Goal: Task Accomplishment & Management: Complete application form

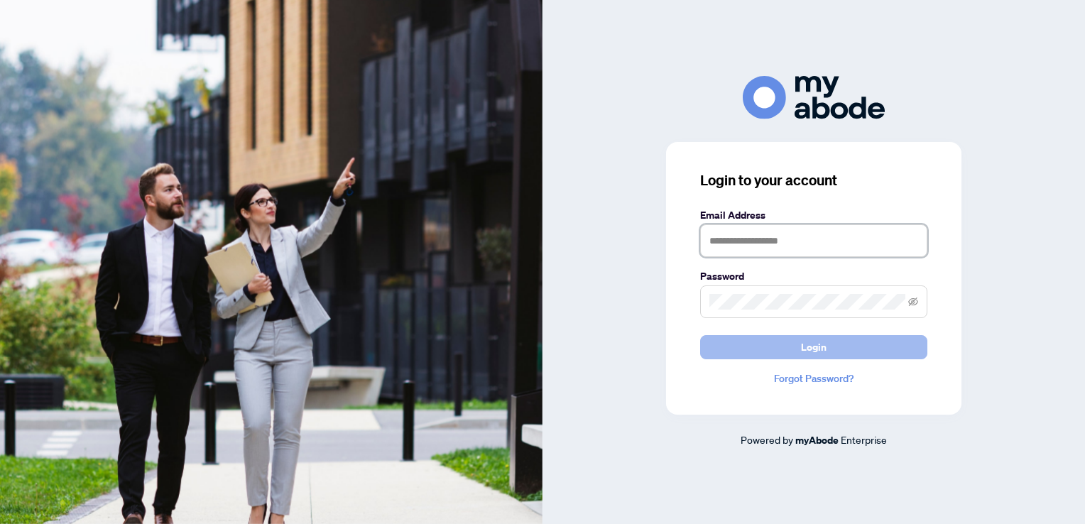
type input "**********"
click at [817, 351] on span "Login" at bounding box center [814, 347] width 26 height 23
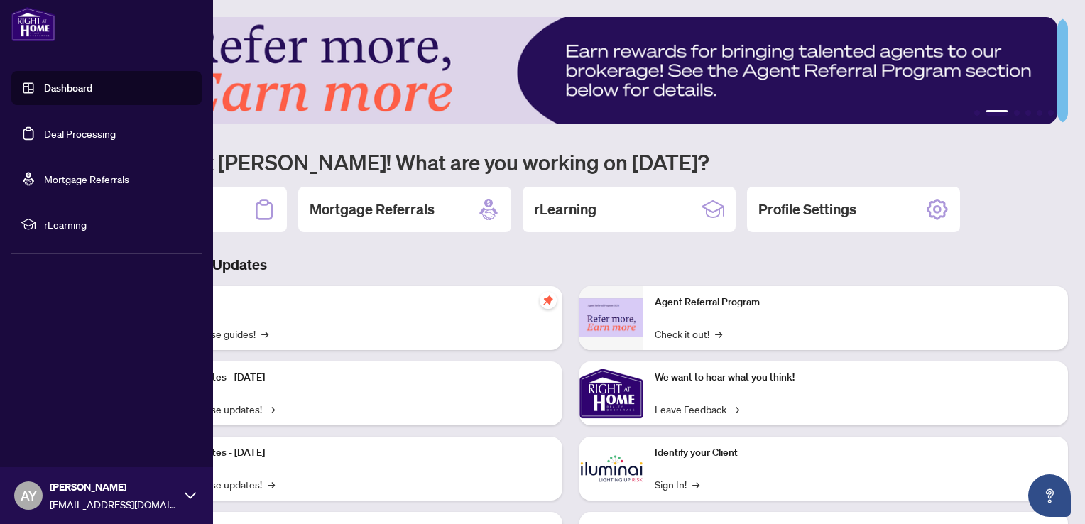
click at [82, 83] on link "Dashboard" at bounding box center [68, 88] width 48 height 13
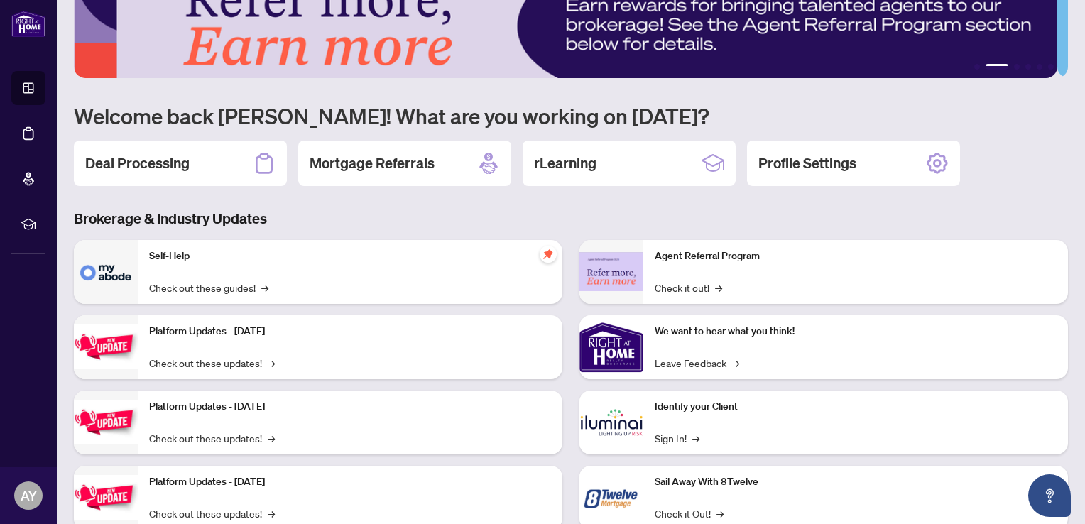
scroll to position [88, 0]
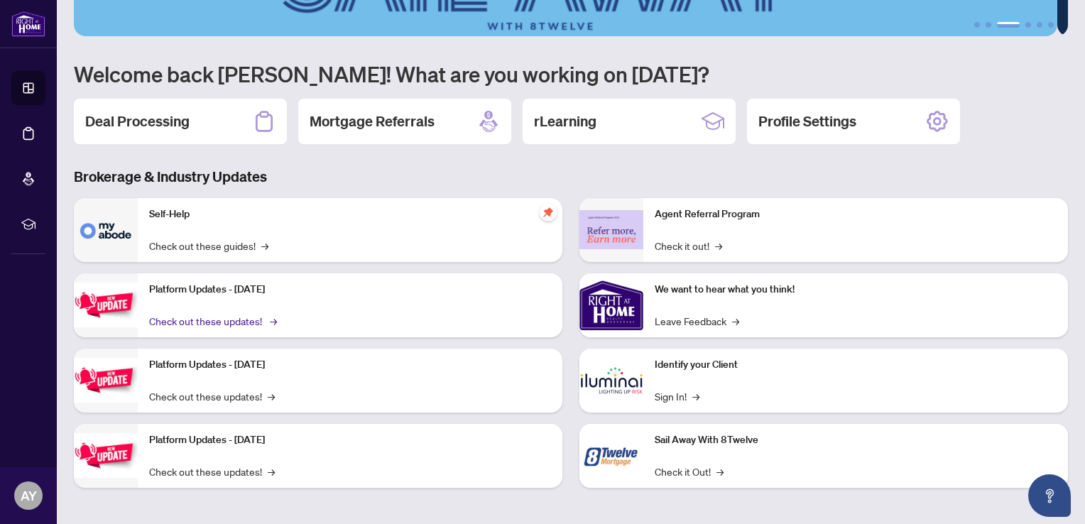
click at [257, 318] on link "Check out these updates! →" at bounding box center [212, 321] width 126 height 16
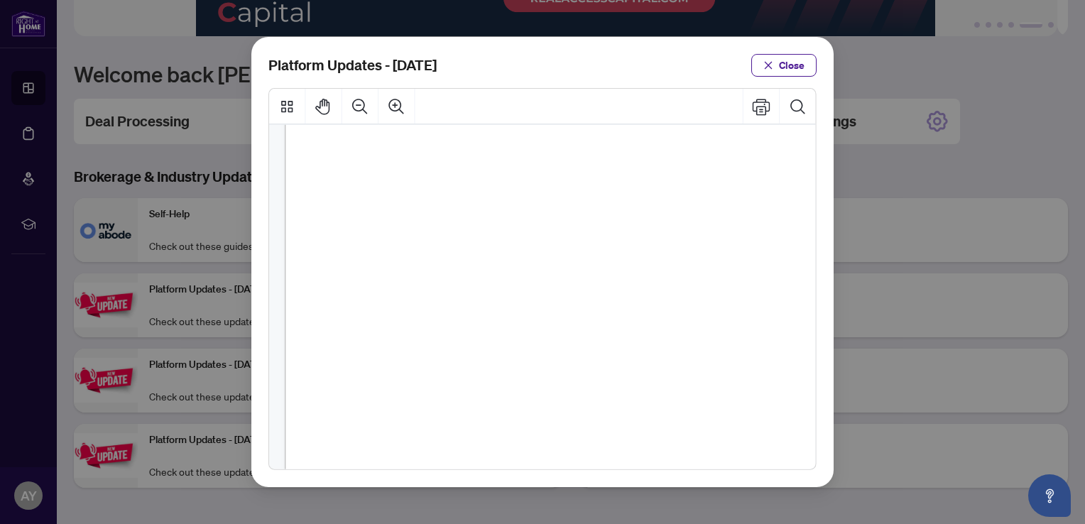
scroll to position [351, 0]
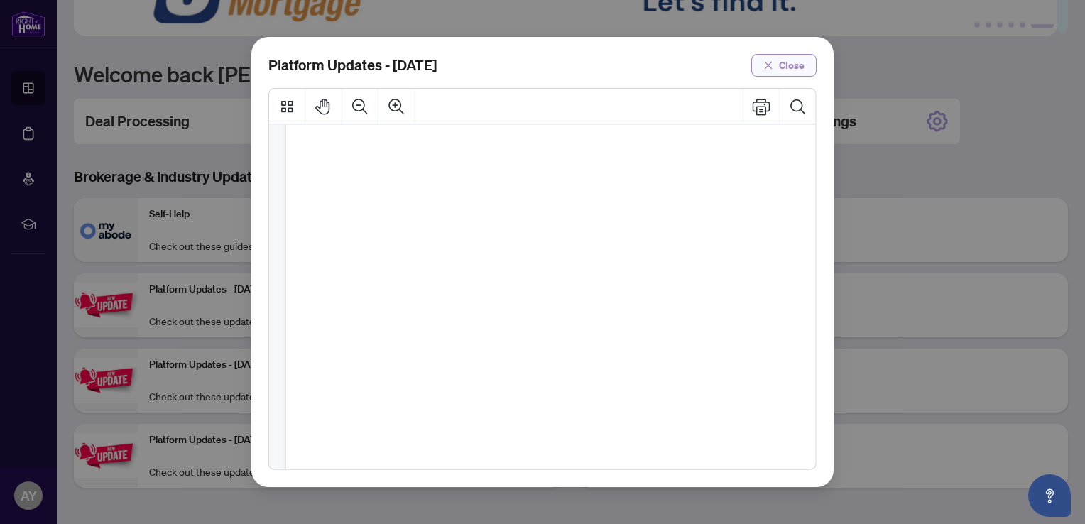
click at [801, 62] on span "Close" at bounding box center [792, 65] width 26 height 23
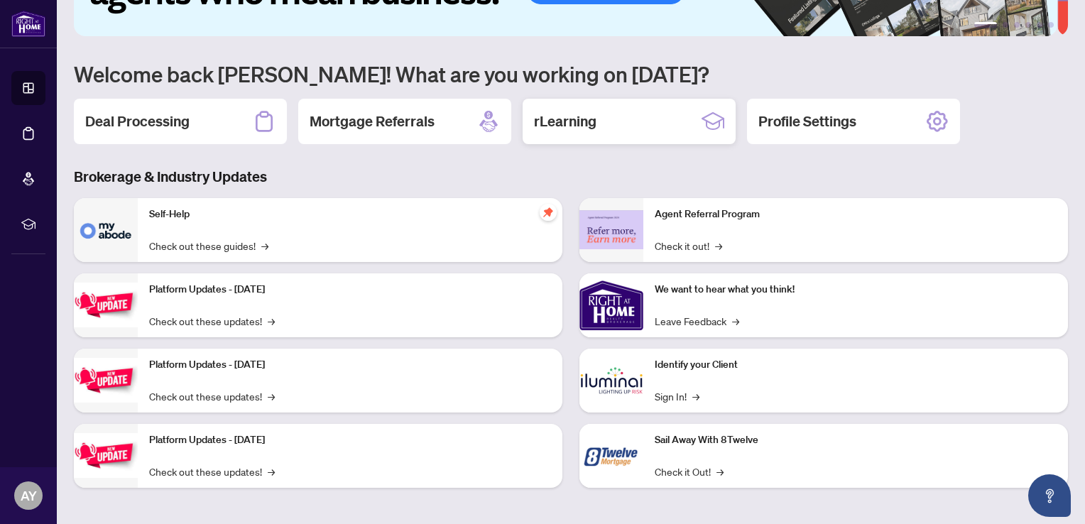
click at [625, 123] on div "rLearning" at bounding box center [628, 121] width 213 height 45
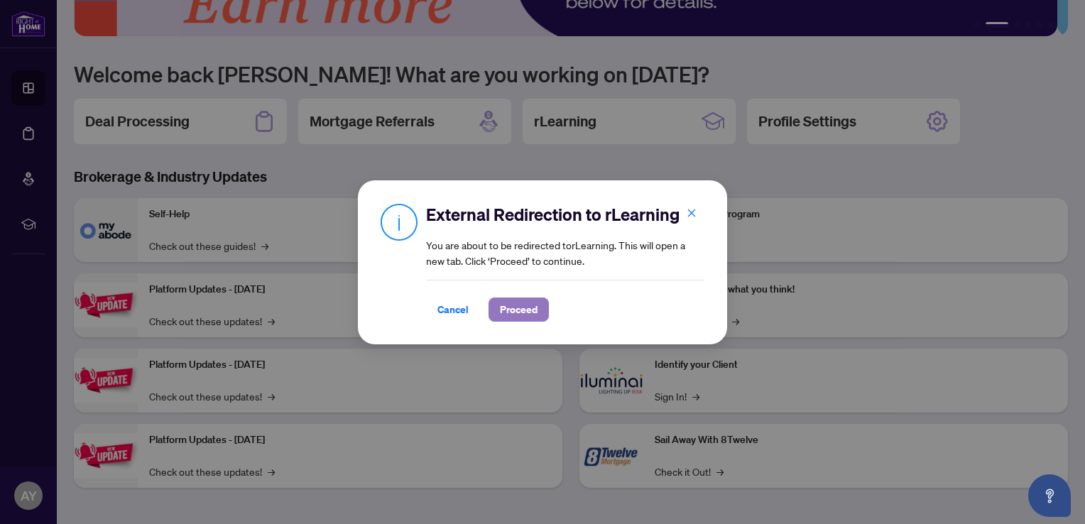
click at [511, 315] on span "Proceed" at bounding box center [519, 309] width 38 height 23
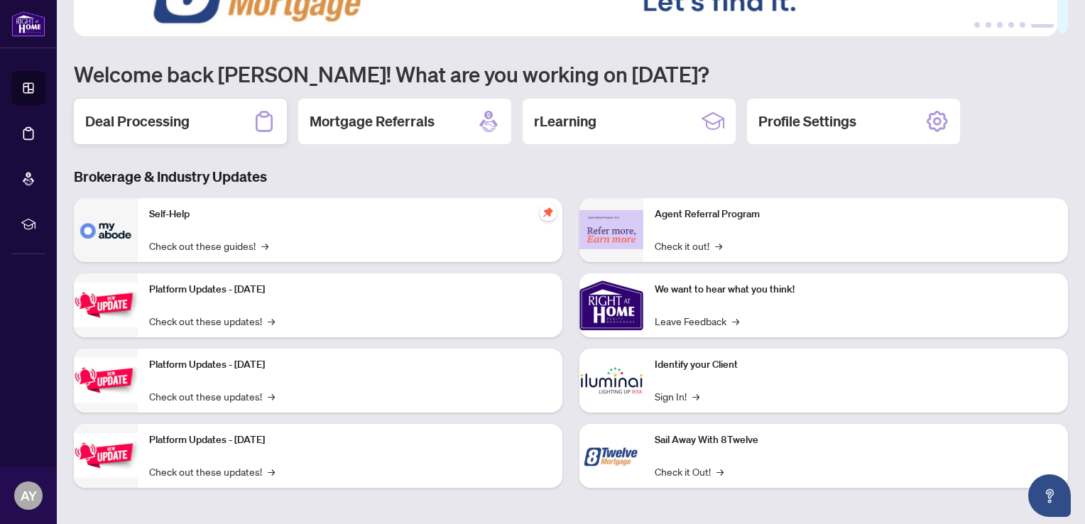
click at [162, 116] on h2 "Deal Processing" at bounding box center [137, 121] width 104 height 20
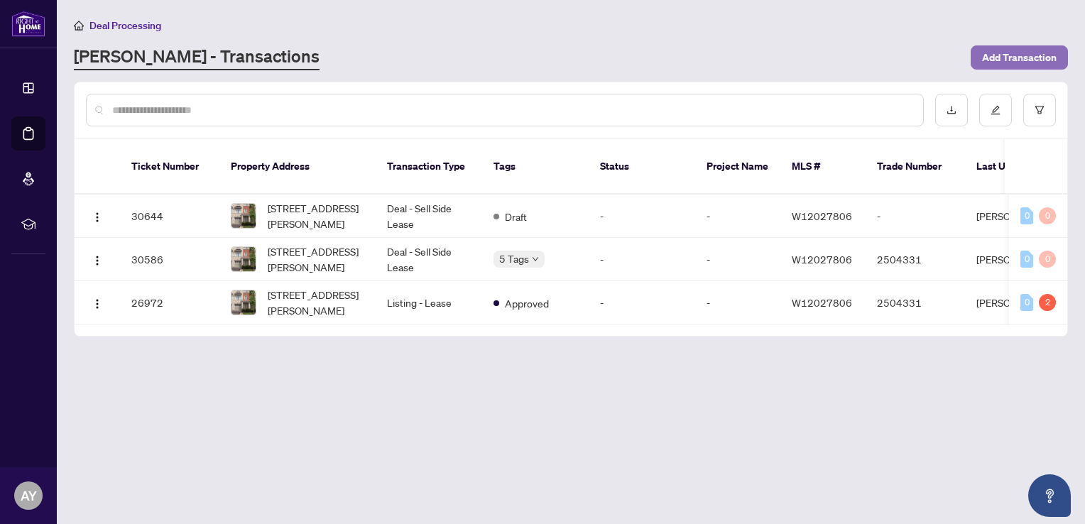
click at [1022, 50] on span "Add Transaction" at bounding box center [1019, 57] width 75 height 23
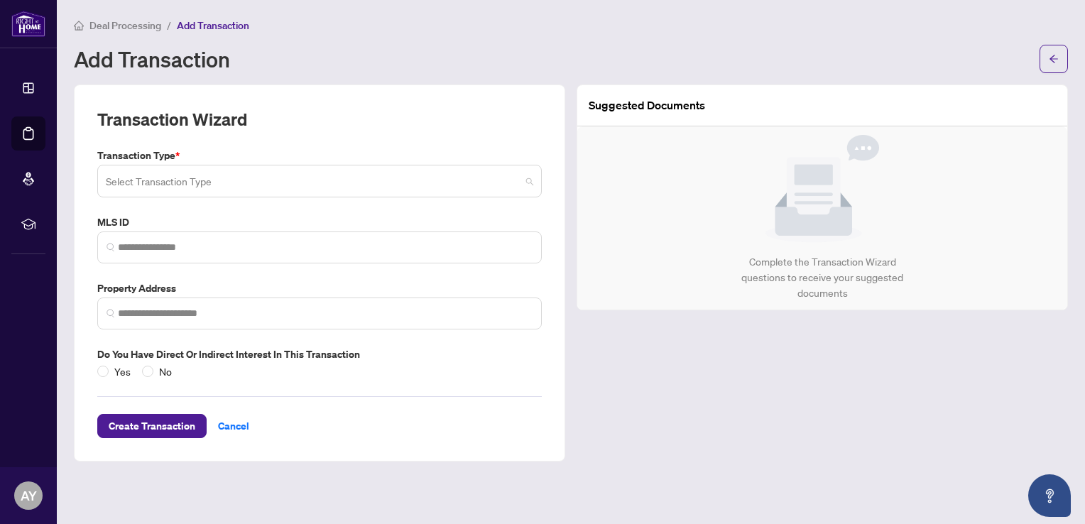
click at [529, 180] on span at bounding box center [319, 181] width 427 height 27
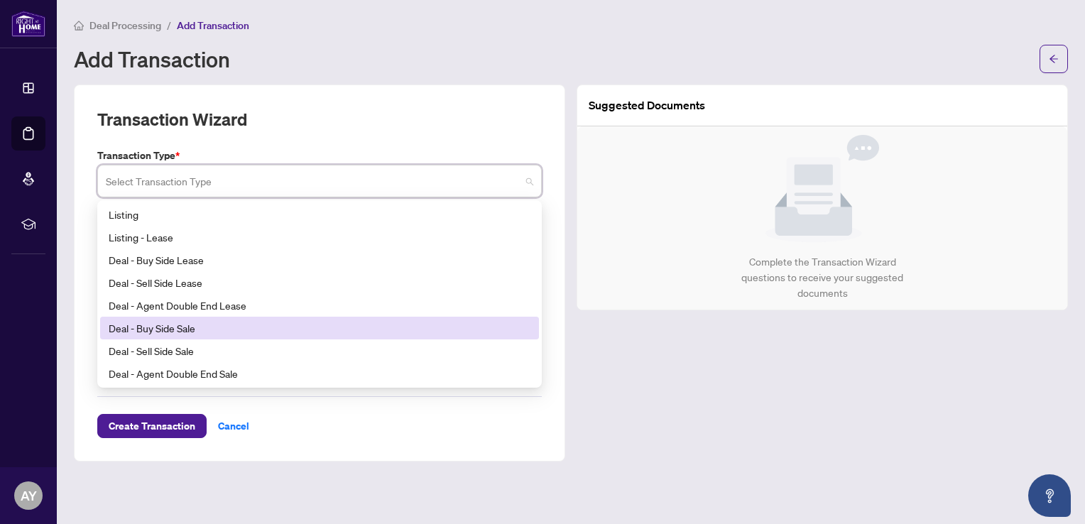
click at [218, 332] on div "Deal - Buy Side Sale" at bounding box center [320, 328] width 422 height 16
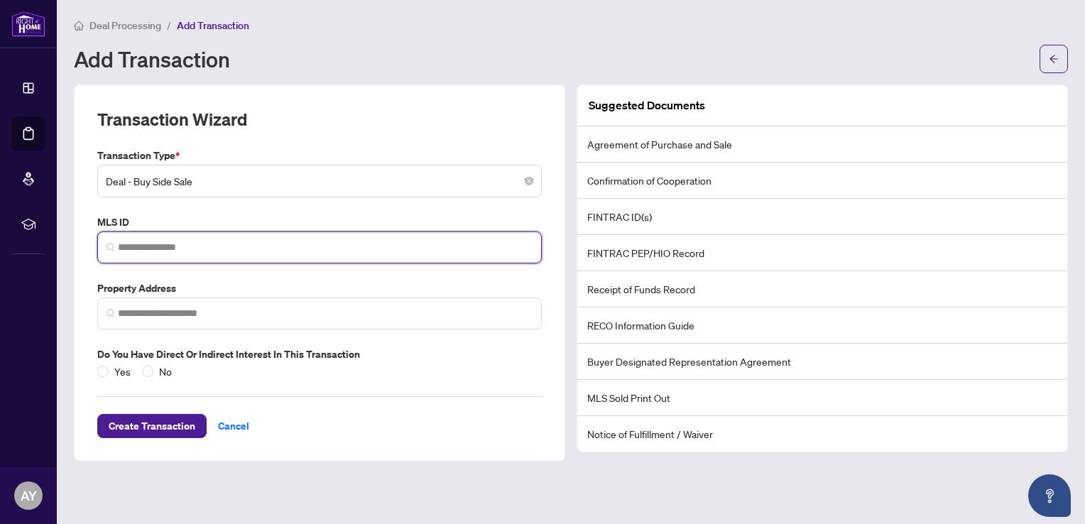
click at [153, 241] on input "search" at bounding box center [325, 247] width 415 height 15
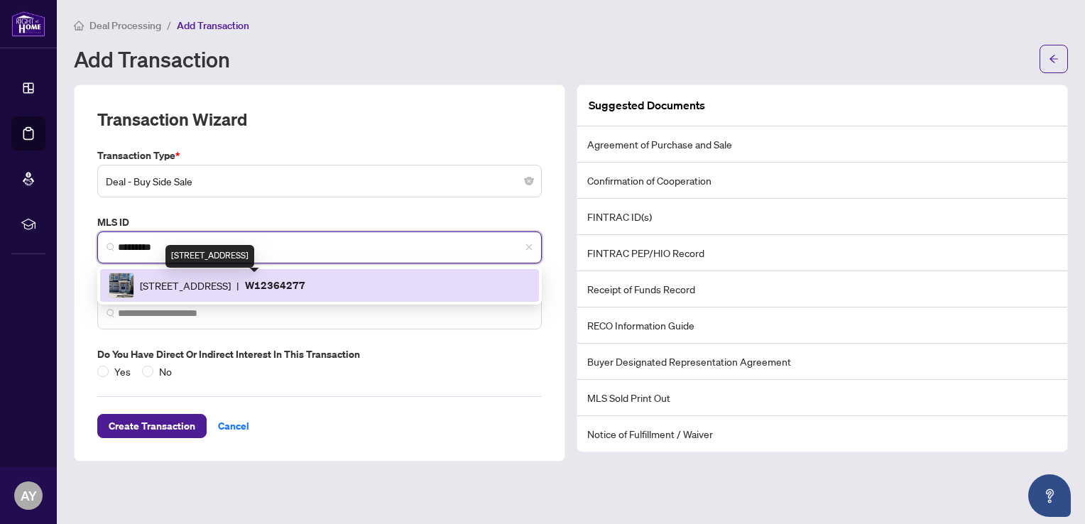
click at [231, 289] on span "3169 Crystal Dr, Oakville, Ontario L6M 0W8, Canada" at bounding box center [185, 286] width 91 height 16
type input "*********"
type input "**********"
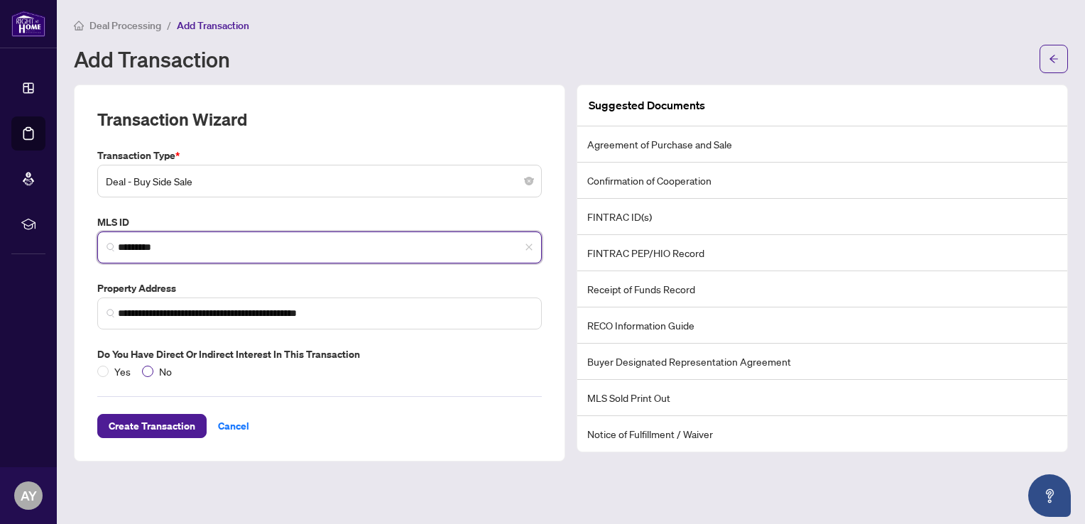
type input "*********"
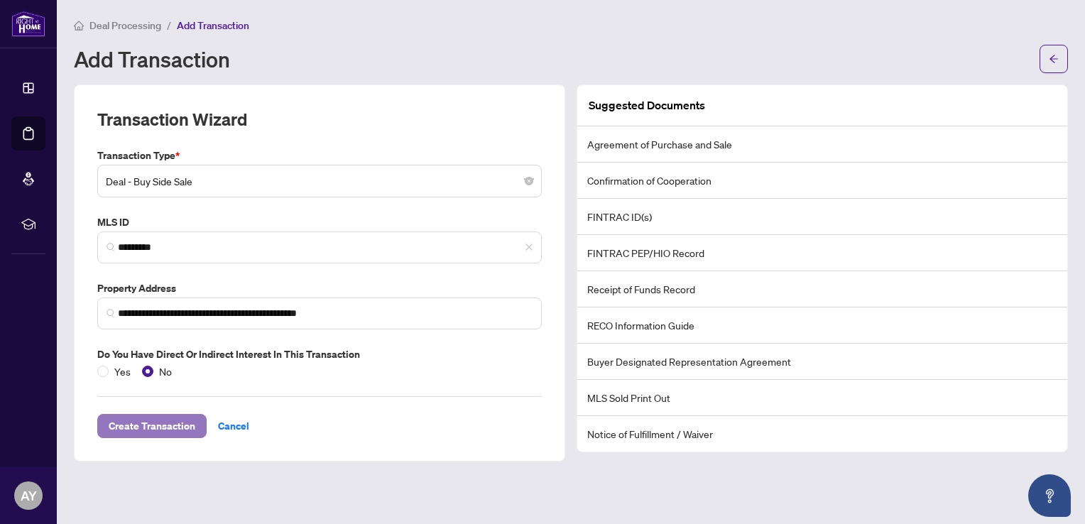
click at [158, 427] on span "Create Transaction" at bounding box center [152, 426] width 87 height 23
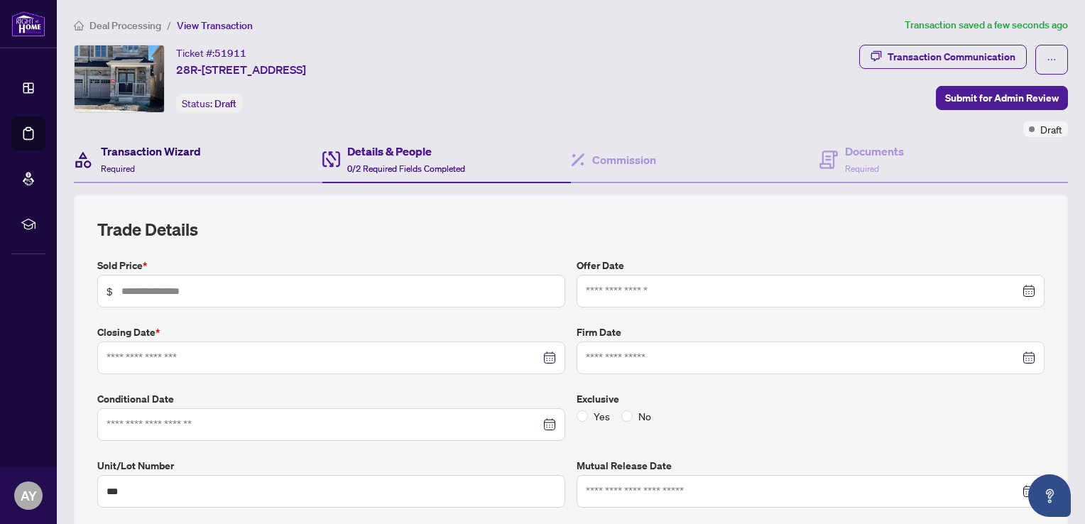
click at [128, 150] on h4 "Transaction Wizard" at bounding box center [151, 151] width 100 height 17
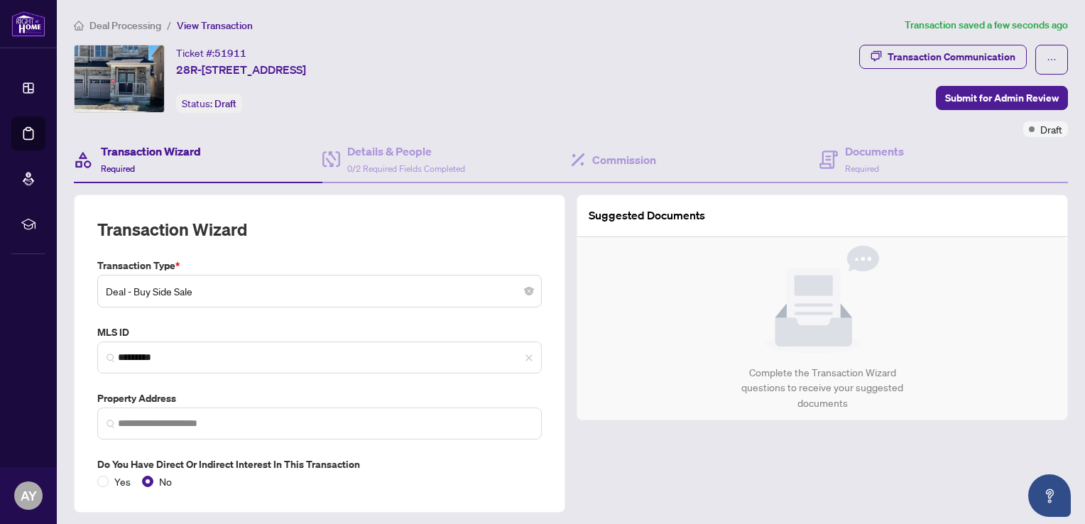
type input "**********"
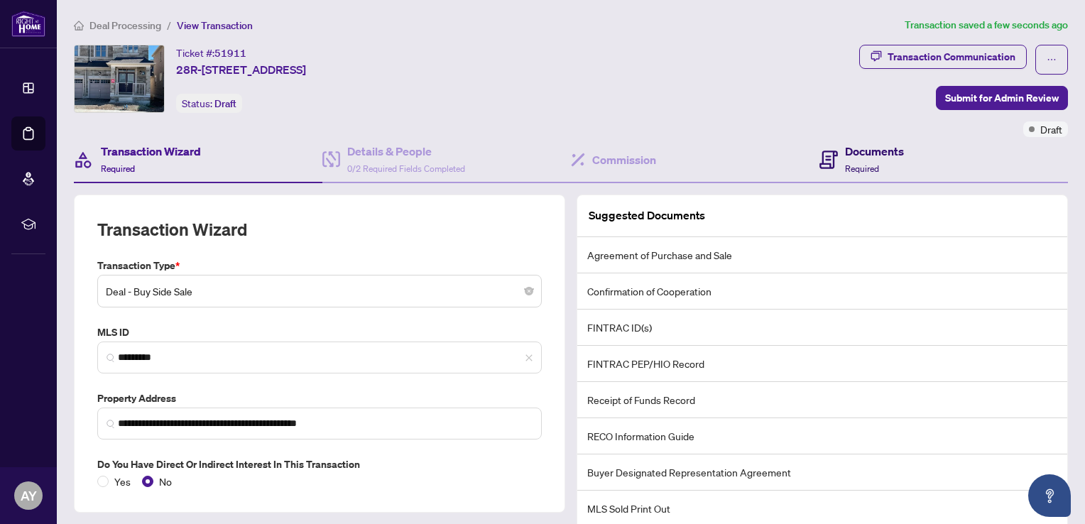
click at [861, 151] on h4 "Documents" at bounding box center [874, 151] width 59 height 17
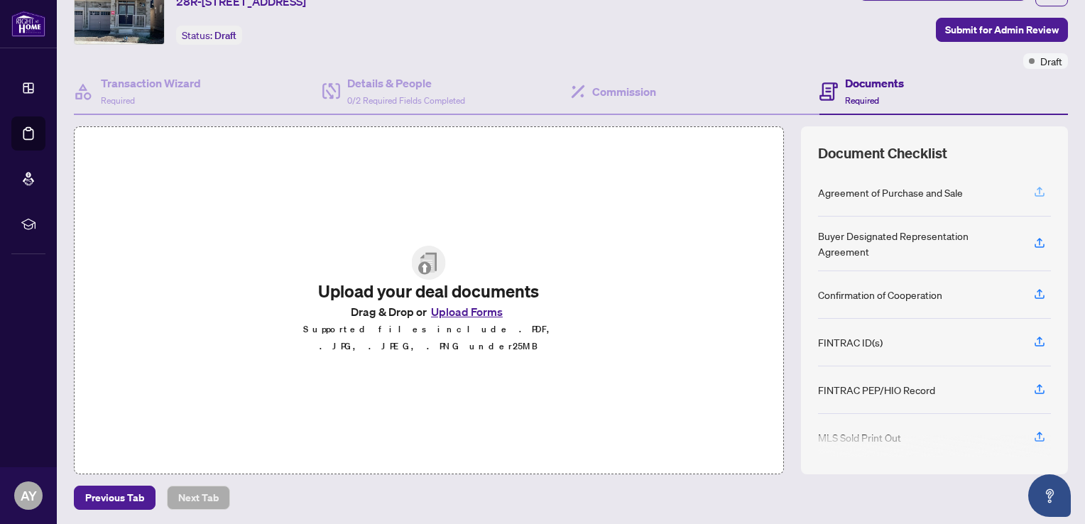
click at [1036, 187] on icon "button" at bounding box center [1039, 190] width 6 height 7
click at [486, 317] on button "Upload Forms" at bounding box center [467, 311] width 80 height 18
click at [395, 86] on h4 "Details & People" at bounding box center [406, 83] width 118 height 17
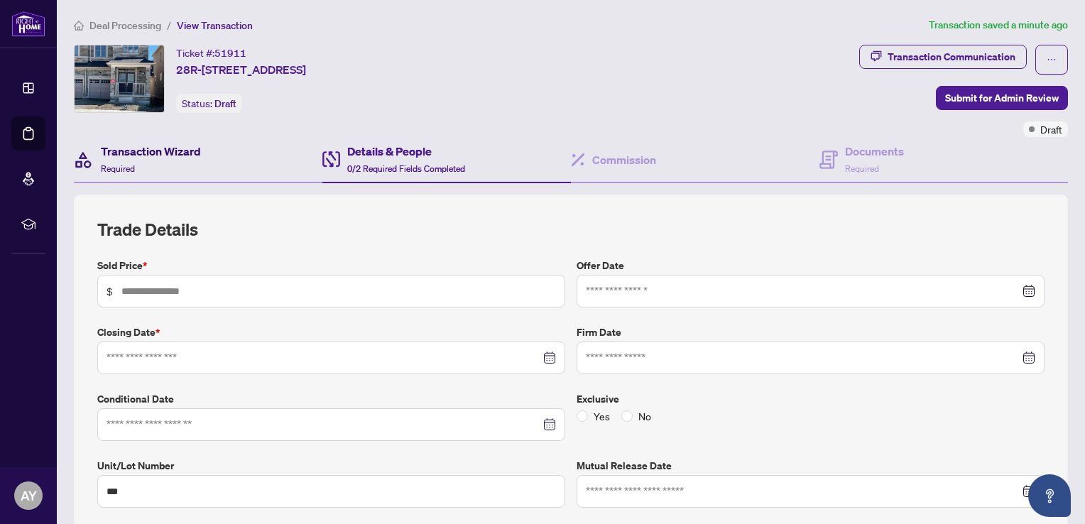
click at [146, 150] on h4 "Transaction Wizard" at bounding box center [151, 151] width 100 height 17
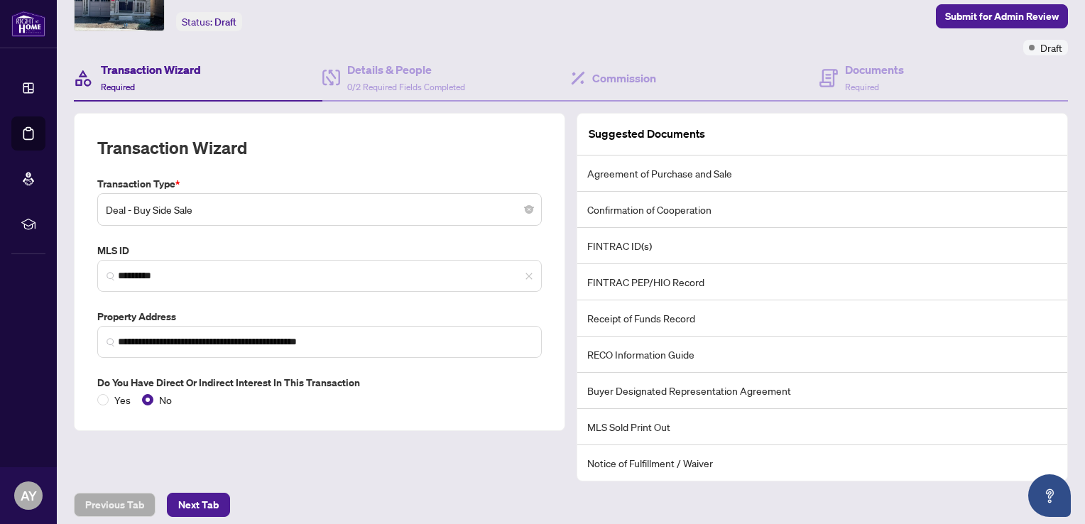
scroll to position [87, 0]
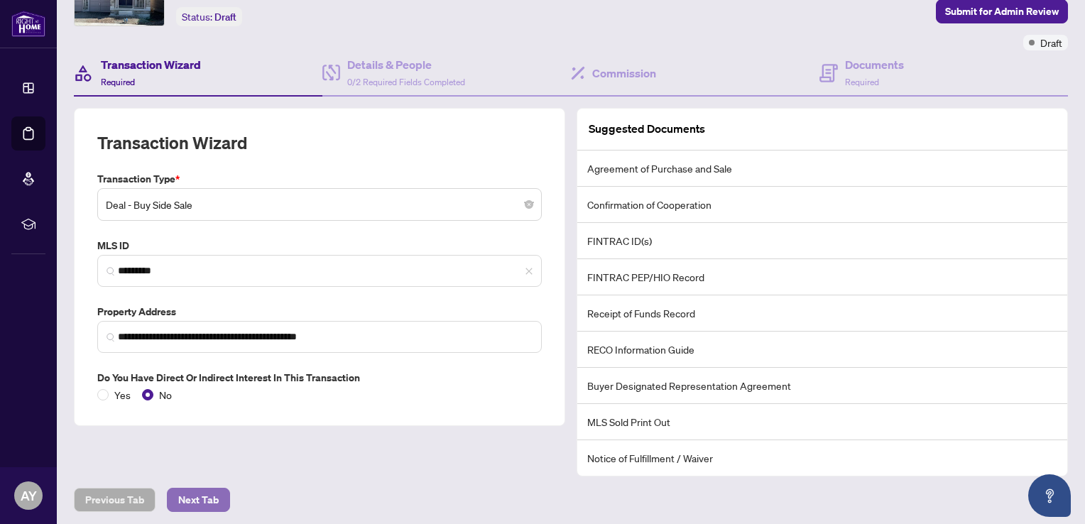
click at [188, 496] on span "Next Tab" at bounding box center [198, 499] width 40 height 23
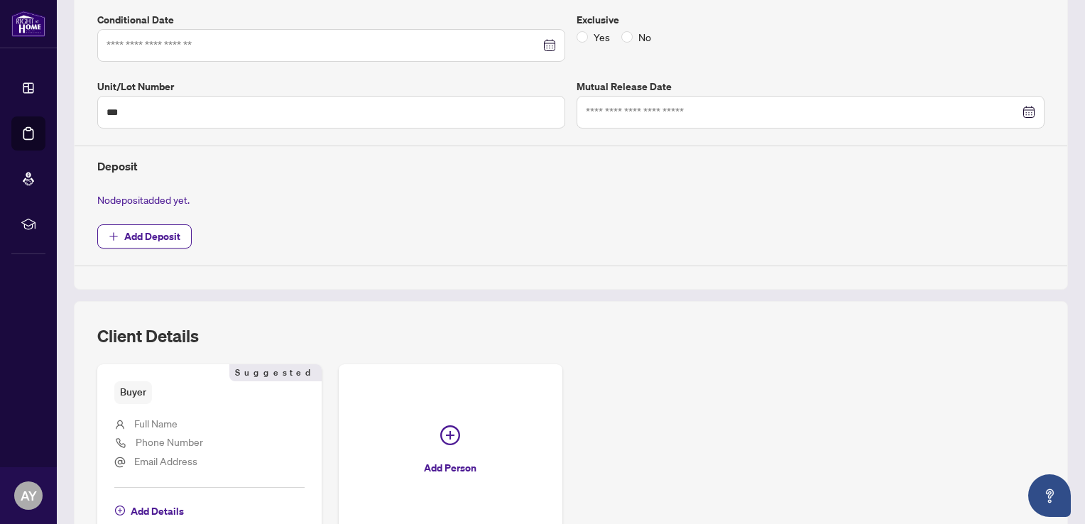
scroll to position [466, 0]
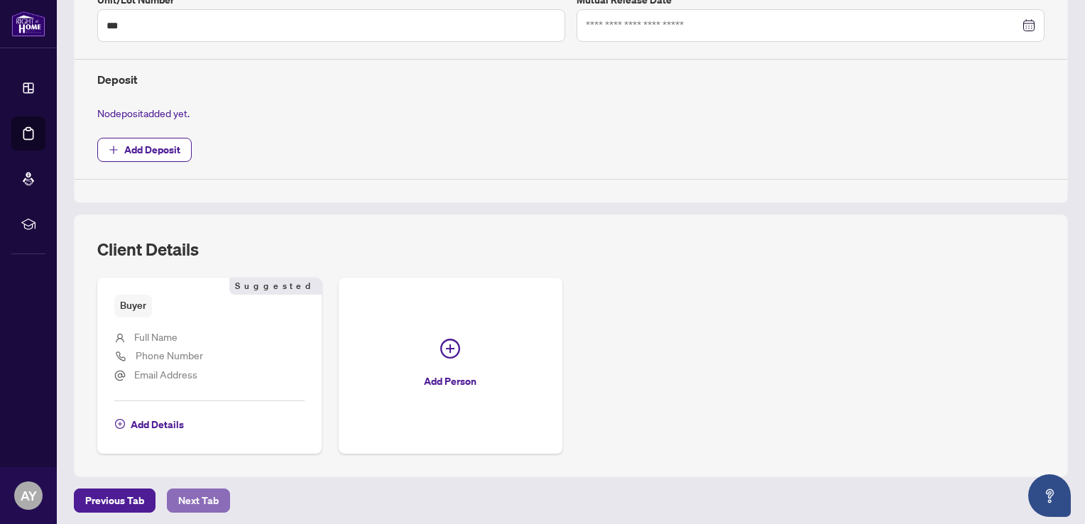
click at [200, 493] on span "Next Tab" at bounding box center [198, 500] width 40 height 23
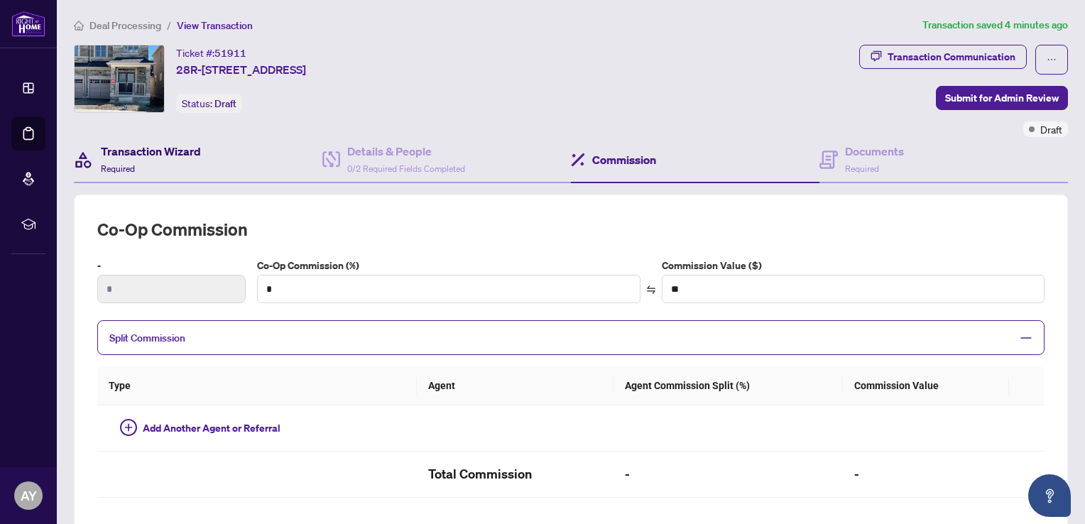
click at [140, 151] on h4 "Transaction Wizard" at bounding box center [151, 151] width 100 height 17
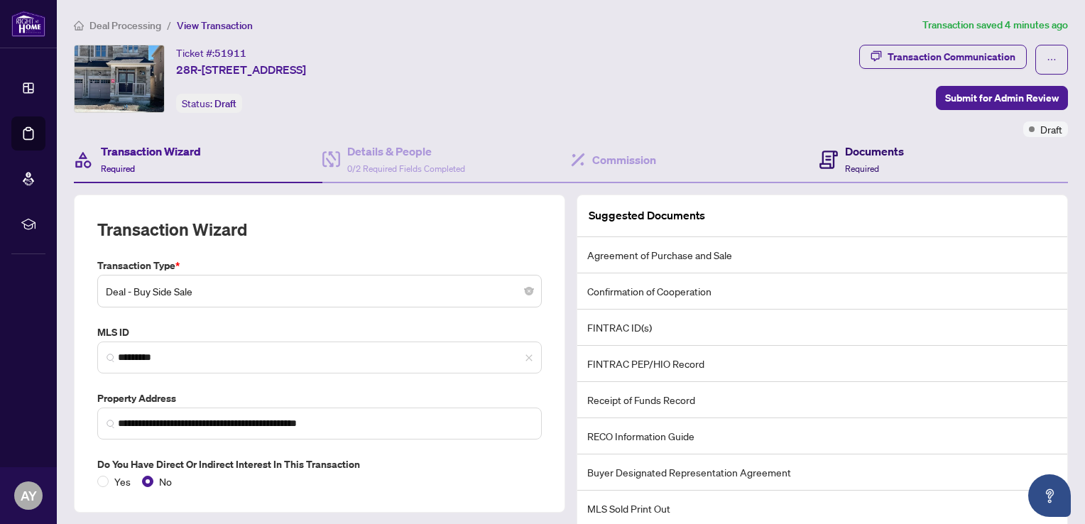
drag, startPoint x: 841, startPoint y: 150, endPoint x: 840, endPoint y: 138, distance: 11.4
click at [845, 148] on h4 "Documents" at bounding box center [874, 151] width 59 height 17
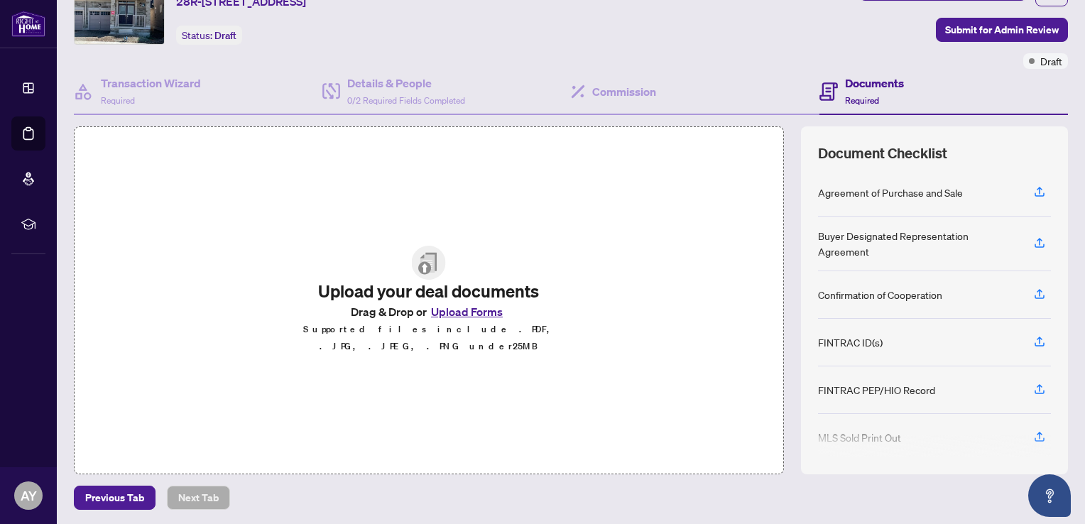
click at [839, 194] on div "Agreement of Purchase and Sale" at bounding box center [890, 193] width 145 height 16
drag, startPoint x: 1031, startPoint y: 188, endPoint x: 415, endPoint y: 203, distance: 616.4
click at [415, 203] on div "Upload your deal documents Drag & Drop or Upload Forms Supported files include …" at bounding box center [571, 300] width 994 height 348
drag, startPoint x: 1025, startPoint y: 186, endPoint x: 945, endPoint y: 180, distance: 80.4
click at [945, 180] on div "Agreement of Purchase and Sale" at bounding box center [934, 193] width 233 height 48
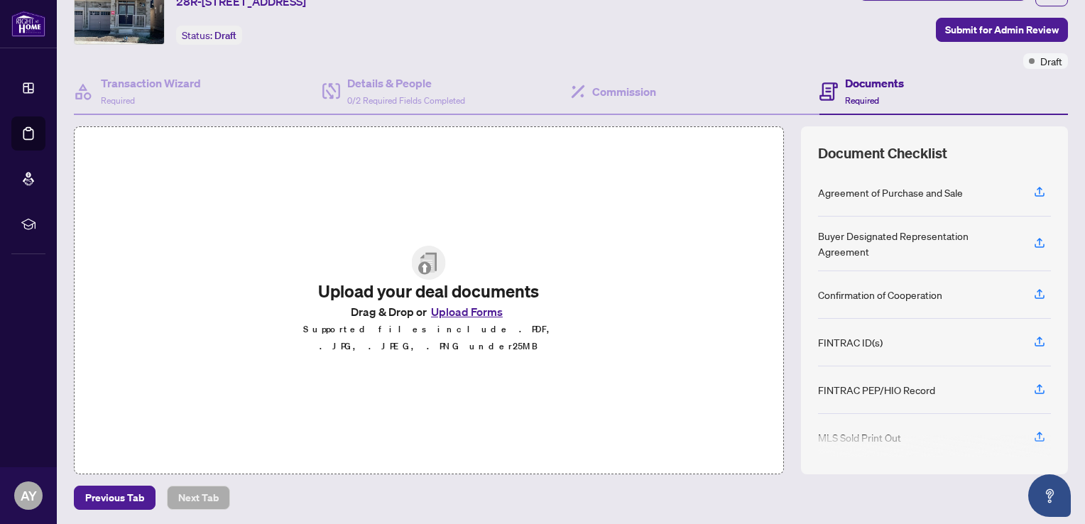
click at [468, 317] on button "Upload Forms" at bounding box center [467, 311] width 80 height 18
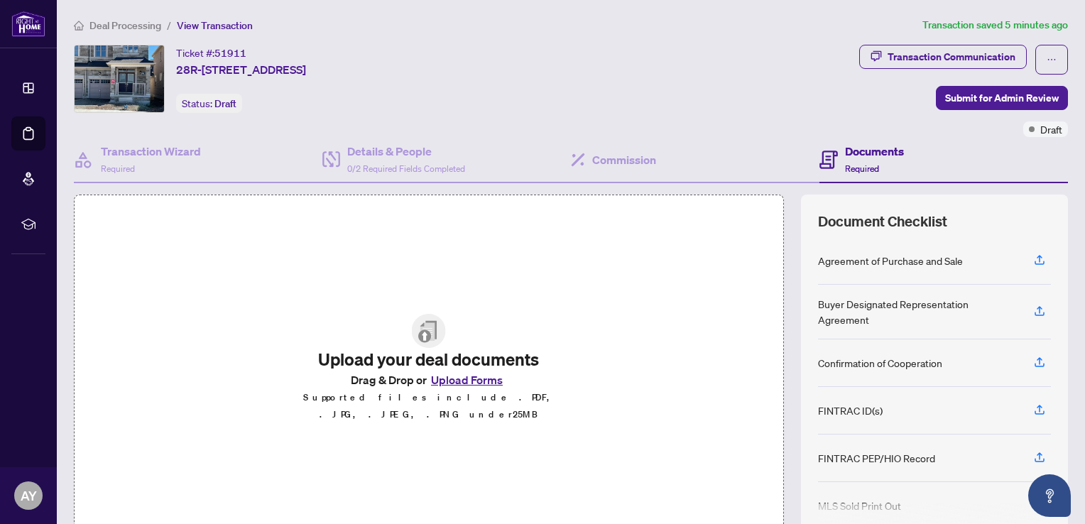
click at [221, 28] on span "View Transaction" at bounding box center [215, 25] width 76 height 13
click at [122, 25] on span "Deal Processing" at bounding box center [125, 25] width 72 height 13
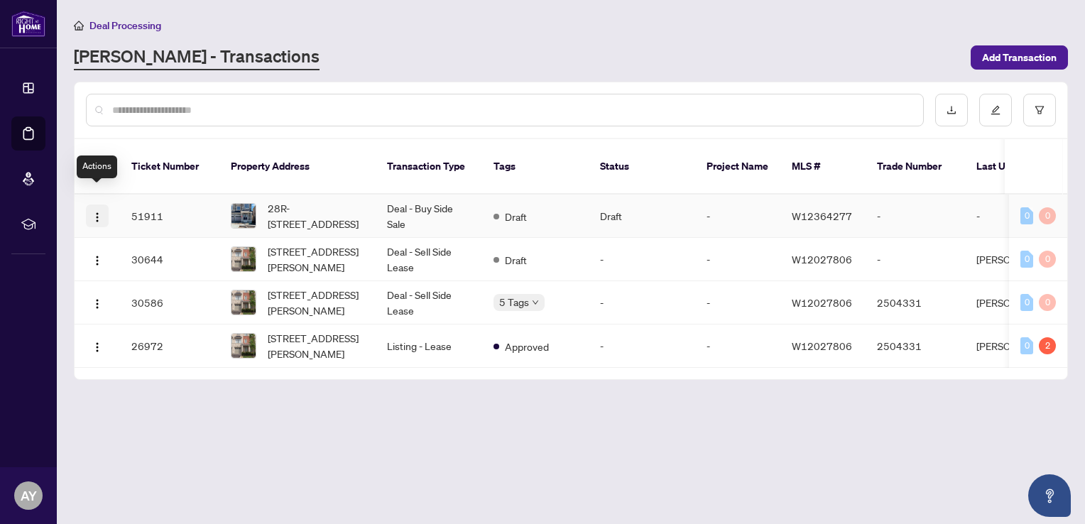
click at [99, 212] on img "button" at bounding box center [97, 217] width 11 height 11
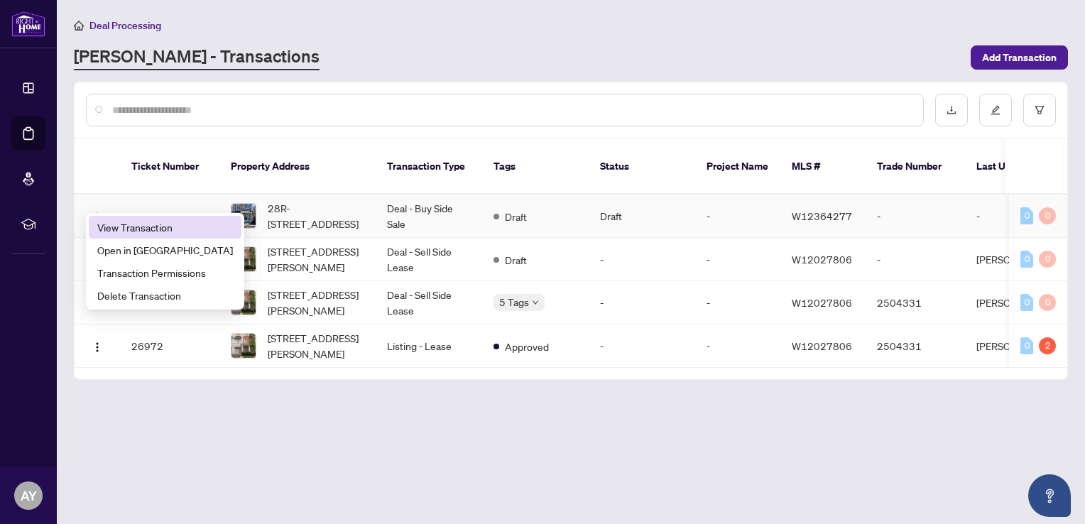
click at [133, 229] on span "View Transaction" at bounding box center [165, 227] width 136 height 16
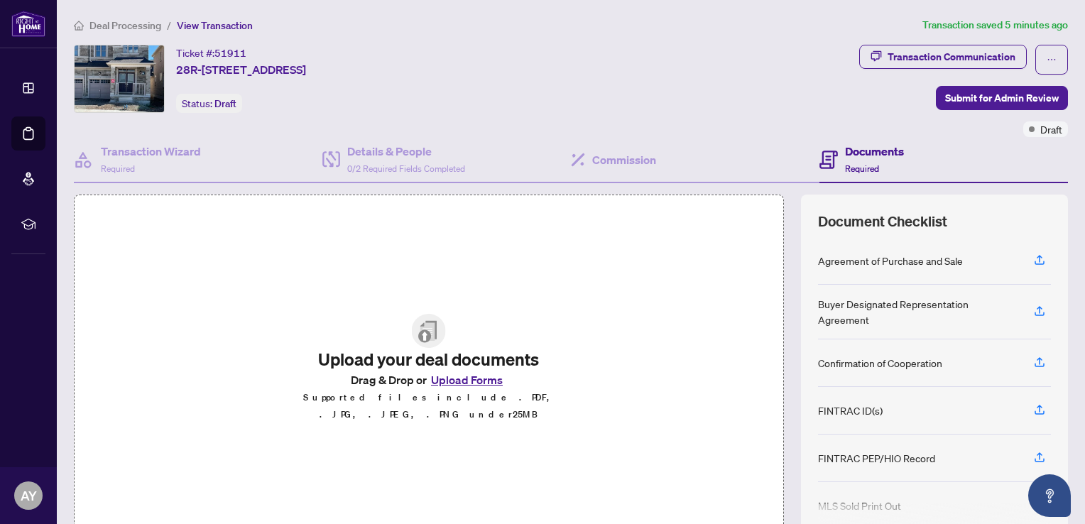
click at [843, 254] on div "Agreement of Purchase and Sale" at bounding box center [890, 261] width 145 height 16
copy div "Agreement"
drag, startPoint x: 273, startPoint y: 314, endPoint x: 283, endPoint y: 310, distance: 10.5
click at [278, 312] on div "Upload your deal documents Drag & Drop or Upload Forms Supported files include …" at bounding box center [429, 369] width 710 height 348
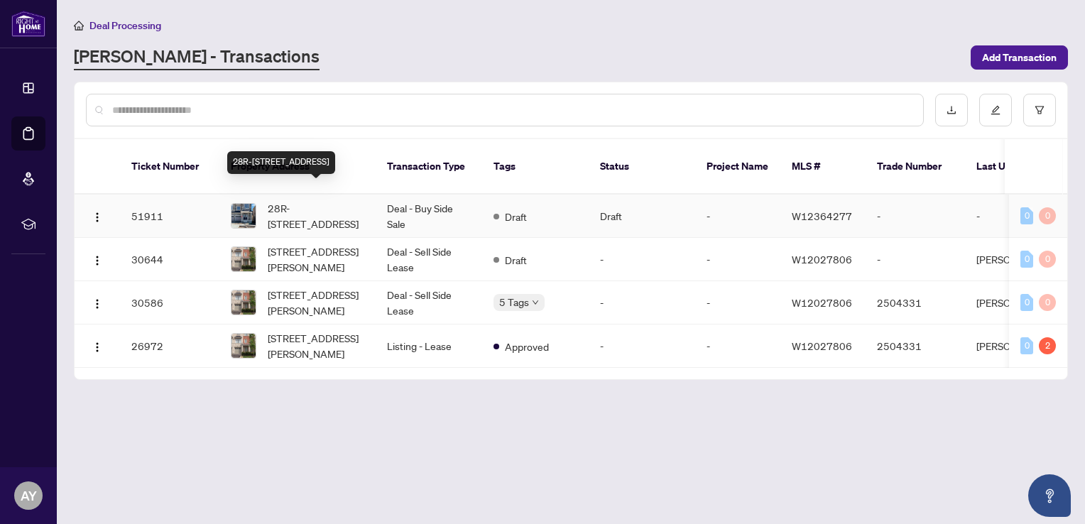
click at [322, 200] on span "28R-[STREET_ADDRESS]" at bounding box center [316, 215] width 97 height 31
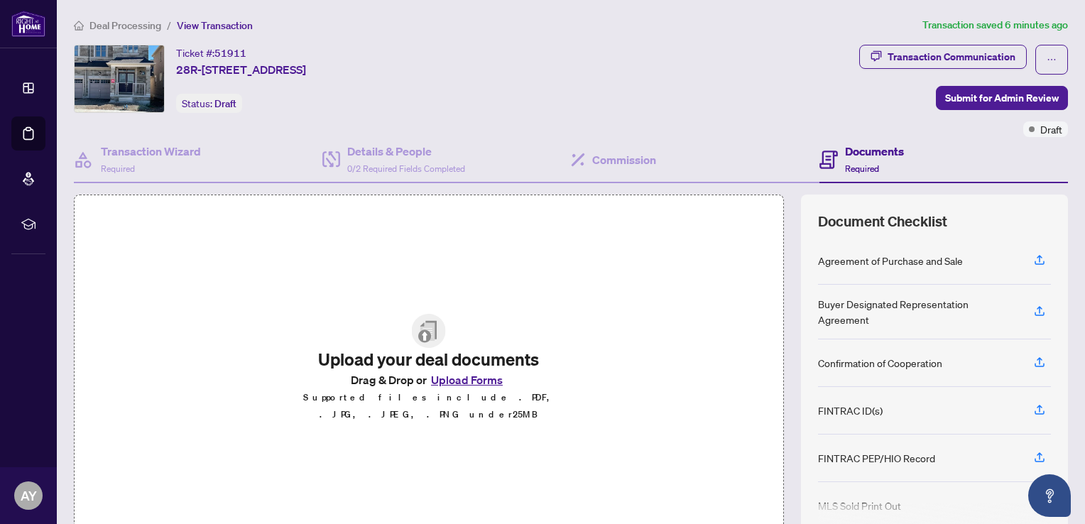
click at [851, 149] on h4 "Documents" at bounding box center [874, 151] width 59 height 17
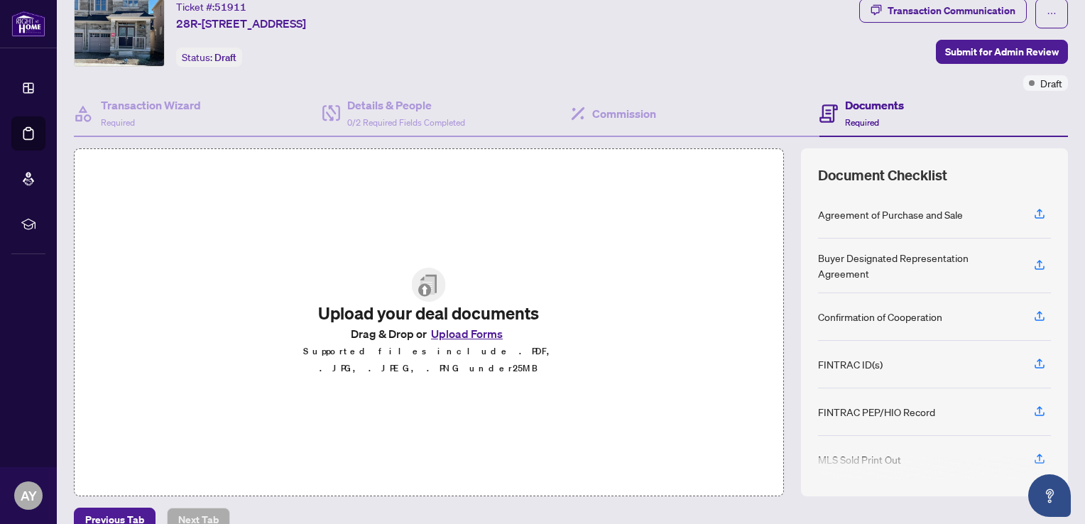
scroll to position [68, 0]
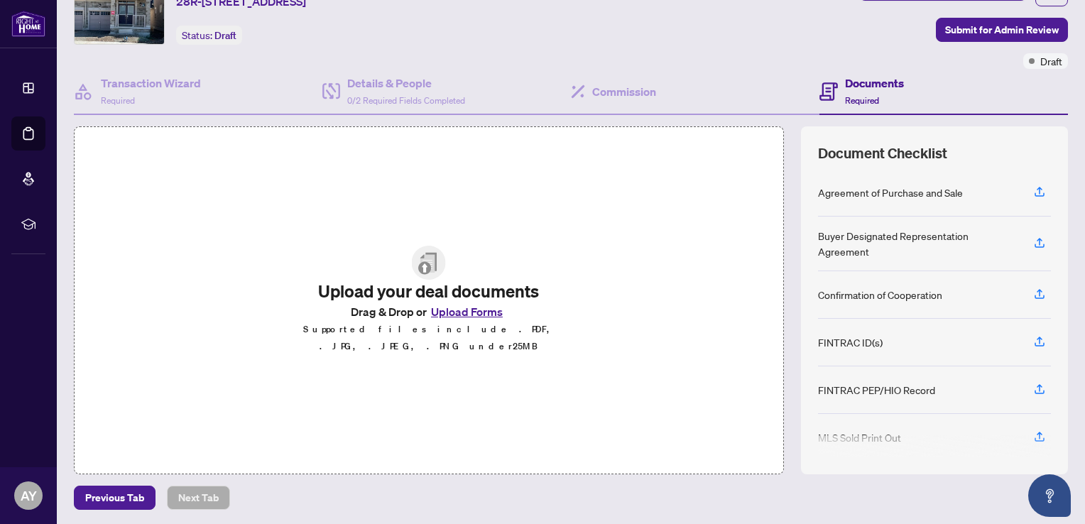
click at [849, 291] on div "Confirmation of Cooperation" at bounding box center [880, 295] width 124 height 16
drag, startPoint x: 1029, startPoint y: 286, endPoint x: 628, endPoint y: 319, distance: 402.5
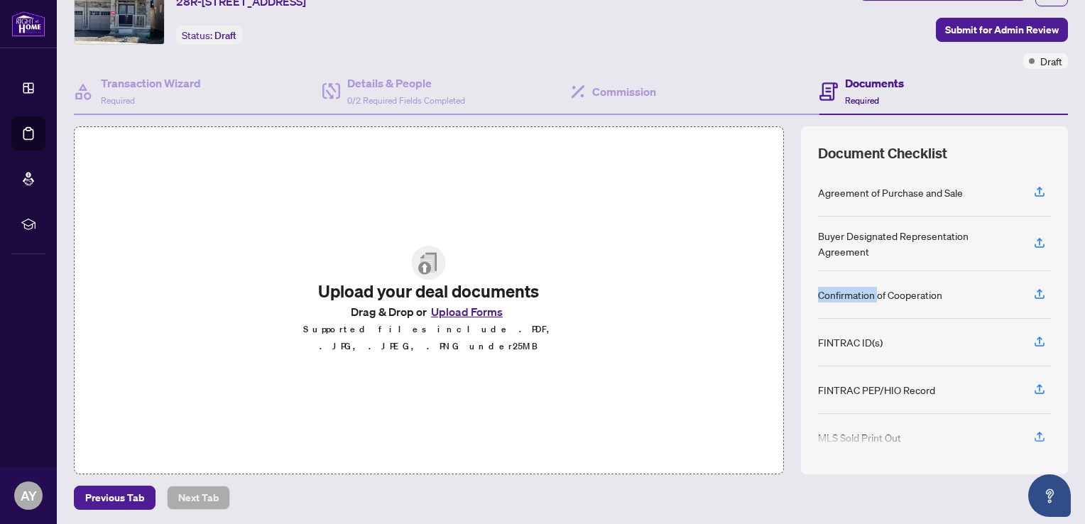
click at [628, 319] on div "Upload your deal documents Drag & Drop or Upload Forms Supported files include …" at bounding box center [571, 300] width 994 height 348
click at [1033, 288] on icon "button" at bounding box center [1039, 294] width 13 height 13
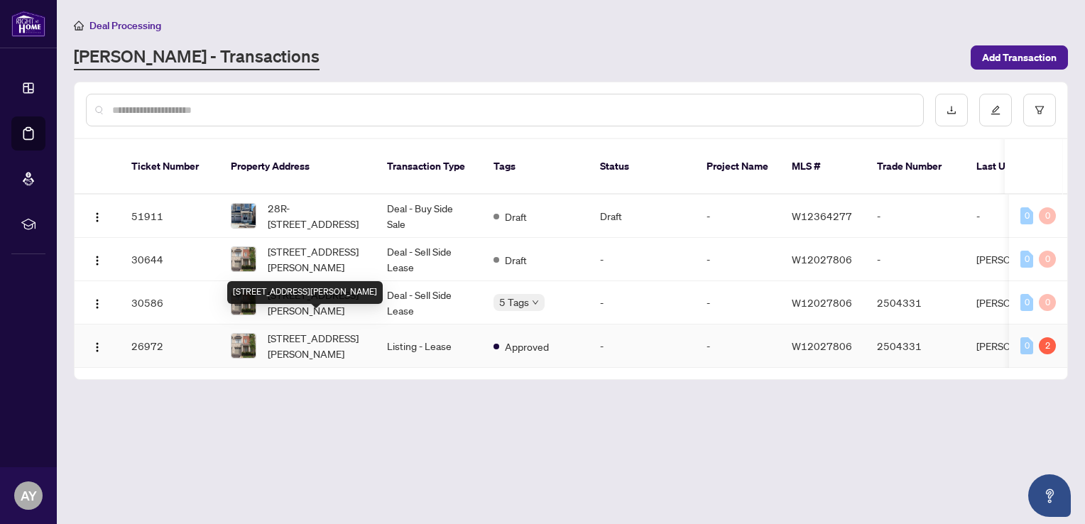
click at [331, 330] on span "[STREET_ADDRESS][PERSON_NAME]" at bounding box center [316, 345] width 97 height 31
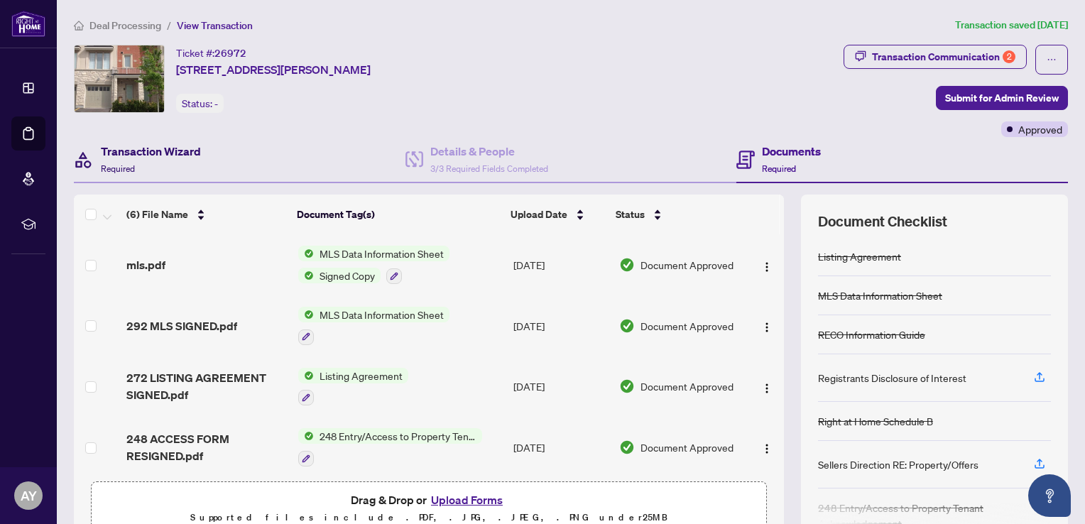
click at [124, 143] on h4 "Transaction Wizard" at bounding box center [151, 151] width 100 height 17
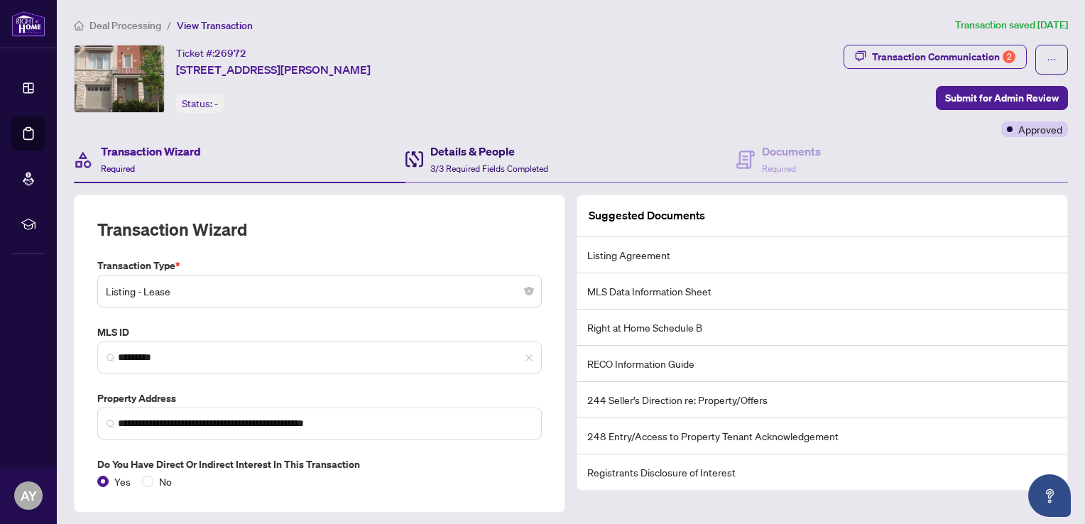
click at [460, 159] on div "Details & People 3/3 Required Fields Completed" at bounding box center [489, 159] width 118 height 33
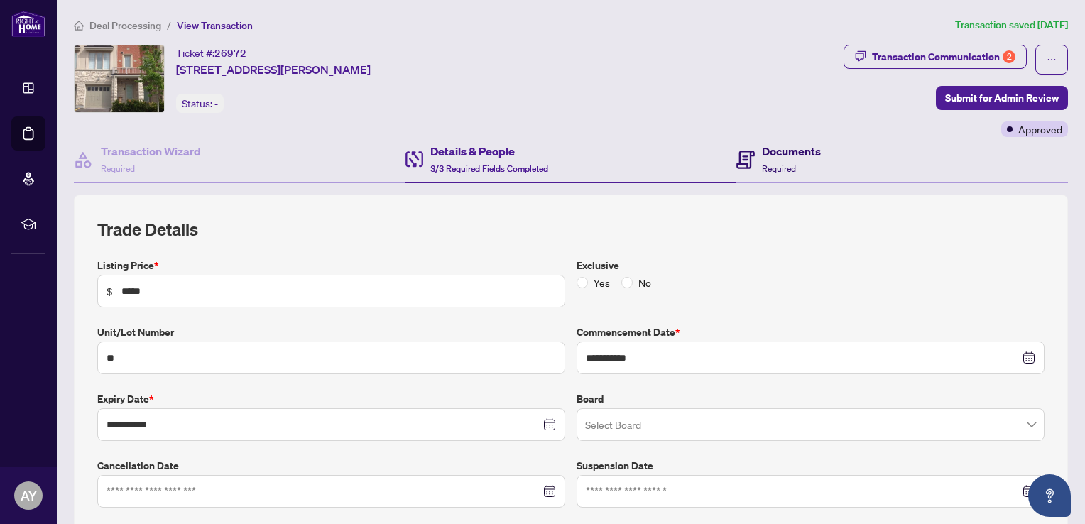
click at [762, 146] on h4 "Documents" at bounding box center [791, 151] width 59 height 17
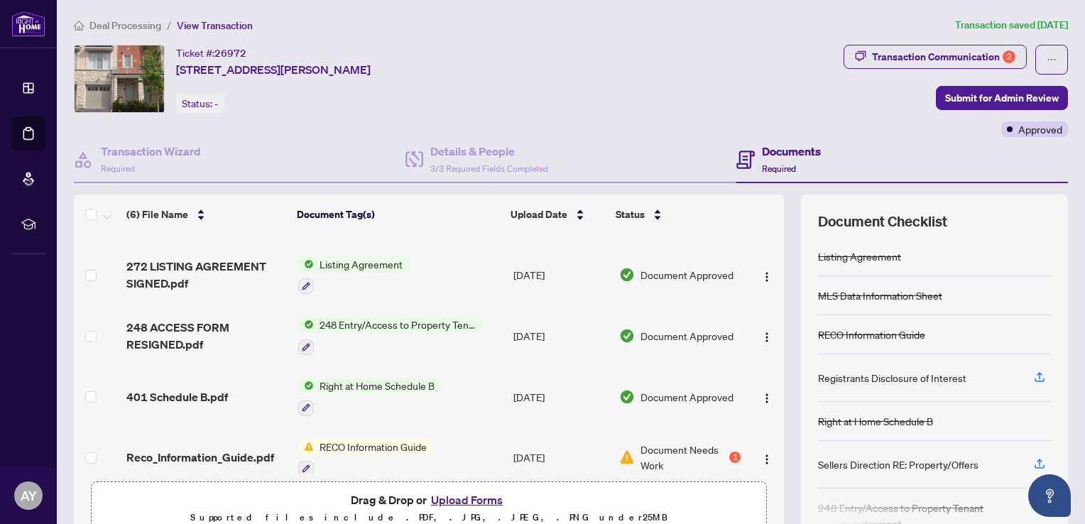
scroll to position [123, 0]
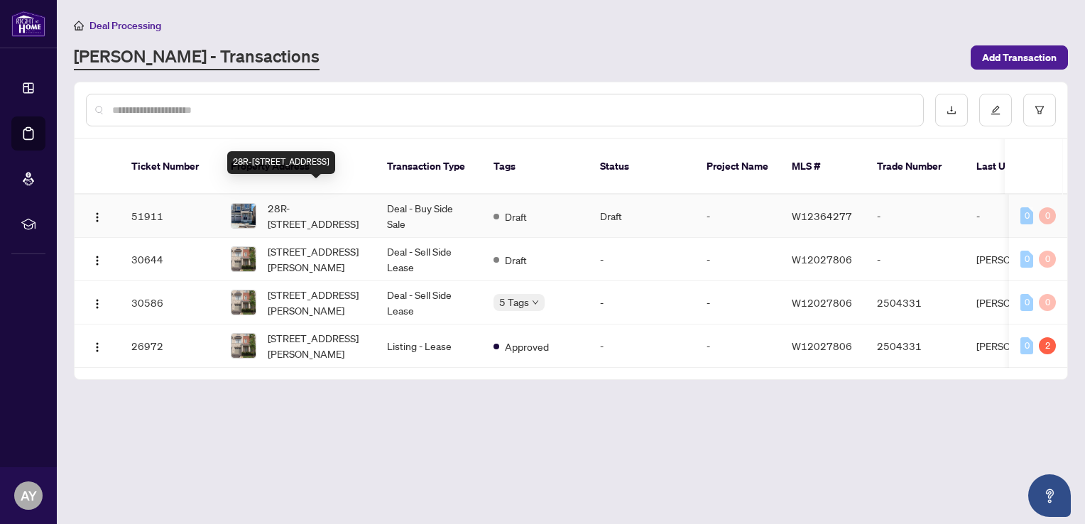
click at [322, 200] on span "28R-[STREET_ADDRESS]" at bounding box center [316, 215] width 97 height 31
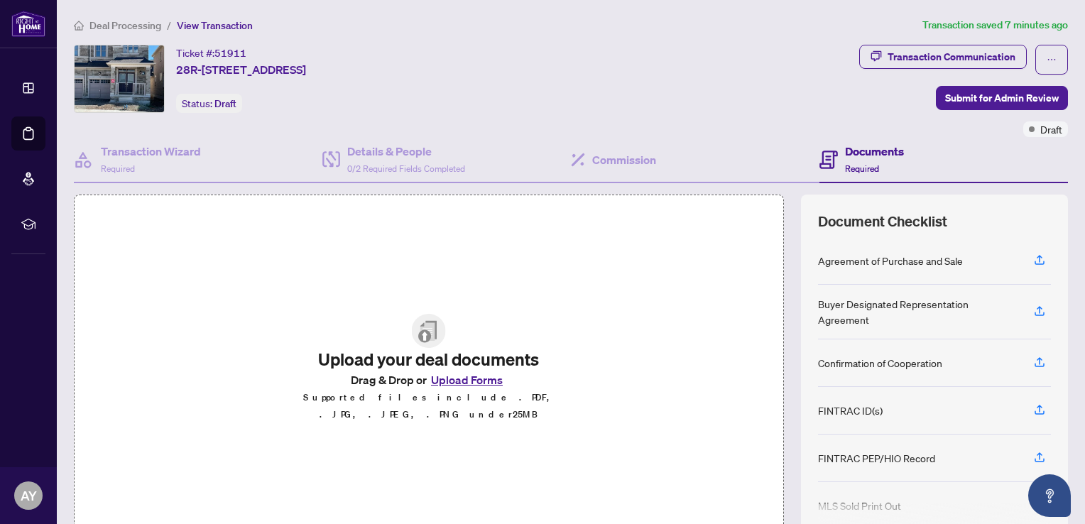
click at [411, 354] on h2 "Upload your deal documents" at bounding box center [428, 359] width 297 height 23
drag, startPoint x: 411, startPoint y: 354, endPoint x: 387, endPoint y: 332, distance: 33.1
click at [387, 332] on div "Upload your deal documents Drag & Drop or Upload Forms Supported files include …" at bounding box center [428, 368] width 297 height 109
click at [419, 331] on img at bounding box center [429, 331] width 34 height 34
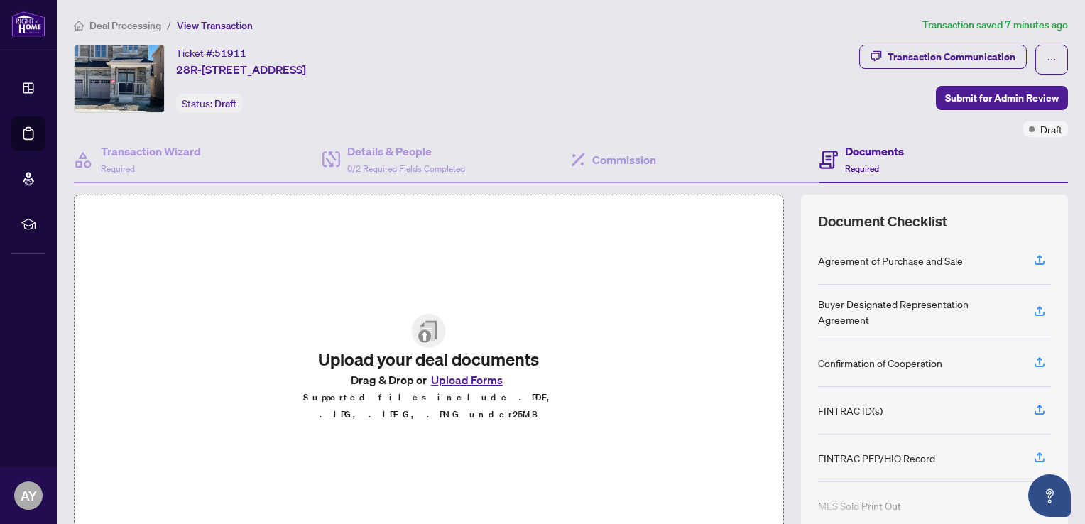
click at [419, 331] on img at bounding box center [429, 331] width 34 height 34
click at [851, 155] on h4 "Documents" at bounding box center [874, 151] width 59 height 17
click at [437, 385] on button "Upload Forms" at bounding box center [467, 380] width 80 height 18
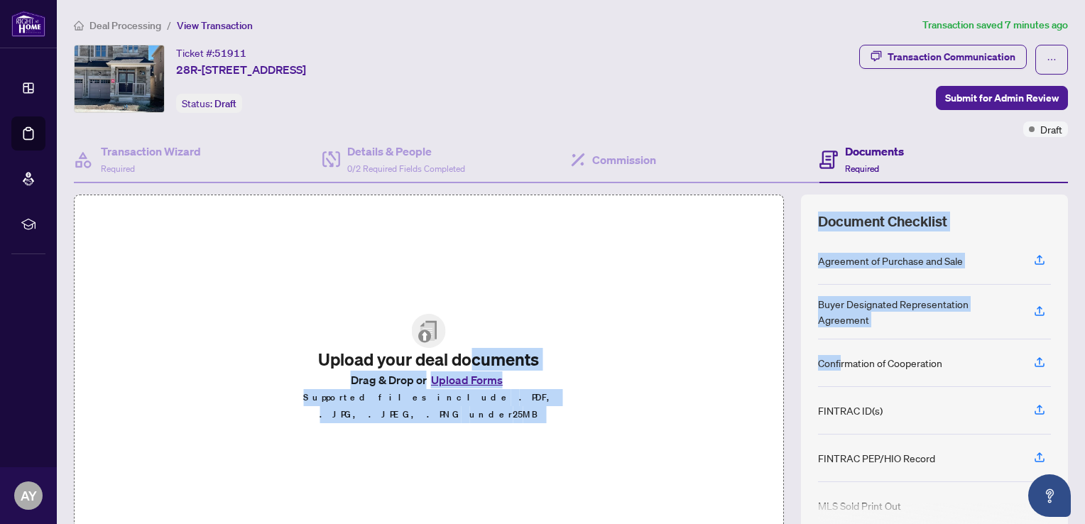
drag, startPoint x: 832, startPoint y: 359, endPoint x: 463, endPoint y: 356, distance: 369.2
click at [463, 356] on div "Upload your deal documents Drag & Drop or Upload Forms Supported files include …" at bounding box center [571, 369] width 994 height 348
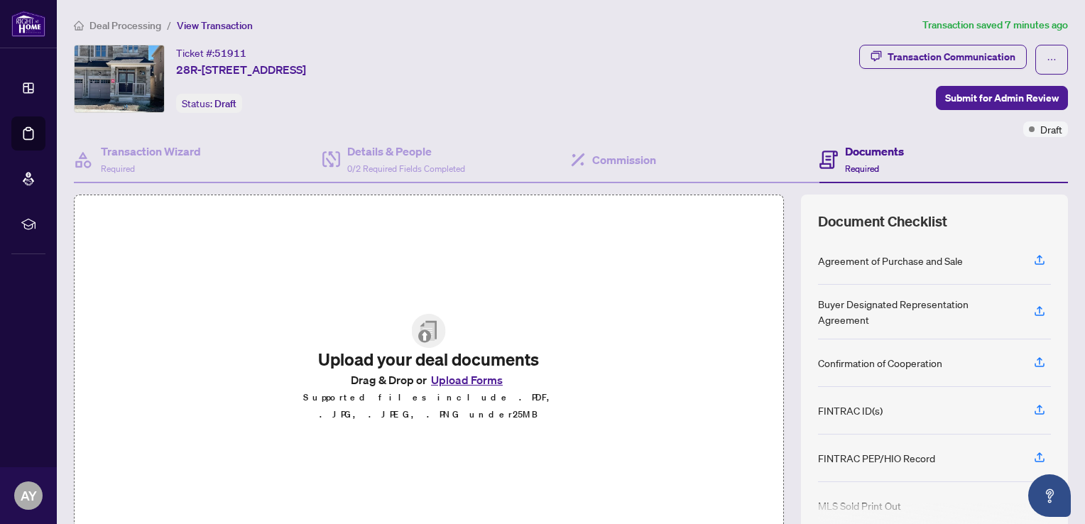
drag, startPoint x: 463, startPoint y: 356, endPoint x: 620, endPoint y: 401, distance: 163.1
click at [620, 401] on div "Upload your deal documents Drag & Drop or Upload Forms Supported files include …" at bounding box center [429, 369] width 710 height 348
click at [839, 356] on div "Confirmation of Cooperation" at bounding box center [880, 363] width 124 height 16
click at [830, 357] on div "Confirmation of Cooperation" at bounding box center [880, 363] width 124 height 16
click at [829, 357] on div "Confirmation of Cooperation" at bounding box center [880, 363] width 124 height 16
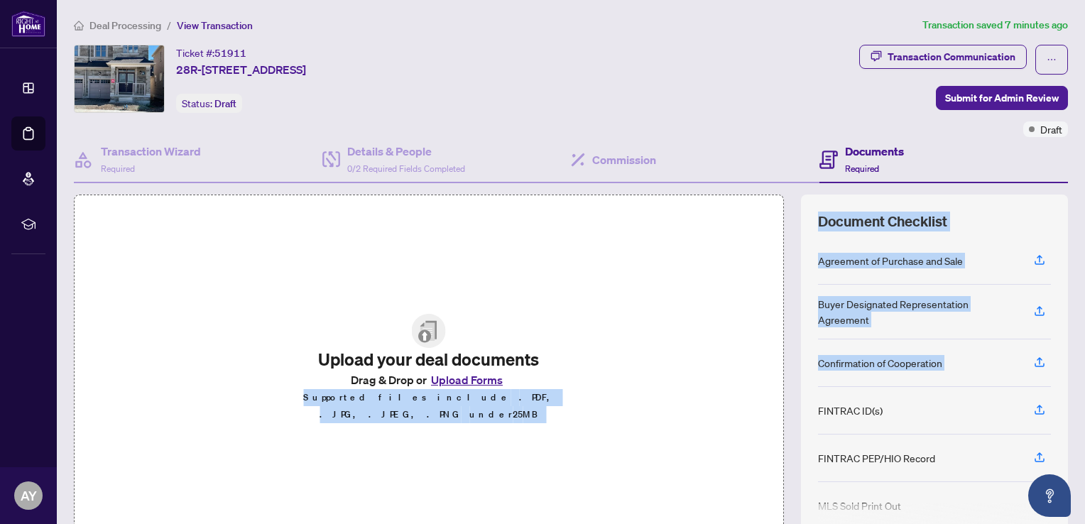
drag, startPoint x: 829, startPoint y: 357, endPoint x: 554, endPoint y: 382, distance: 276.6
click at [554, 382] on div "Upload your deal documents Drag & Drop or Upload Forms Supported files include …" at bounding box center [571, 369] width 994 height 348
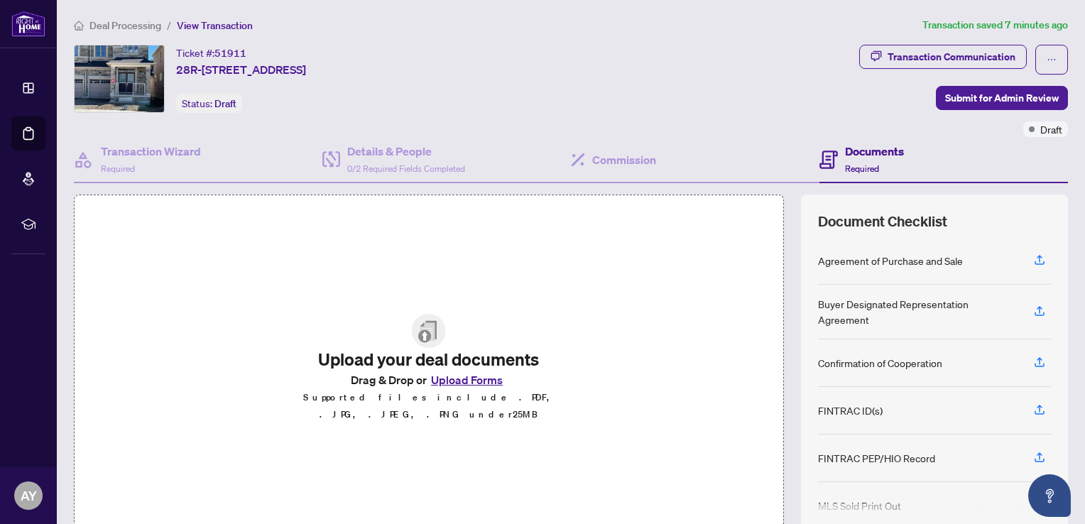
drag, startPoint x: 554, startPoint y: 382, endPoint x: 624, endPoint y: 414, distance: 77.2
click at [628, 412] on div "Upload your deal documents Drag & Drop or Upload Forms Supported files include …" at bounding box center [429, 369] width 710 height 348
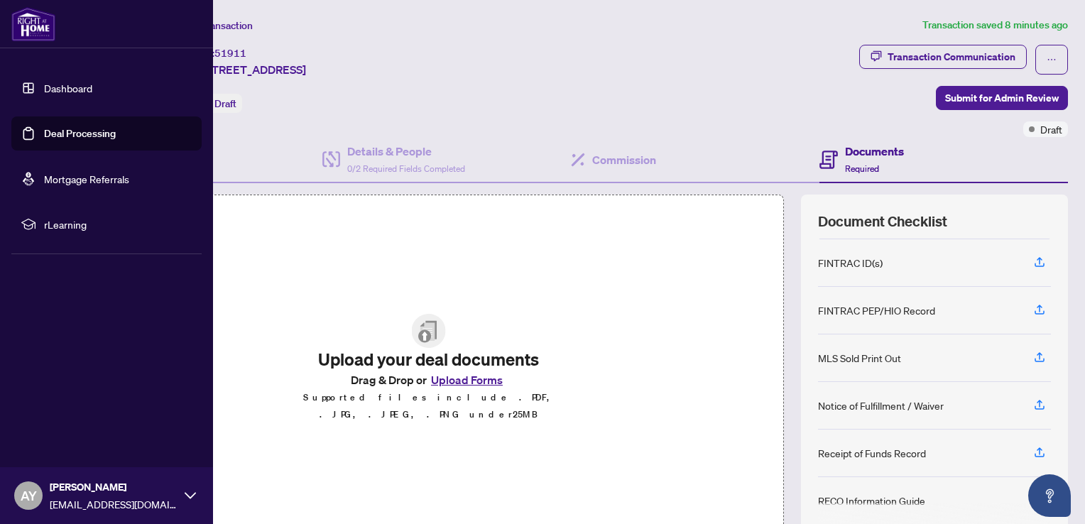
click at [58, 133] on link "Deal Processing" at bounding box center [80, 133] width 72 height 13
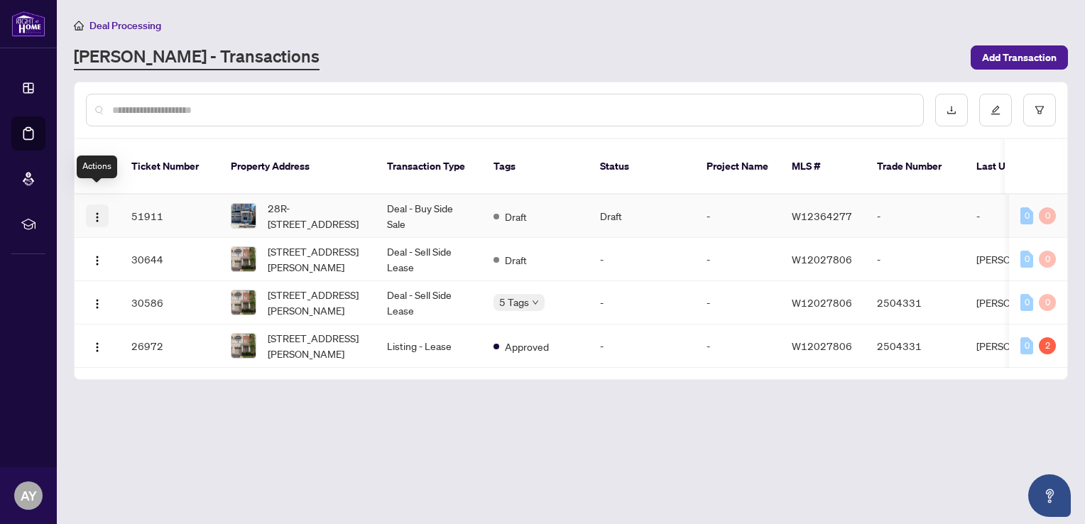
click at [100, 212] on img "button" at bounding box center [97, 217] width 11 height 11
click at [244, 406] on main "Deal Processing RAHR - Transactions Add Transaction Ticket Number Property Addr…" at bounding box center [571, 262] width 1028 height 524
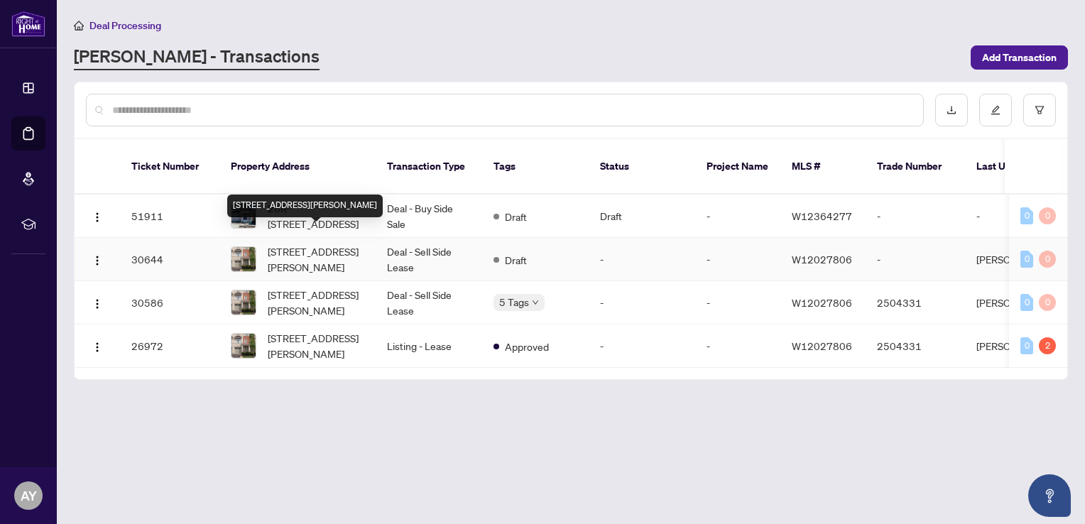
click at [322, 199] on div "[STREET_ADDRESS][PERSON_NAME]" at bounding box center [304, 206] width 155 height 23
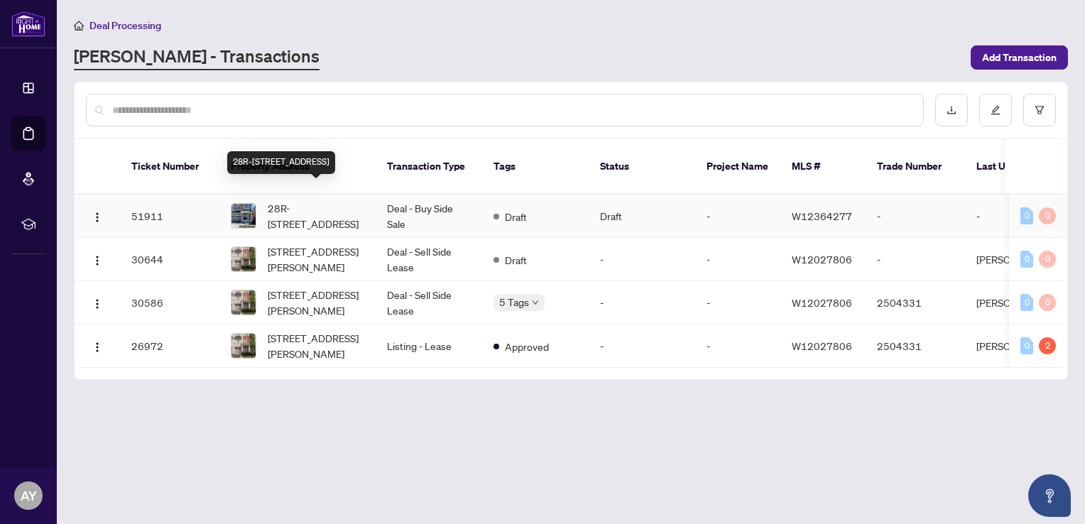
click at [307, 200] on span "28R-[STREET_ADDRESS]" at bounding box center [316, 215] width 97 height 31
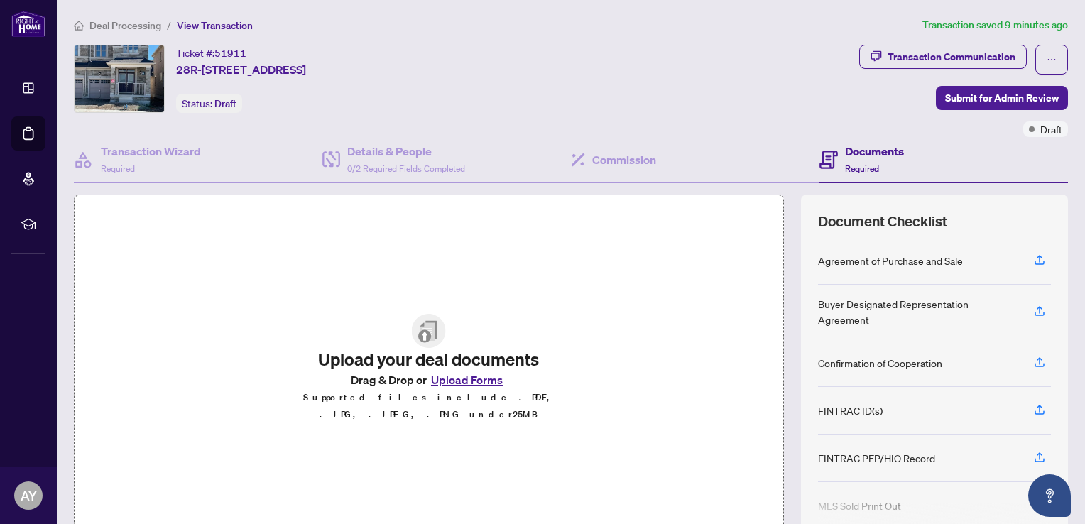
click at [402, 275] on div "Upload your deal documents Drag & Drop or Upload Forms Supported files include …" at bounding box center [429, 369] width 710 height 348
click at [855, 165] on span "Required" at bounding box center [862, 168] width 34 height 11
click at [858, 149] on h4 "Documents" at bounding box center [874, 151] width 59 height 17
drag, startPoint x: 1028, startPoint y: 257, endPoint x: 717, endPoint y: 277, distance: 311.6
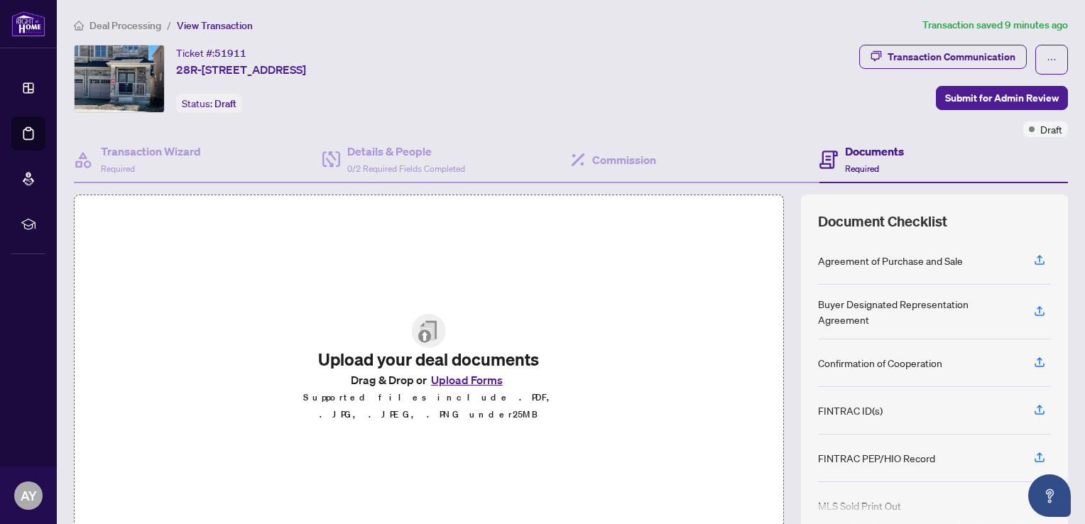
click at [717, 277] on div "Upload your deal documents Drag & Drop or Upload Forms Supported files include …" at bounding box center [429, 369] width 710 height 348
drag, startPoint x: 1031, startPoint y: 255, endPoint x: 564, endPoint y: 265, distance: 467.2
click at [564, 265] on div "Upload your deal documents Drag & Drop or Upload Forms Supported files include …" at bounding box center [429, 369] width 710 height 348
click at [138, 149] on h4 "Transaction Wizard" at bounding box center [151, 151] width 100 height 17
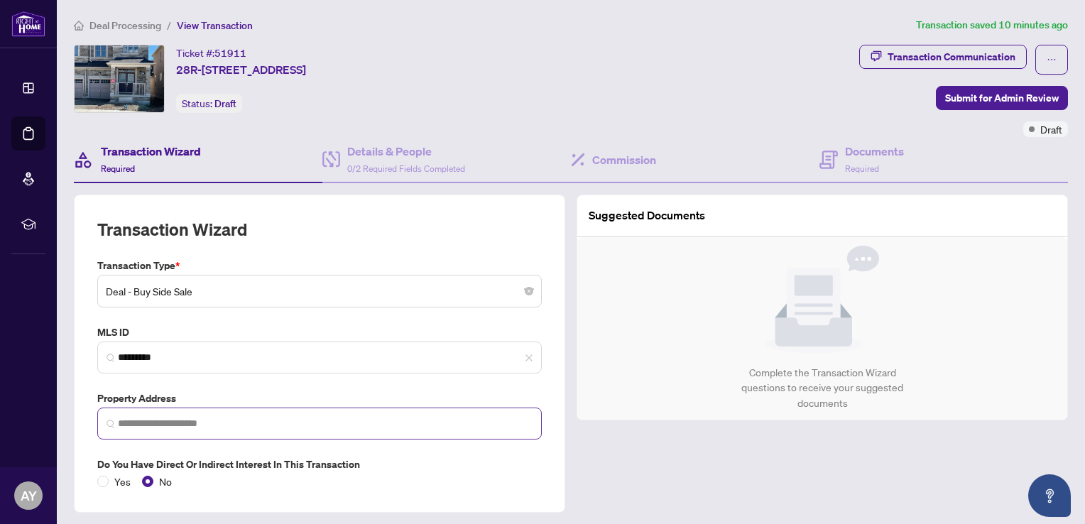
type input "**********"
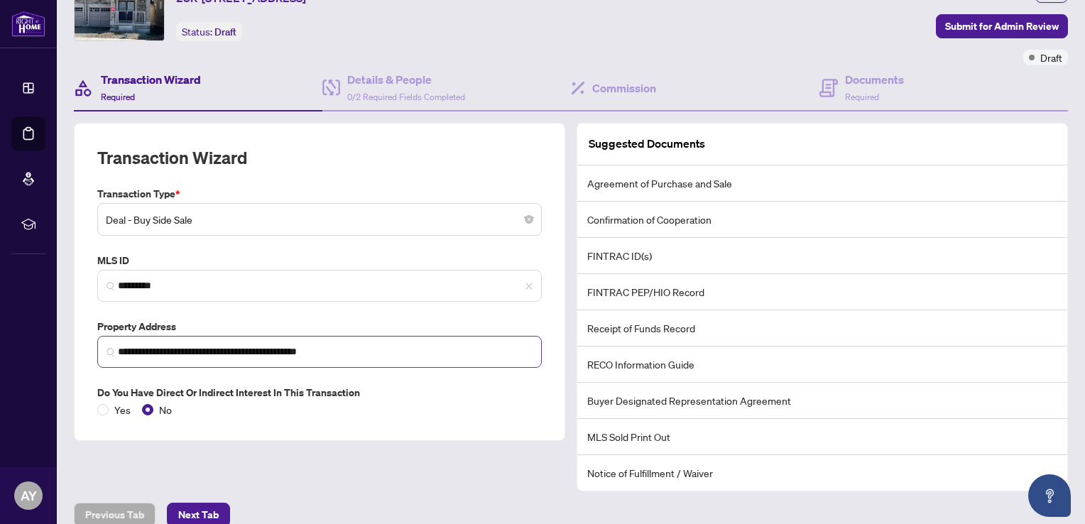
scroll to position [87, 0]
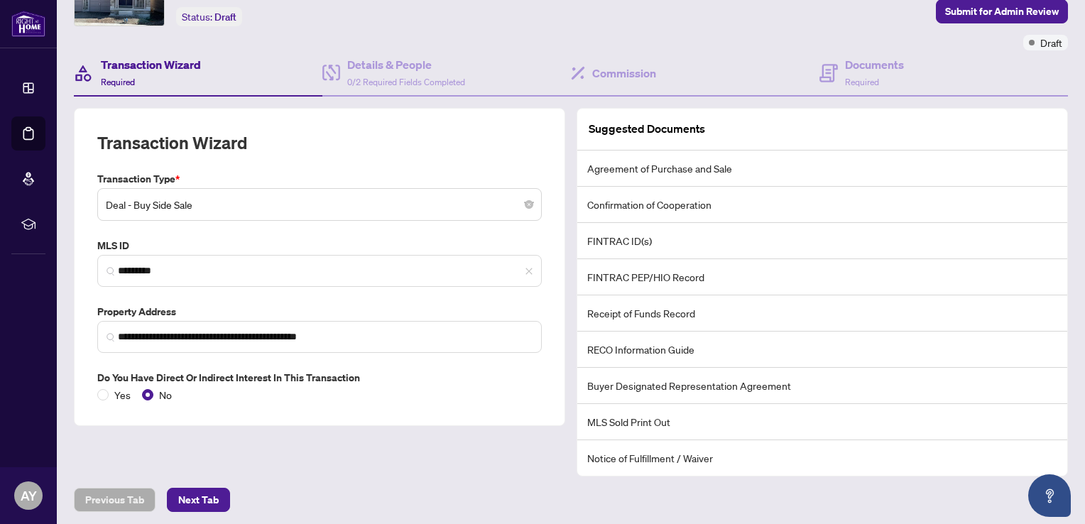
click at [630, 126] on article "Suggested Documents" at bounding box center [647, 129] width 116 height 18
drag, startPoint x: 701, startPoint y: 170, endPoint x: 629, endPoint y: 168, distance: 72.4
click at [629, 168] on li "Agreement of Purchase and Sale" at bounding box center [822, 169] width 490 height 36
drag, startPoint x: 629, startPoint y: 168, endPoint x: 620, endPoint y: 165, distance: 9.7
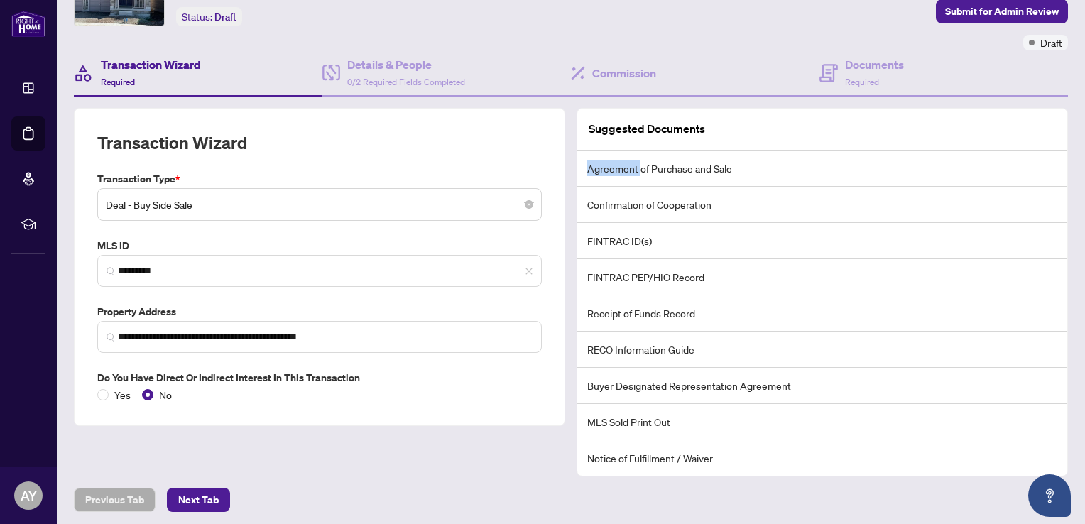
click at [620, 165] on li "Agreement of Purchase and Sale" at bounding box center [822, 169] width 490 height 36
click at [661, 197] on li "Confirmation of Cooperation" at bounding box center [822, 205] width 490 height 36
drag, startPoint x: 661, startPoint y: 197, endPoint x: 598, endPoint y: 236, distance: 74.3
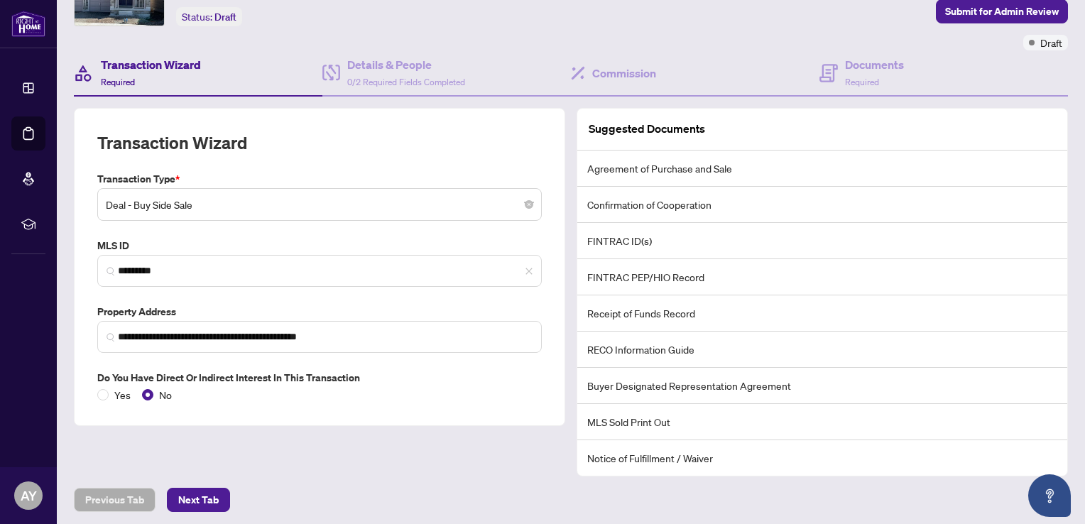
click at [598, 236] on li "FINTRAC ID(s)" at bounding box center [822, 241] width 490 height 36
click at [612, 277] on li "FINTRAC PEP/HIO Record" at bounding box center [822, 277] width 490 height 36
click at [633, 296] on li "Receipt of Funds Record" at bounding box center [822, 313] width 490 height 36
click at [645, 308] on li "Receipt of Funds Record" at bounding box center [822, 313] width 490 height 36
click at [662, 351] on li "RECO Information Guide" at bounding box center [822, 350] width 490 height 36
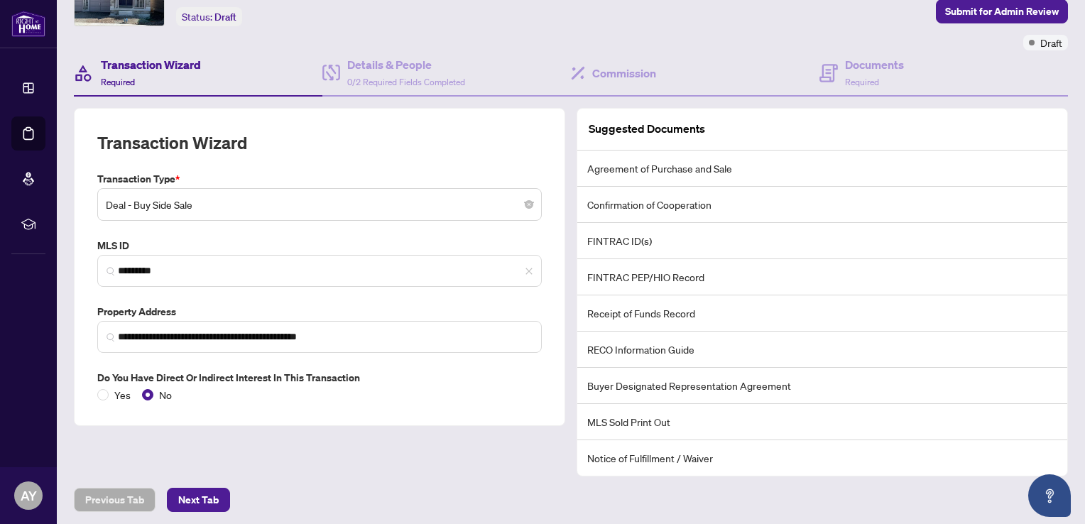
click at [671, 412] on li "MLS Sold Print Out" at bounding box center [822, 422] width 490 height 36
click at [625, 454] on li "Notice of Fulfillment / Waiver" at bounding box center [822, 457] width 490 height 35
click at [612, 160] on li "Agreement of Purchase and Sale" at bounding box center [822, 169] width 490 height 36
click at [199, 491] on span "Next Tab" at bounding box center [198, 499] width 40 height 23
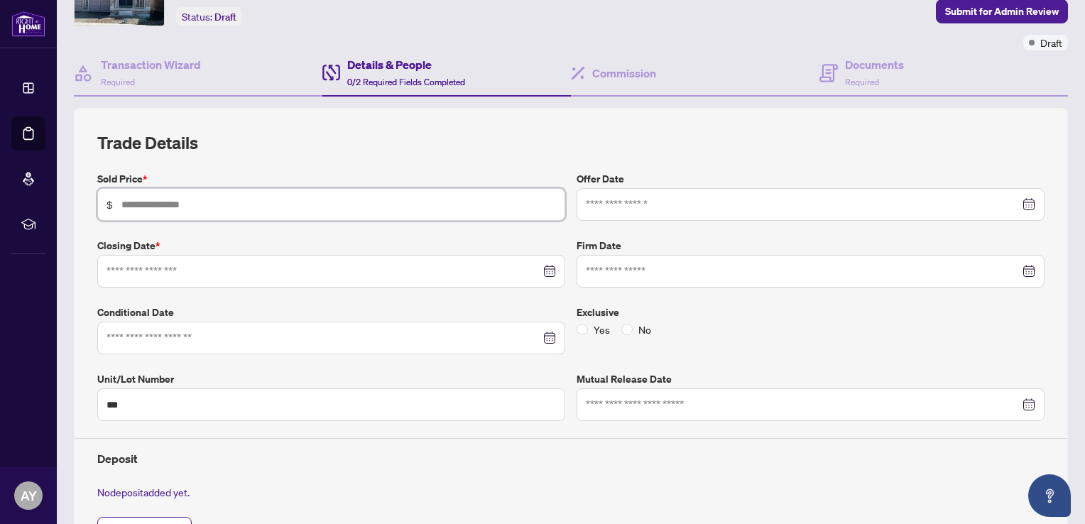
click at [217, 199] on input "text" at bounding box center [338, 205] width 434 height 16
type input "********"
click at [286, 234] on div "Sold Price * $ ******** Offer Date Closing Date * Firm Date Conditional Date Ex…" at bounding box center [571, 365] width 958 height 388
click at [636, 202] on input at bounding box center [803, 205] width 434 height 16
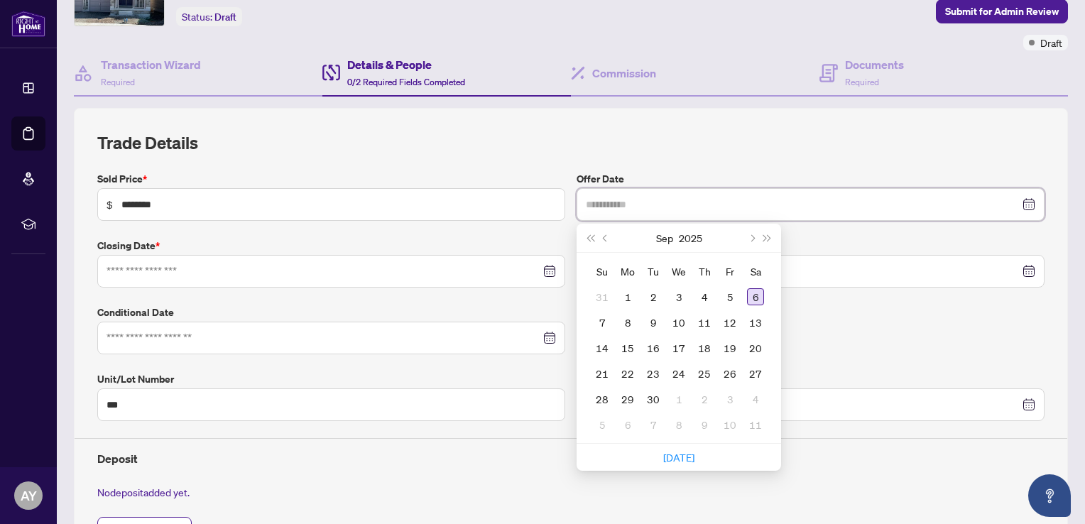
type input "**********"
click at [747, 294] on div "6" at bounding box center [755, 296] width 17 height 17
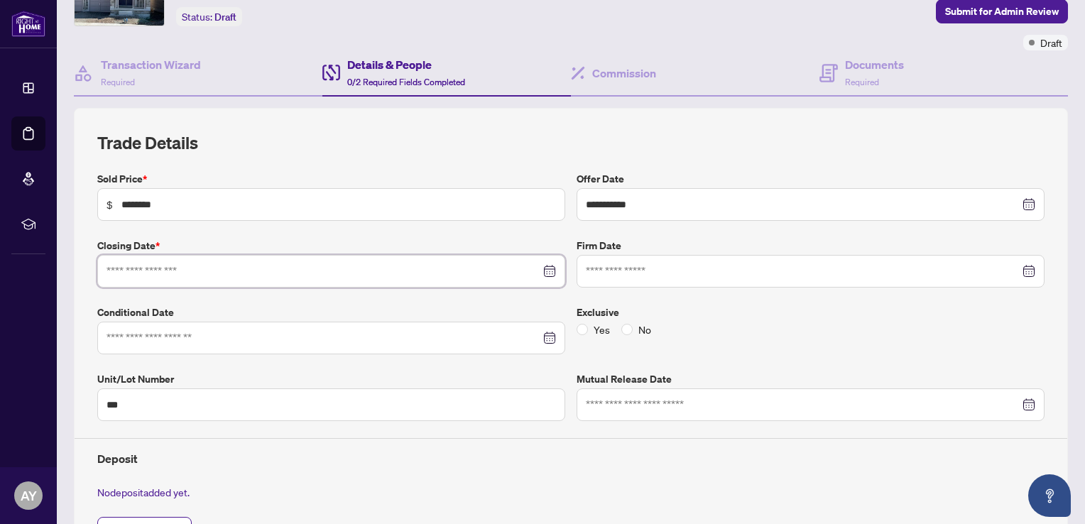
click at [420, 270] on input at bounding box center [323, 271] width 434 height 16
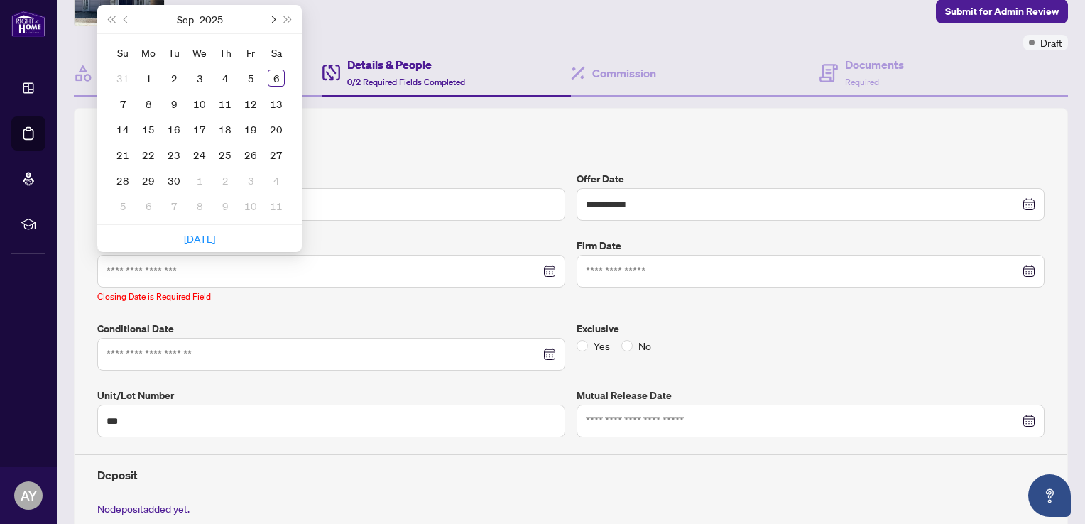
click at [271, 17] on span "Next month (PageDown)" at bounding box center [271, 19] width 7 height 7
type input "**********"
click at [246, 181] on div "31" at bounding box center [250, 180] width 17 height 17
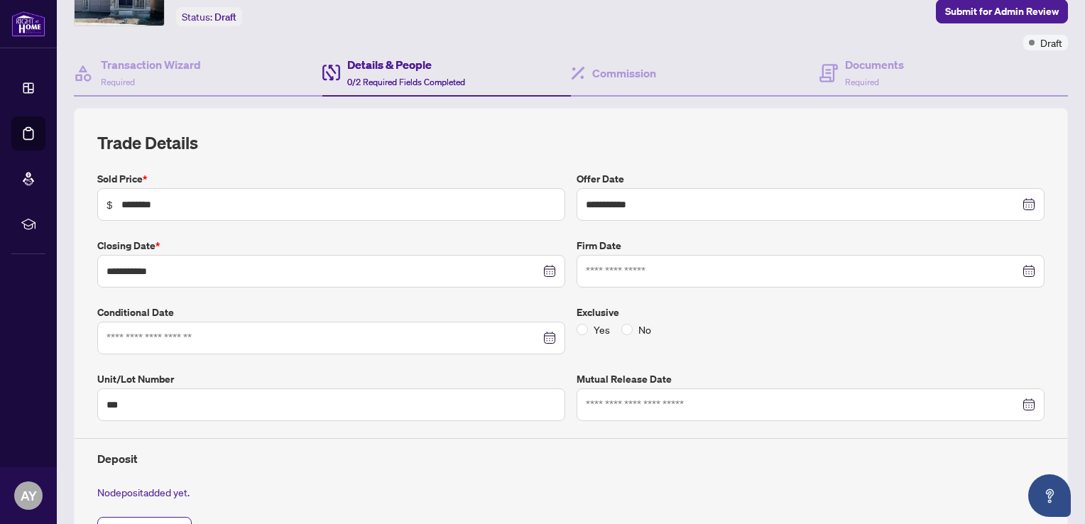
click at [352, 307] on label "Conditional Date" at bounding box center [331, 313] width 468 height 16
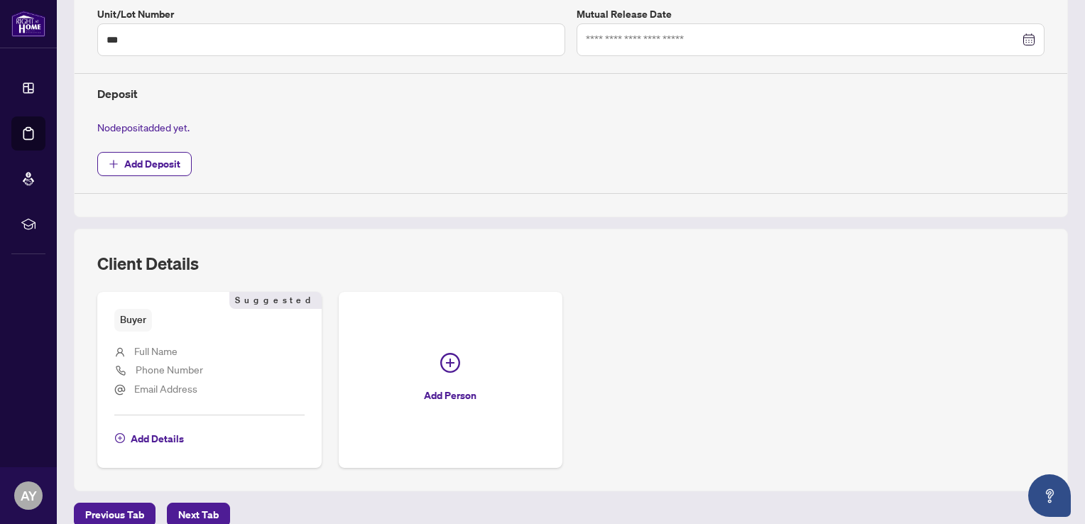
scroll to position [466, 0]
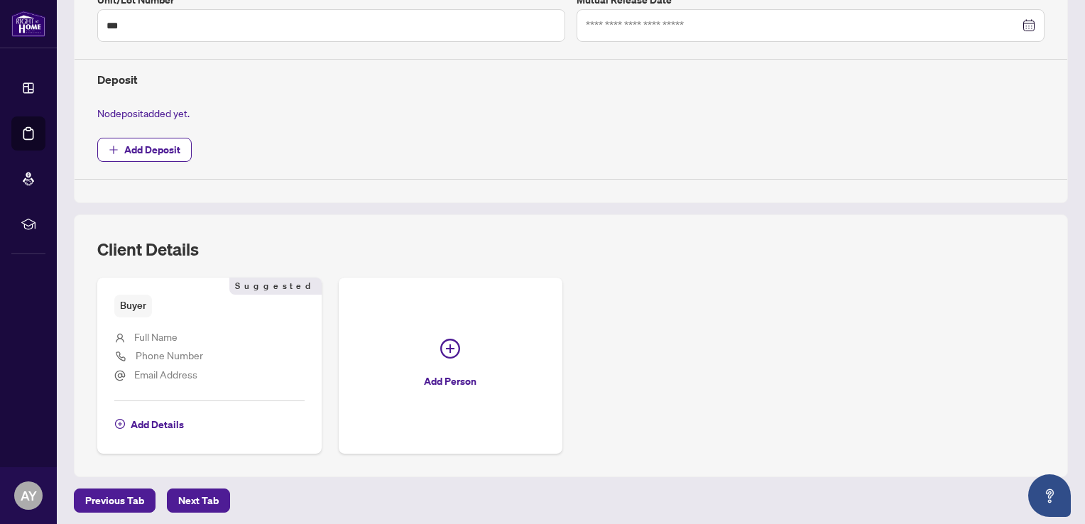
click at [163, 333] on span "Full Name" at bounding box center [155, 336] width 43 height 13
click at [139, 330] on span "Full Name" at bounding box center [155, 336] width 43 height 13
click at [293, 282] on span "Suggested" at bounding box center [275, 286] width 92 height 17
click at [201, 491] on span "Next Tab" at bounding box center [198, 500] width 40 height 23
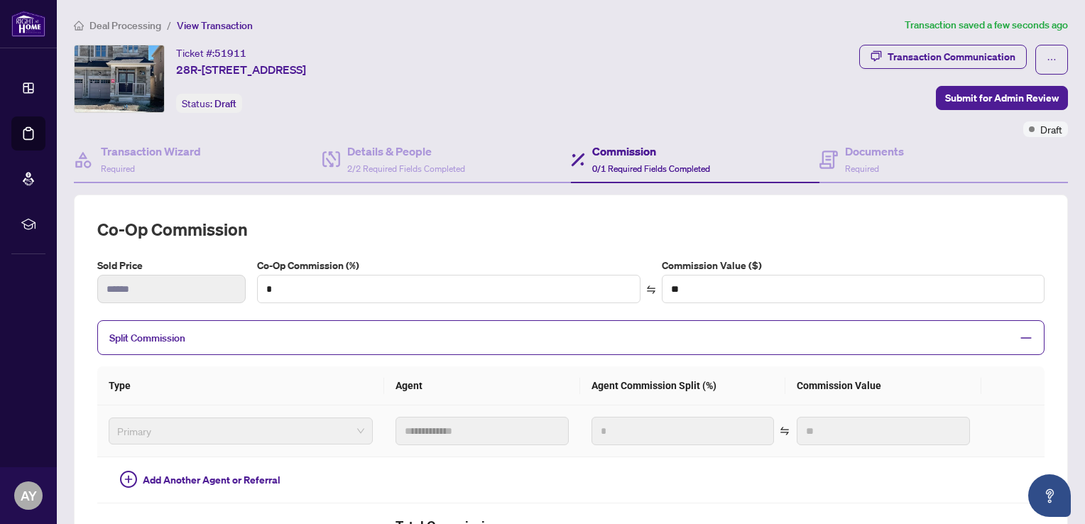
scroll to position [71, 0]
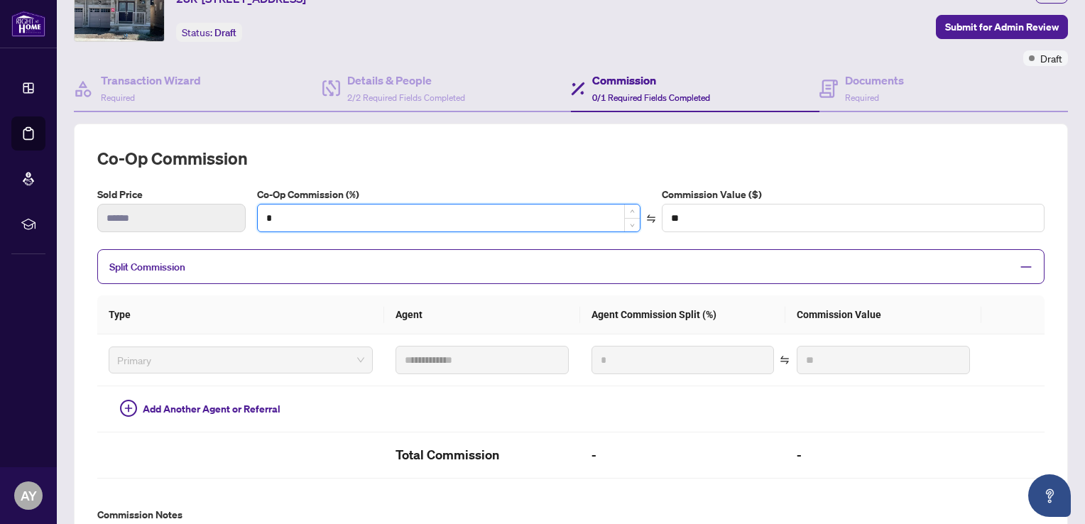
click at [402, 220] on input "*" at bounding box center [449, 217] width 382 height 27
type input "**"
type input "***"
type input "*"
type input "**"
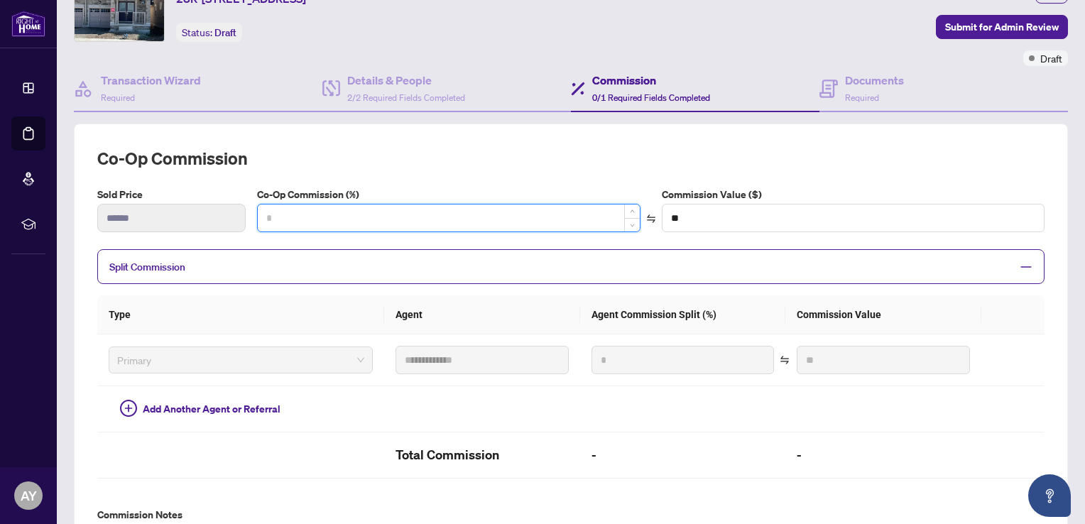
type input "*"
type input "***"
type input "*"
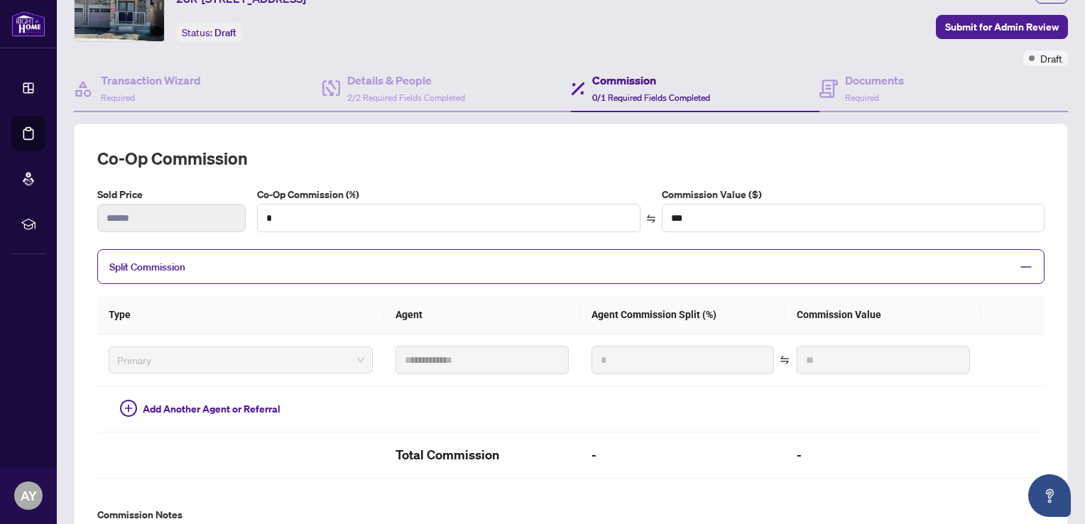
click at [403, 249] on div "Split Commission" at bounding box center [570, 266] width 947 height 35
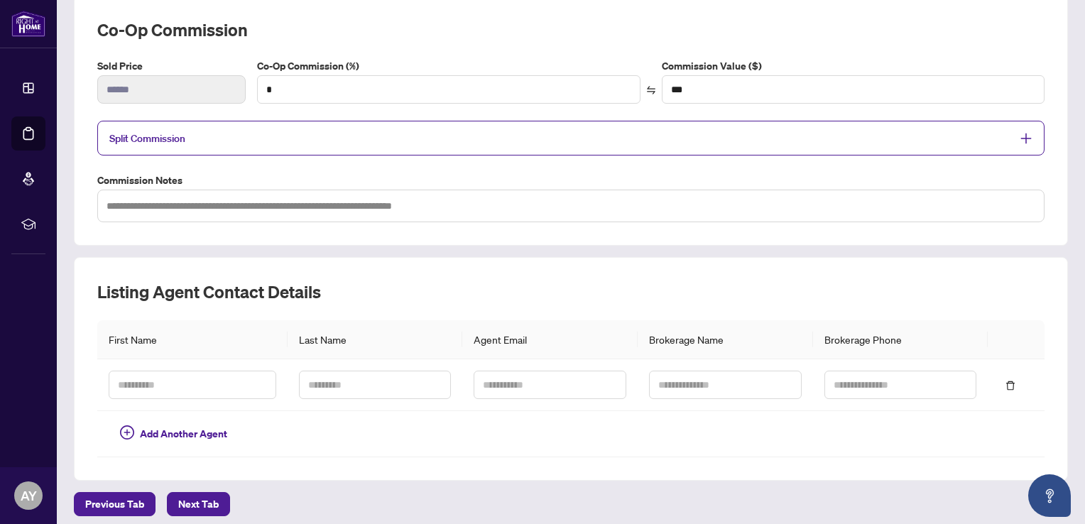
scroll to position [203, 0]
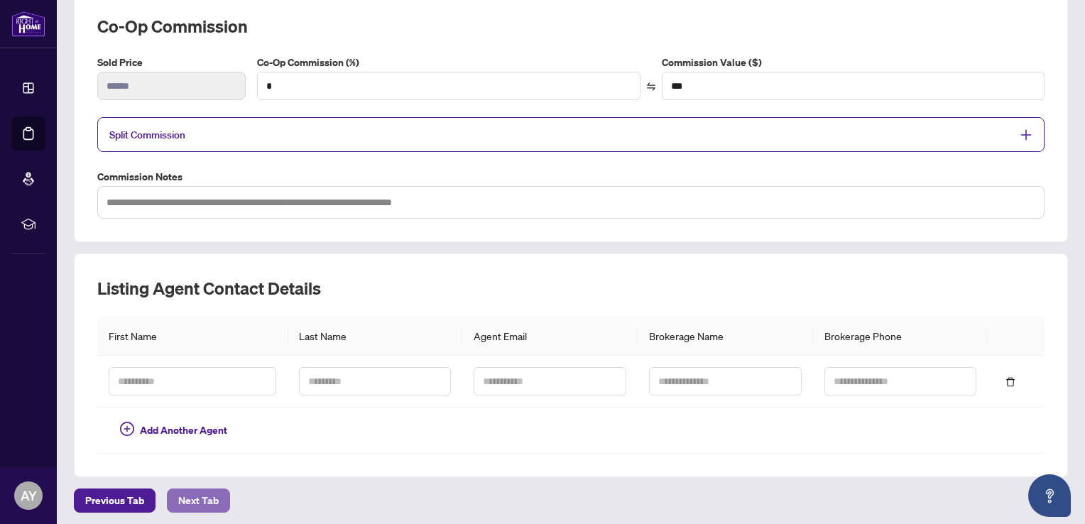
click at [194, 489] on span "Next Tab" at bounding box center [198, 500] width 40 height 23
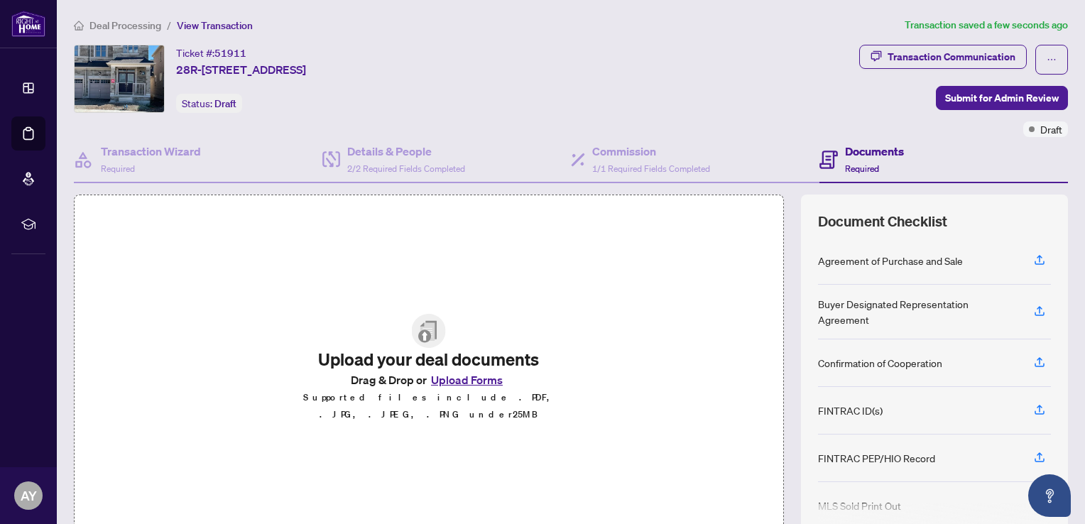
click at [437, 385] on button "Upload Forms" at bounding box center [467, 380] width 80 height 18
drag, startPoint x: 898, startPoint y: 260, endPoint x: 1022, endPoint y: 275, distance: 124.4
click at [1022, 275] on div "Agreement of Purchase and Sale" at bounding box center [934, 261] width 233 height 48
drag, startPoint x: 1022, startPoint y: 275, endPoint x: 913, endPoint y: 268, distance: 108.8
click at [913, 268] on div "Agreement of Purchase and Sale" at bounding box center [934, 261] width 233 height 48
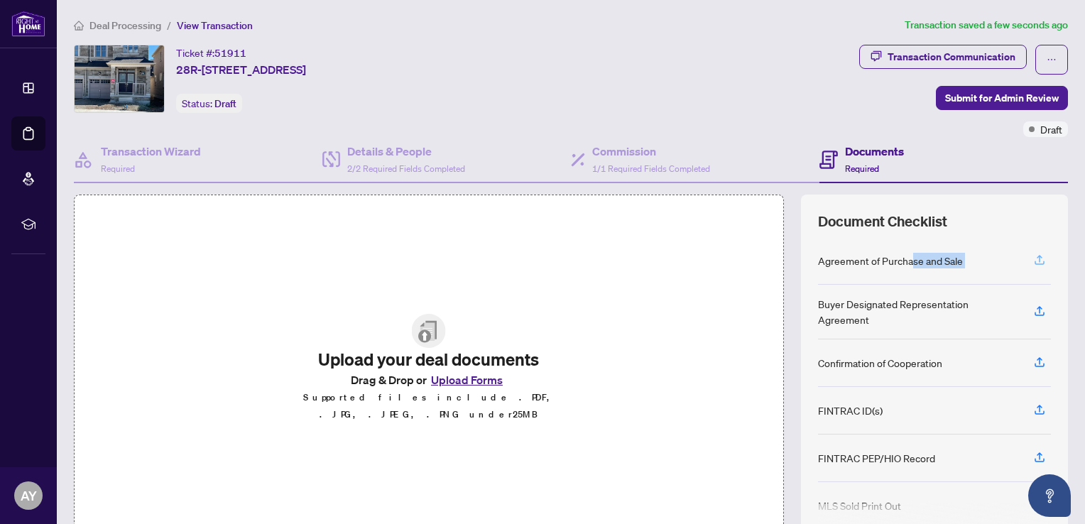
click at [1033, 256] on icon "button" at bounding box center [1039, 259] width 13 height 13
click at [1046, 61] on icon "ellipsis" at bounding box center [1051, 60] width 10 height 10
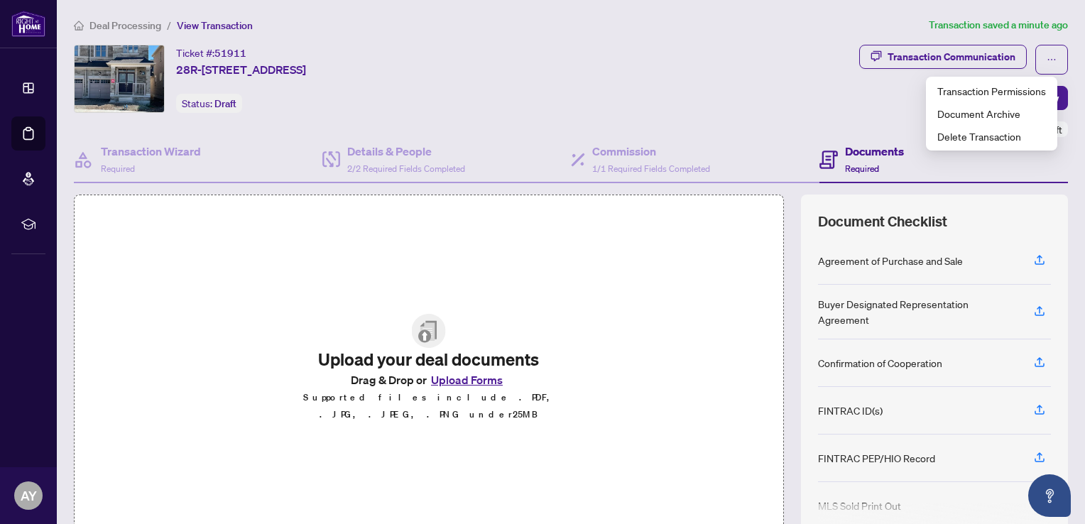
click at [651, 62] on div "Ticket #: 51911 28R-3169 Crystal Dr, Oakville, Ontario L6M 0W8, Canada Status: …" at bounding box center [463, 79] width 779 height 68
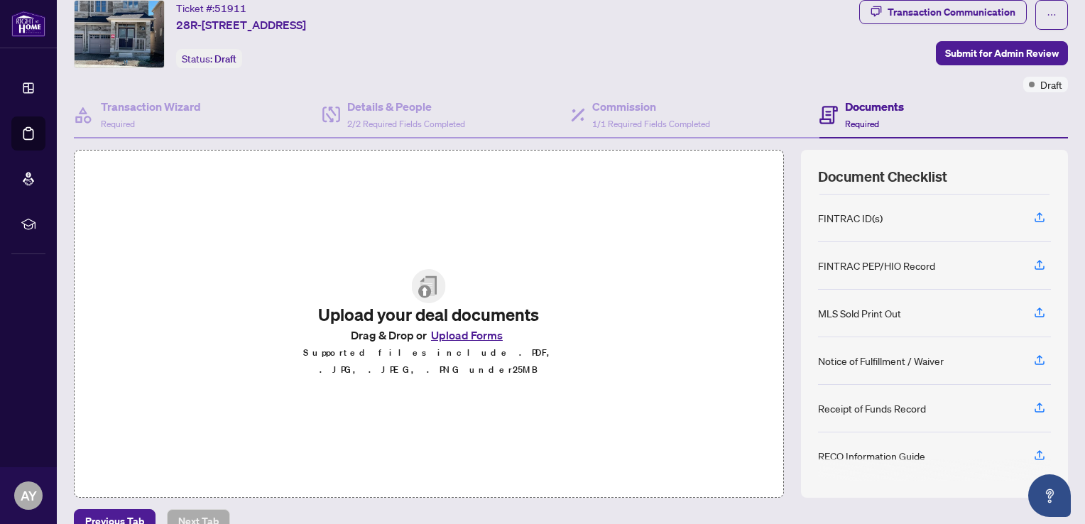
scroll to position [68, 0]
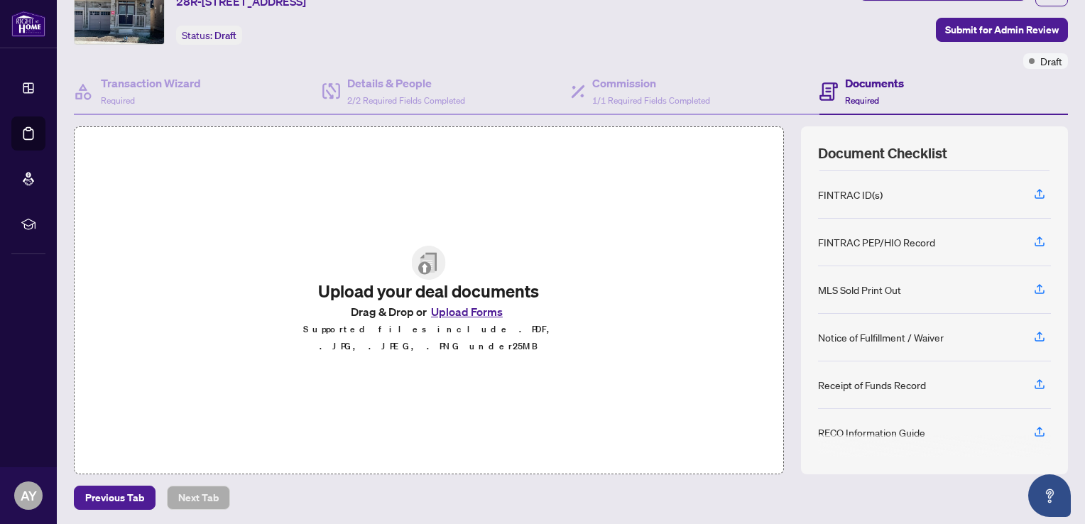
click at [221, 311] on div "Upload your deal documents Drag & Drop or Upload Forms Supported files include …" at bounding box center [429, 300] width 710 height 348
click at [389, 84] on h4 "Details & People" at bounding box center [406, 83] width 118 height 17
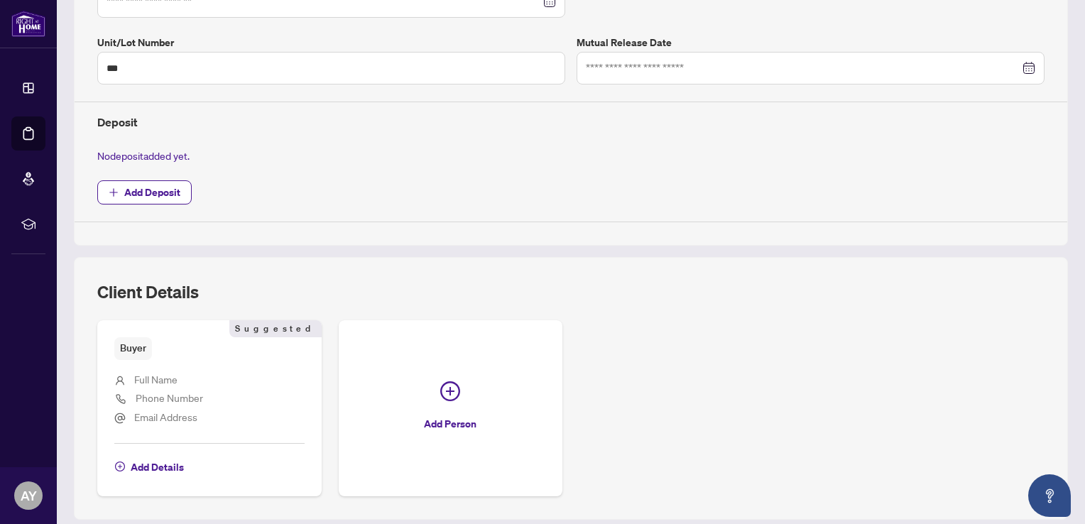
scroll to position [466, 0]
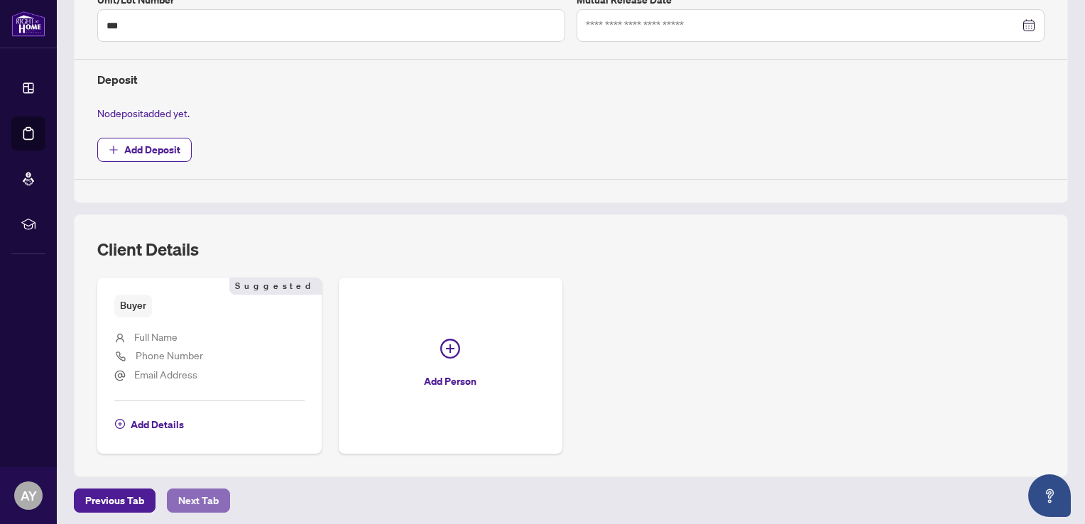
click at [188, 498] on span "Next Tab" at bounding box center [198, 500] width 40 height 23
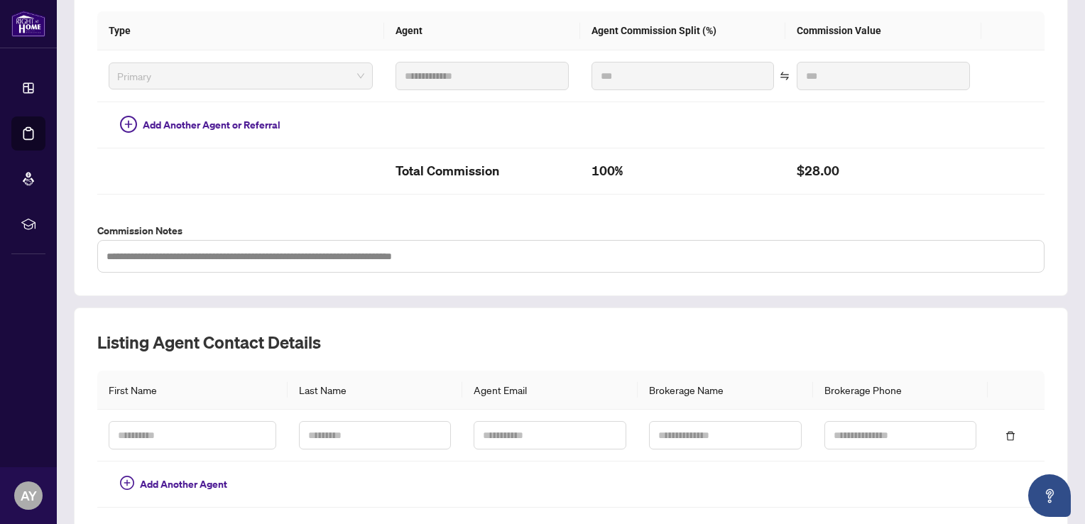
scroll to position [408, 0]
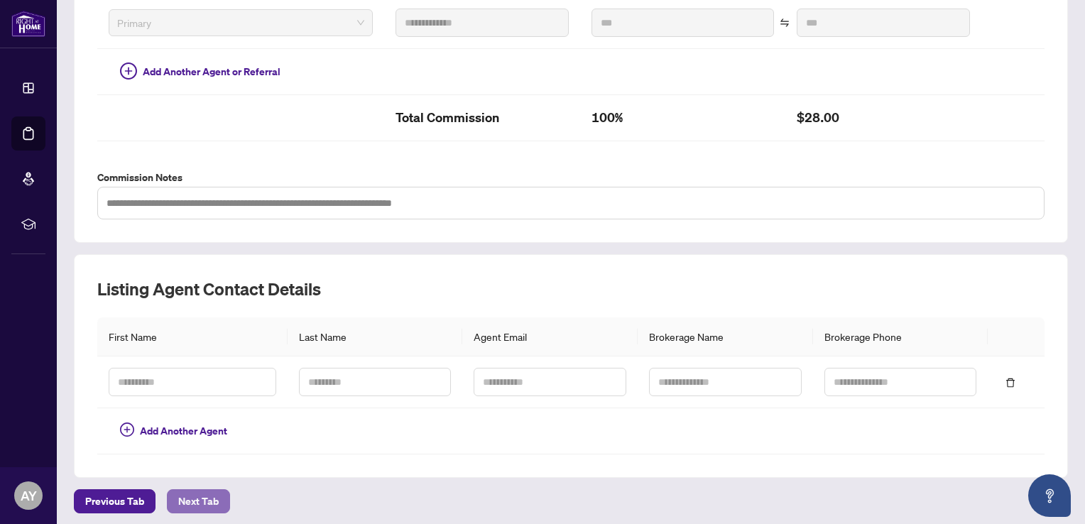
click at [182, 505] on span "Next Tab" at bounding box center [198, 501] width 40 height 23
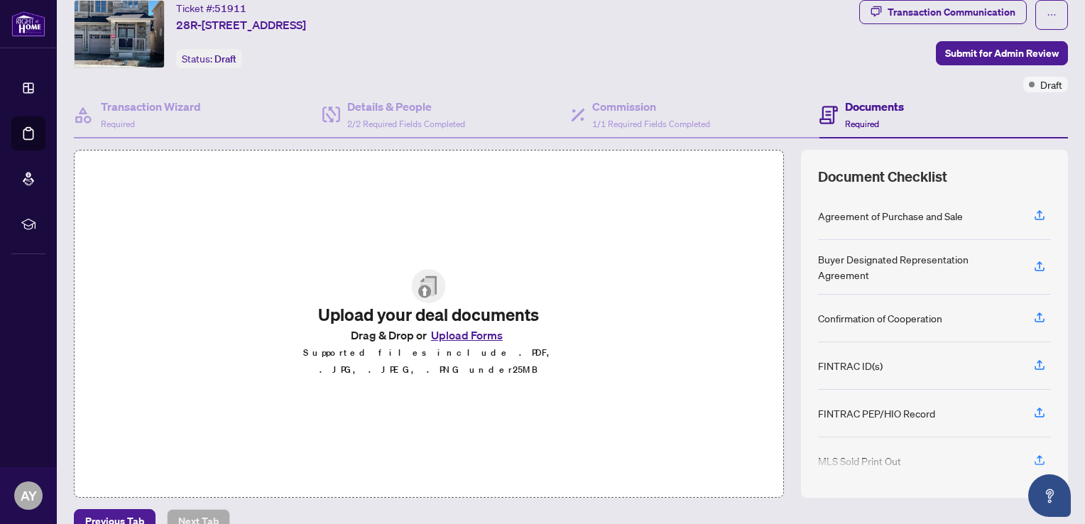
scroll to position [68, 0]
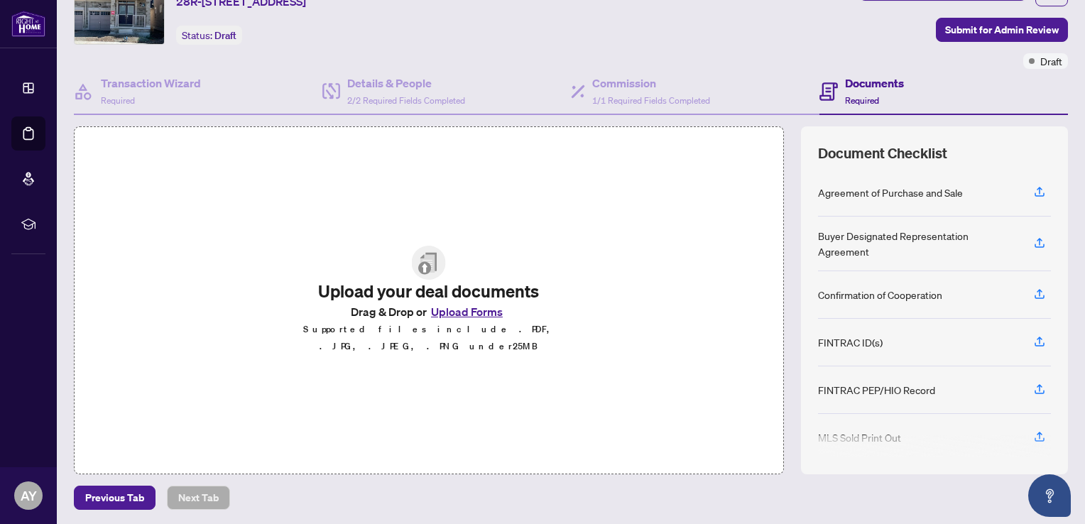
drag, startPoint x: 350, startPoint y: 231, endPoint x: 287, endPoint y: 230, distance: 63.2
click at [287, 230] on div "Upload your deal documents Drag & Drop or Upload Forms Supported files include …" at bounding box center [428, 300] width 354 height 166
click at [436, 314] on button "Upload Forms" at bounding box center [467, 311] width 80 height 18
drag, startPoint x: 462, startPoint y: 320, endPoint x: 323, endPoint y: 180, distance: 197.3
click at [323, 180] on div "Upload your deal documents Drag & Drop or Upload Forms Supported files include …" at bounding box center [429, 300] width 710 height 348
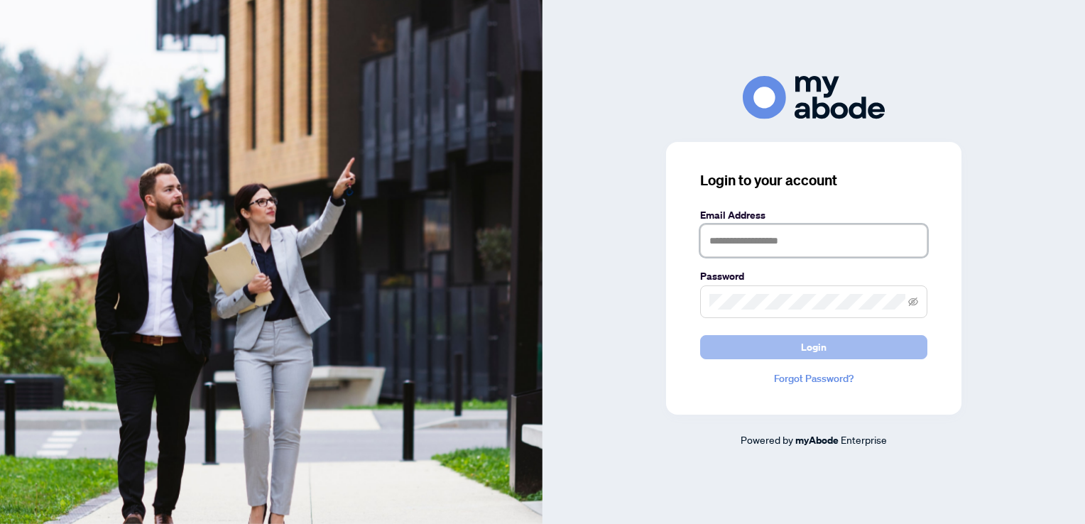
type input "**********"
click at [821, 342] on span "Login" at bounding box center [814, 347] width 26 height 23
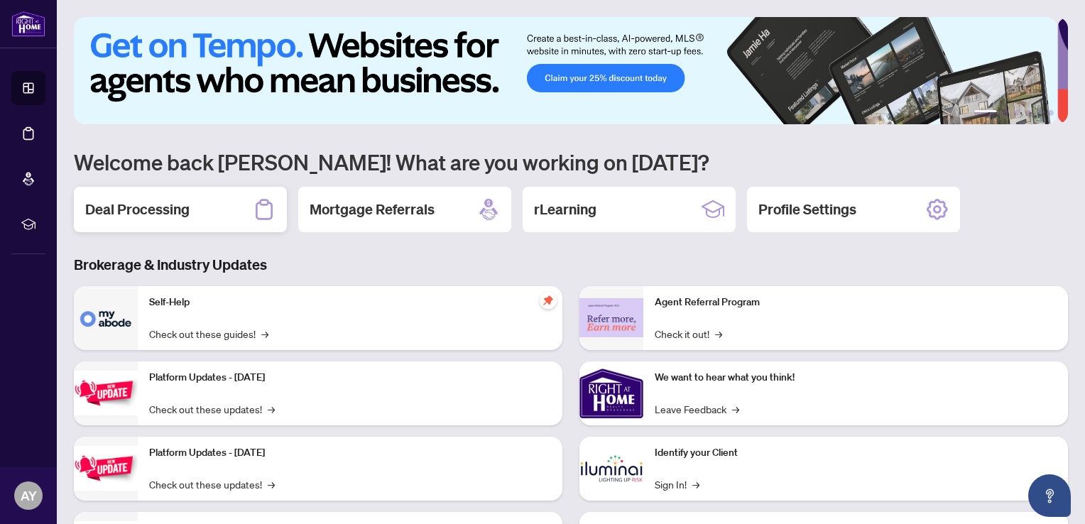
click at [186, 212] on h2 "Deal Processing" at bounding box center [137, 209] width 104 height 20
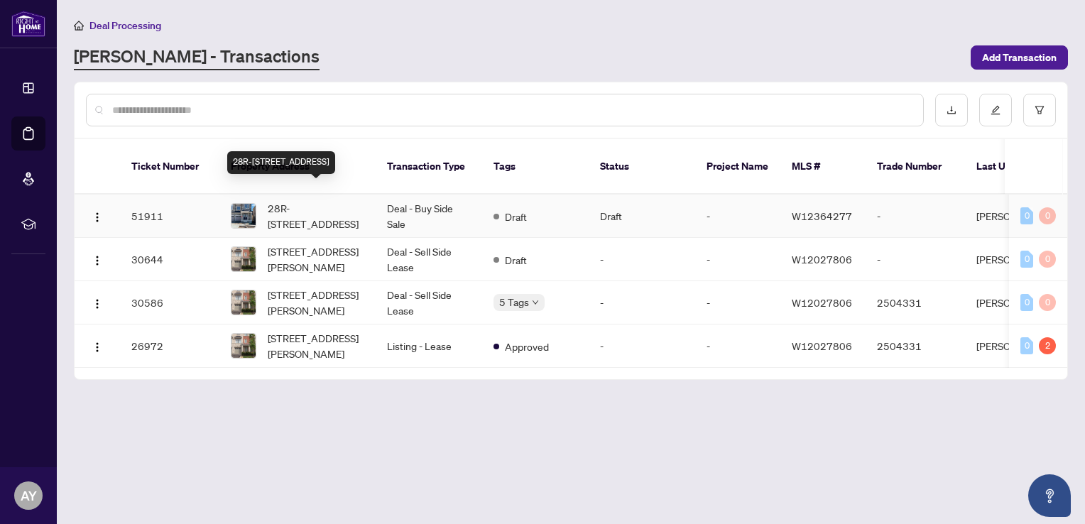
click at [315, 200] on span "28R-[STREET_ADDRESS]" at bounding box center [316, 215] width 97 height 31
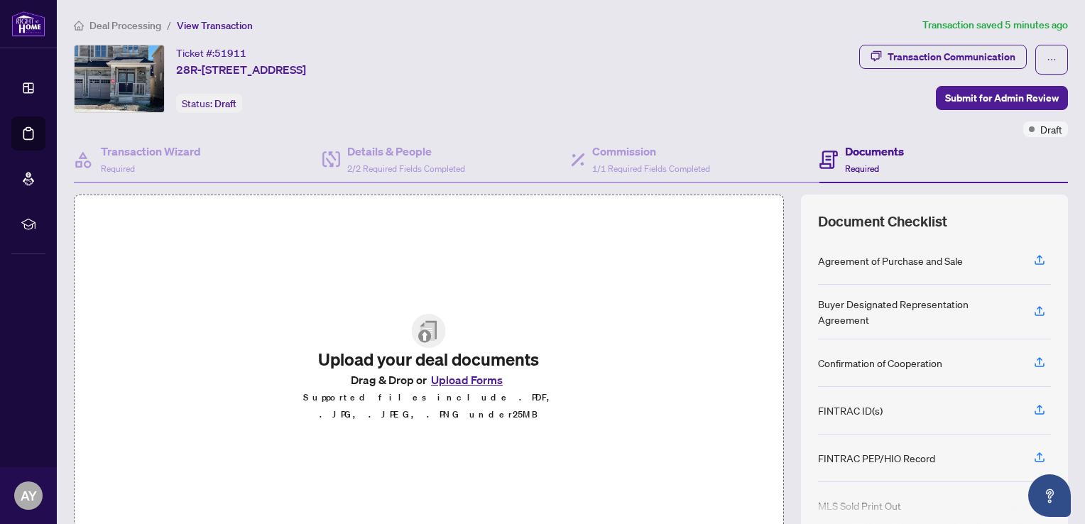
click at [419, 338] on img at bounding box center [429, 331] width 34 height 34
click at [406, 156] on h4 "Details & People" at bounding box center [406, 151] width 118 height 17
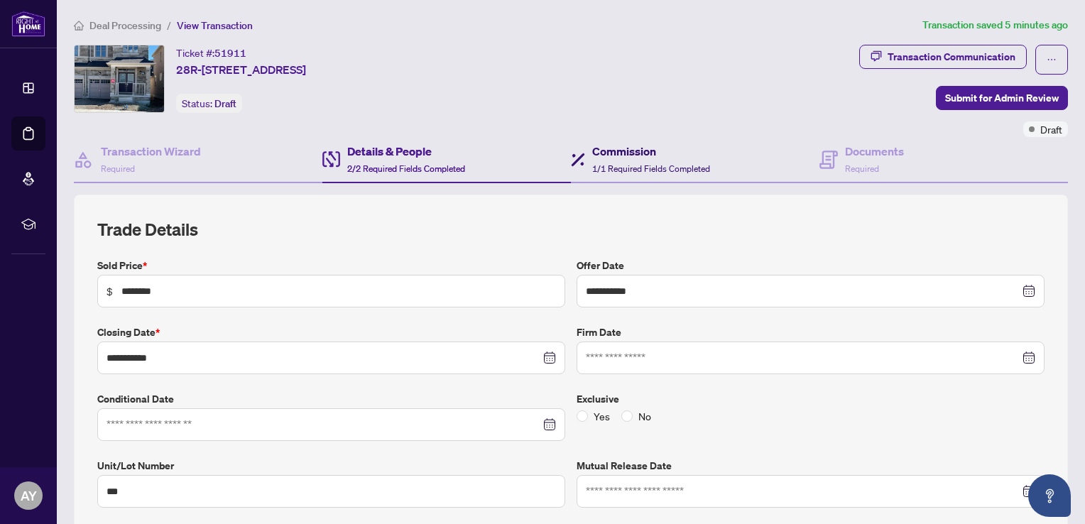
click at [611, 152] on h4 "Commission" at bounding box center [651, 151] width 118 height 17
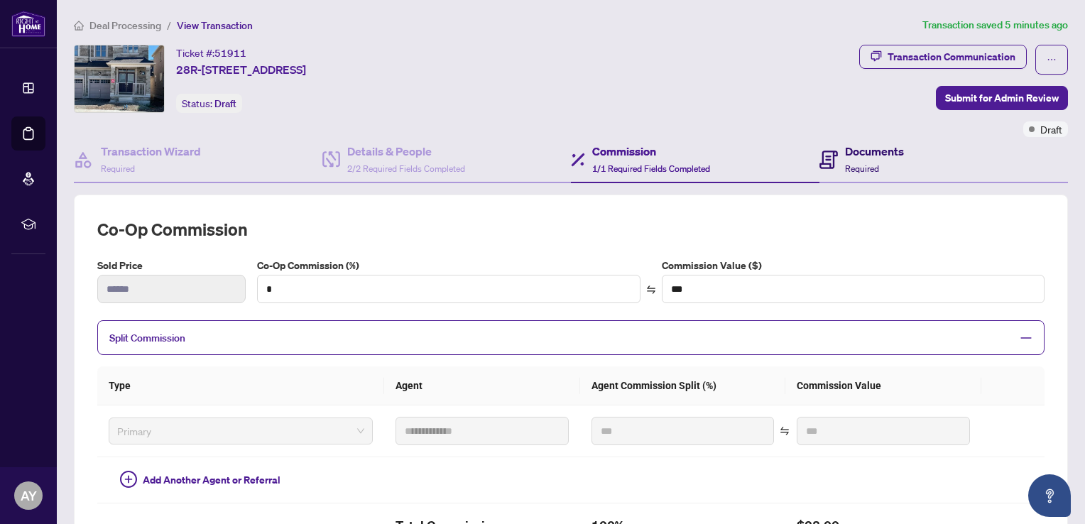
click at [845, 152] on h4 "Documents" at bounding box center [874, 151] width 59 height 17
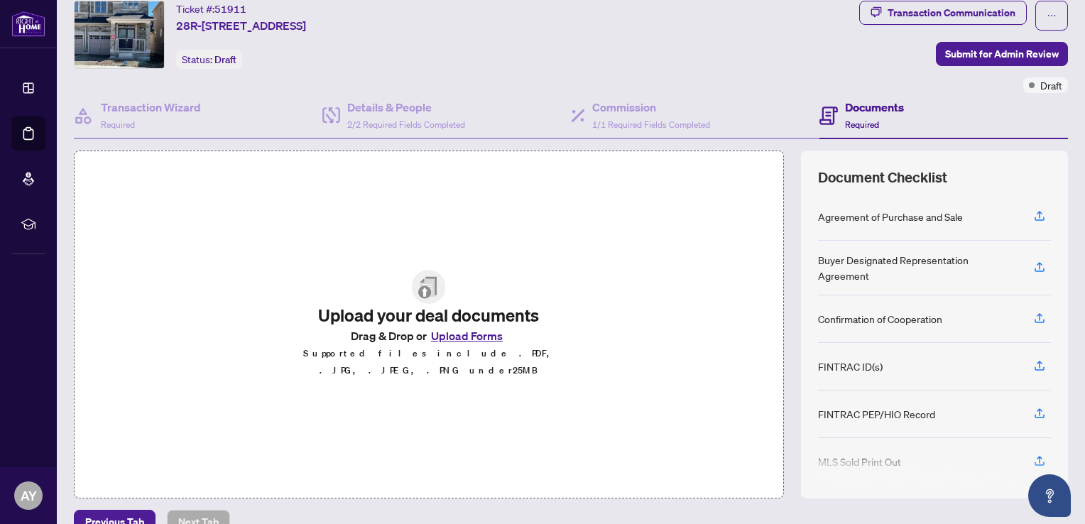
scroll to position [68, 0]
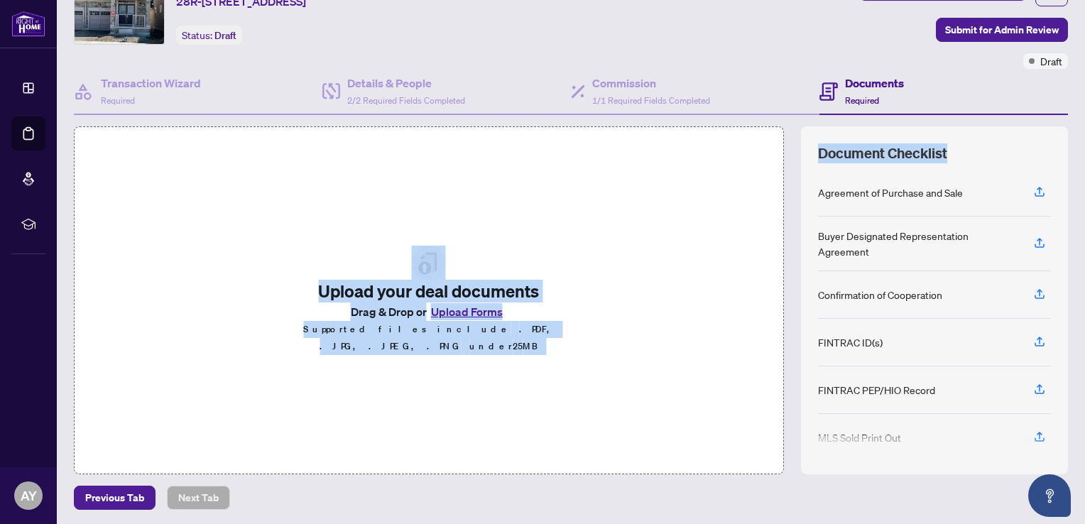
drag, startPoint x: 1007, startPoint y: 130, endPoint x: 503, endPoint y: 221, distance: 512.3
click at [503, 221] on div "Upload your deal documents Drag & Drop or Upload Forms Supported files include …" at bounding box center [571, 300] width 994 height 348
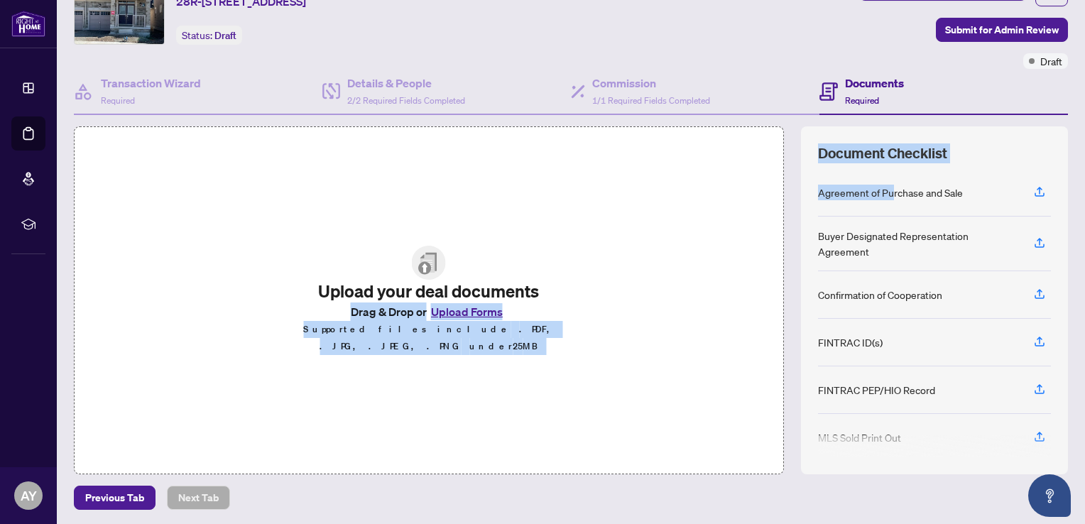
drag, startPoint x: 860, startPoint y: 202, endPoint x: 530, endPoint y: 295, distance: 342.8
click at [530, 295] on div "Upload your deal documents Drag & Drop or Upload Forms Supported files include …" at bounding box center [571, 300] width 994 height 348
drag, startPoint x: 530, startPoint y: 295, endPoint x: 728, endPoint y: 407, distance: 228.0
click at [728, 407] on div "Upload your deal documents Drag & Drop or Upload Forms Supported files include …" at bounding box center [429, 300] width 710 height 348
click at [1044, 496] on icon "Open asap" at bounding box center [1050, 496] width 18 height 18
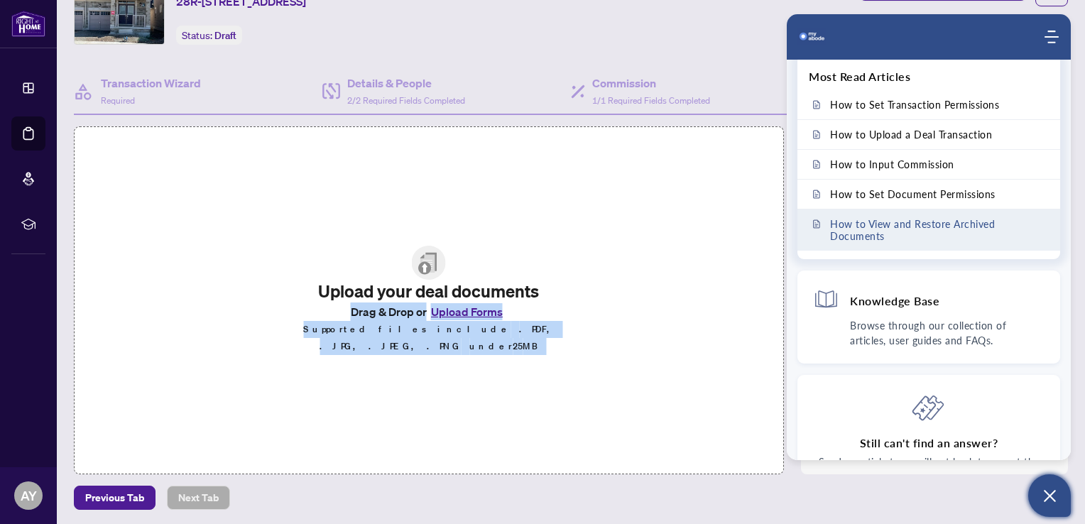
scroll to position [0, 0]
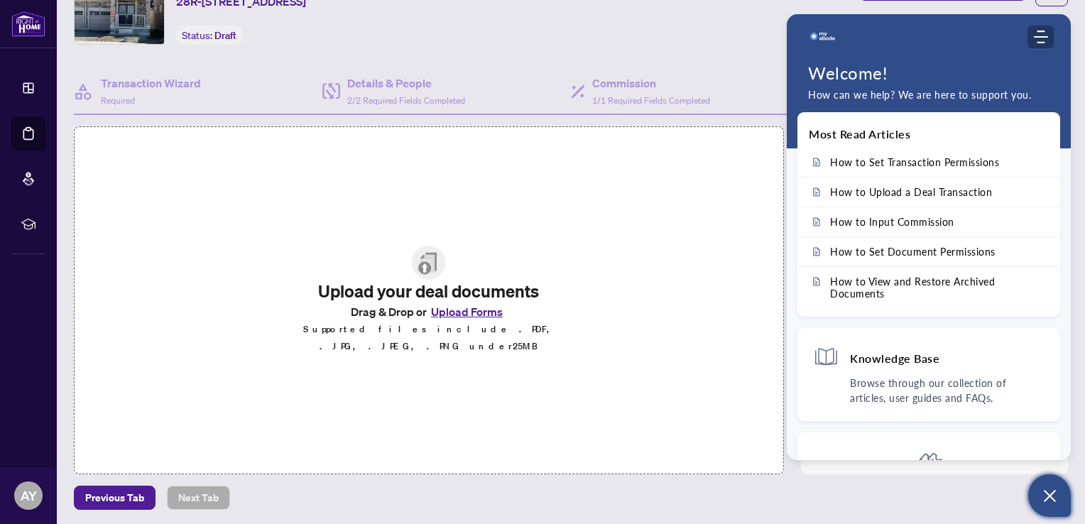
click at [1041, 32] on icon "Modules Menu" at bounding box center [1041, 37] width 14 height 14
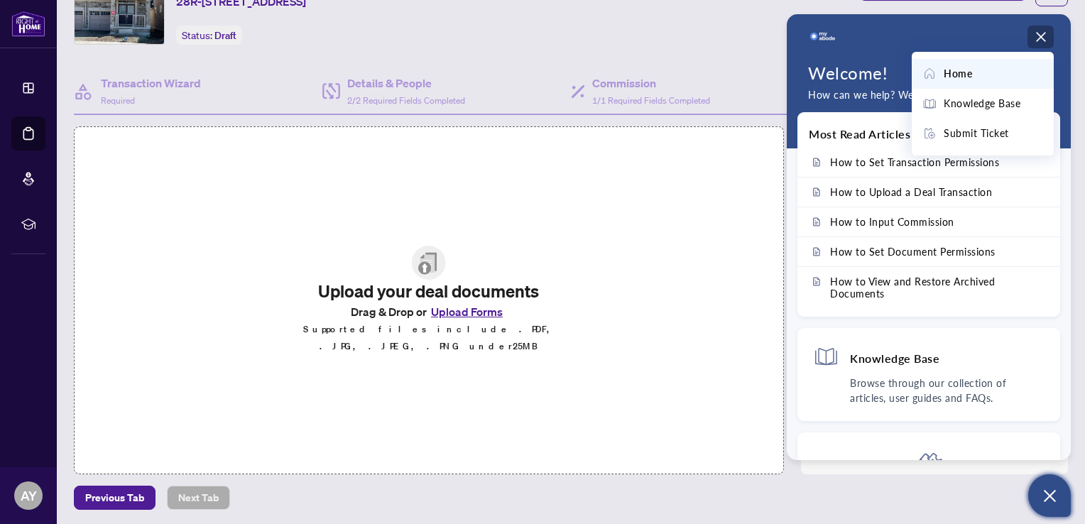
click at [735, 234] on div "Upload your deal documents Drag & Drop or Upload Forms Supported files include …" at bounding box center [429, 300] width 710 height 348
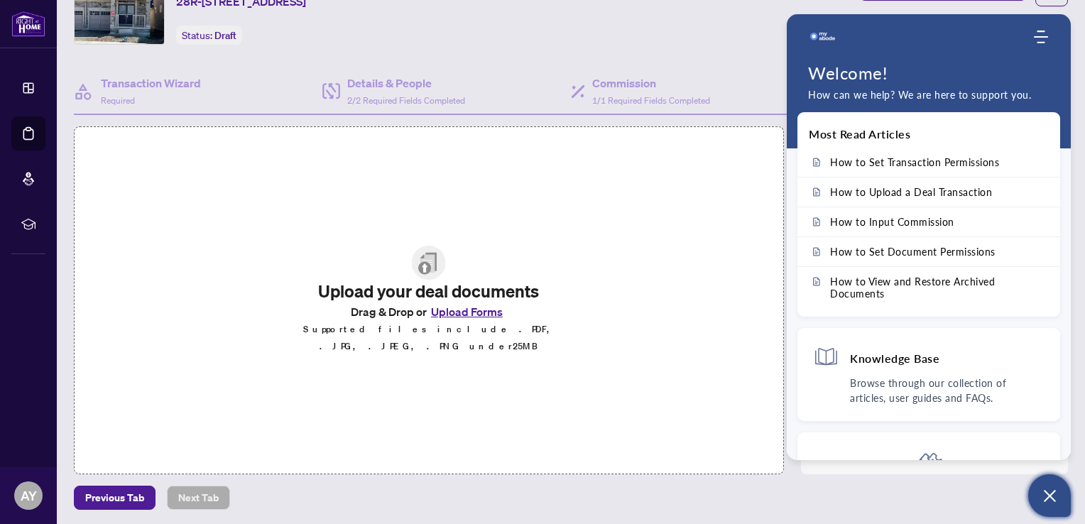
click at [707, 256] on div "Upload your deal documents Drag & Drop or Upload Forms Supported files include …" at bounding box center [429, 300] width 710 height 348
click at [994, 466] on div "Document Checklist Agreement of Purchase and Sale Buyer Designated Representati…" at bounding box center [934, 300] width 267 height 348
click at [1051, 490] on icon "Open asap" at bounding box center [1050, 496] width 18 height 18
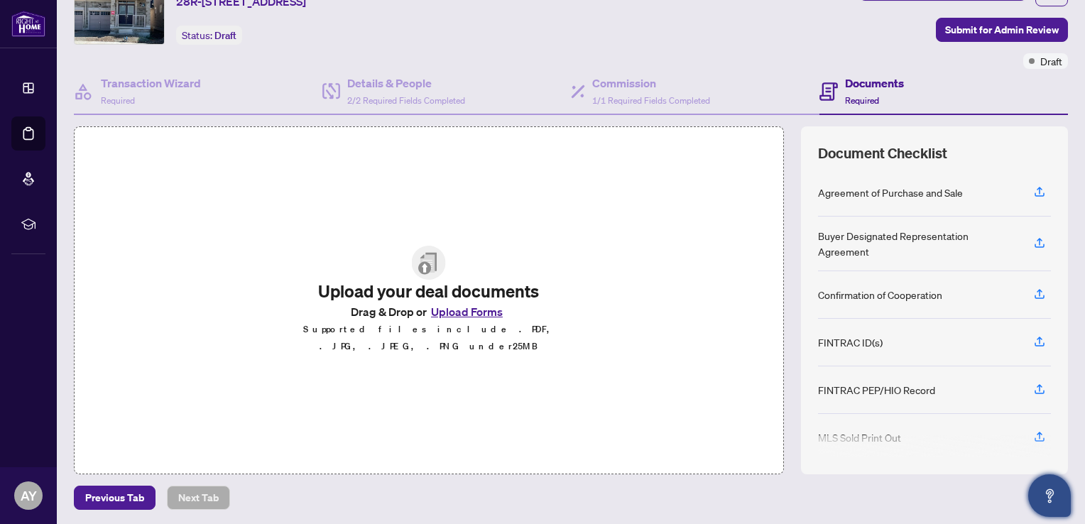
drag, startPoint x: 1027, startPoint y: 186, endPoint x: 630, endPoint y: 266, distance: 404.9
click at [630, 266] on div "Upload your deal documents Drag & Drop or Upload Forms Supported files include …" at bounding box center [571, 300] width 994 height 348
click at [449, 376] on div "Upload your deal documents Drag & Drop or Upload Forms Supported files include …" at bounding box center [429, 300] width 710 height 348
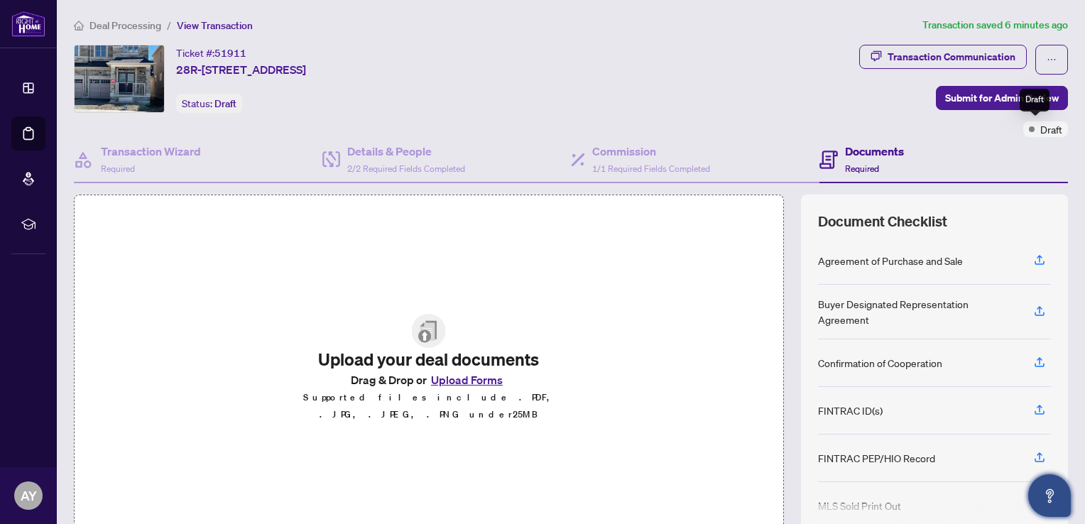
click at [1043, 130] on span "Draft" at bounding box center [1051, 129] width 22 height 16
click at [1023, 127] on div "Draft" at bounding box center [1045, 129] width 45 height 16
drag, startPoint x: 1018, startPoint y: 127, endPoint x: 1056, endPoint y: 132, distance: 38.7
click at [1056, 132] on div "Draft" at bounding box center [1045, 129] width 45 height 16
drag, startPoint x: 1056, startPoint y: 132, endPoint x: 1034, endPoint y: 141, distance: 23.6
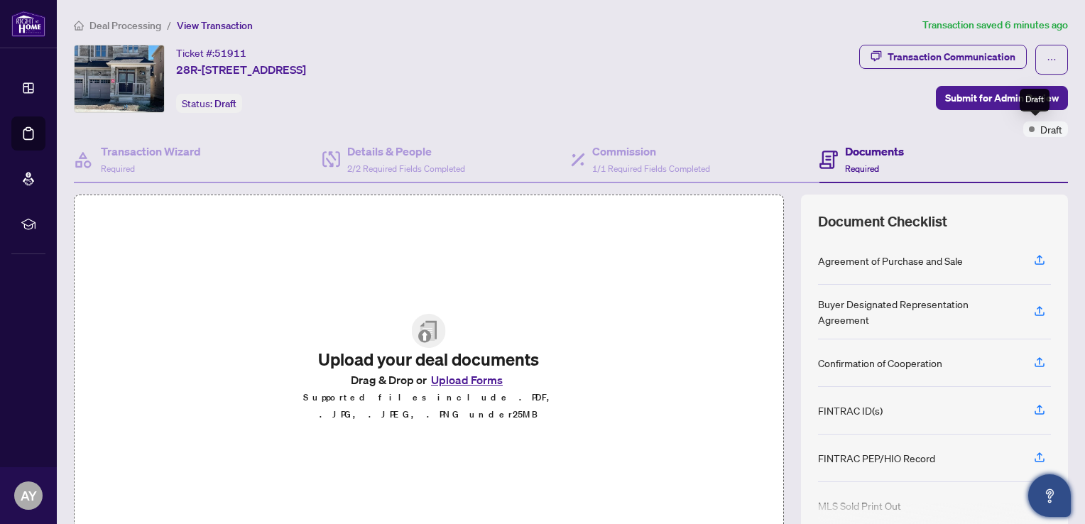
click at [1034, 141] on div "Documents Required" at bounding box center [943, 160] width 248 height 46
click at [913, 50] on div "Transaction Communication" at bounding box center [951, 56] width 128 height 23
type textarea "**********"
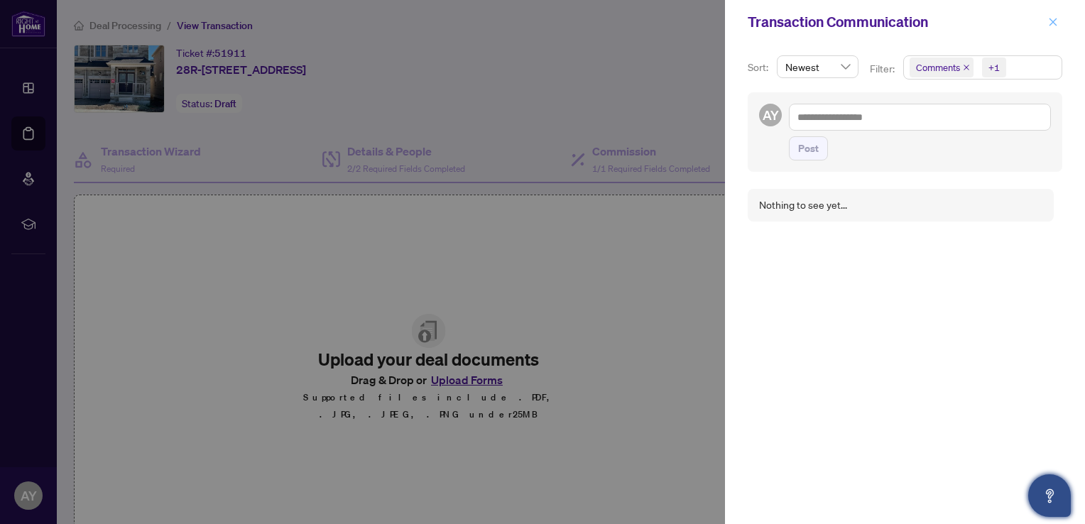
click at [1053, 23] on icon "close" at bounding box center [1053, 22] width 10 height 10
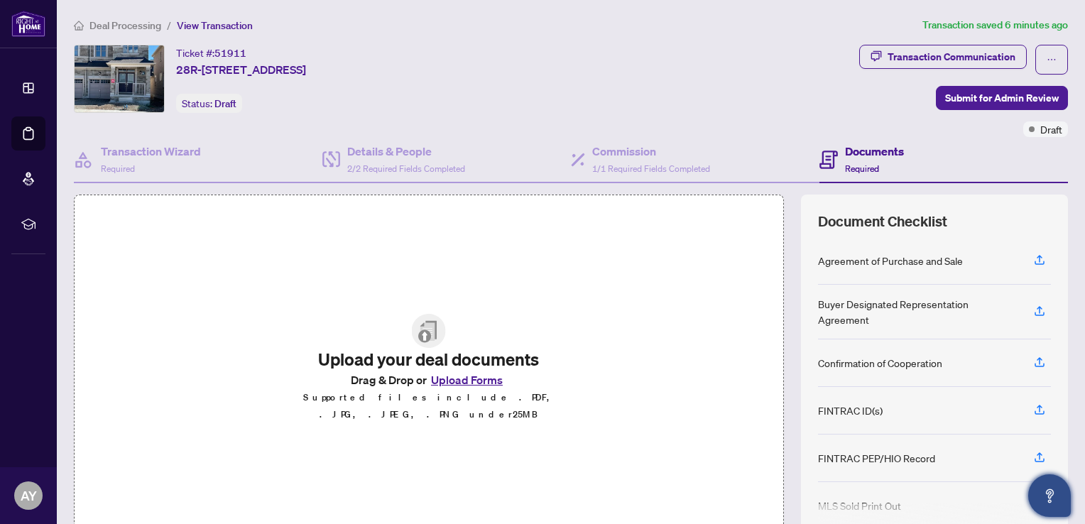
click at [261, 240] on div "Upload your deal documents Drag & Drop or Upload Forms Supported files include …" at bounding box center [429, 369] width 710 height 348
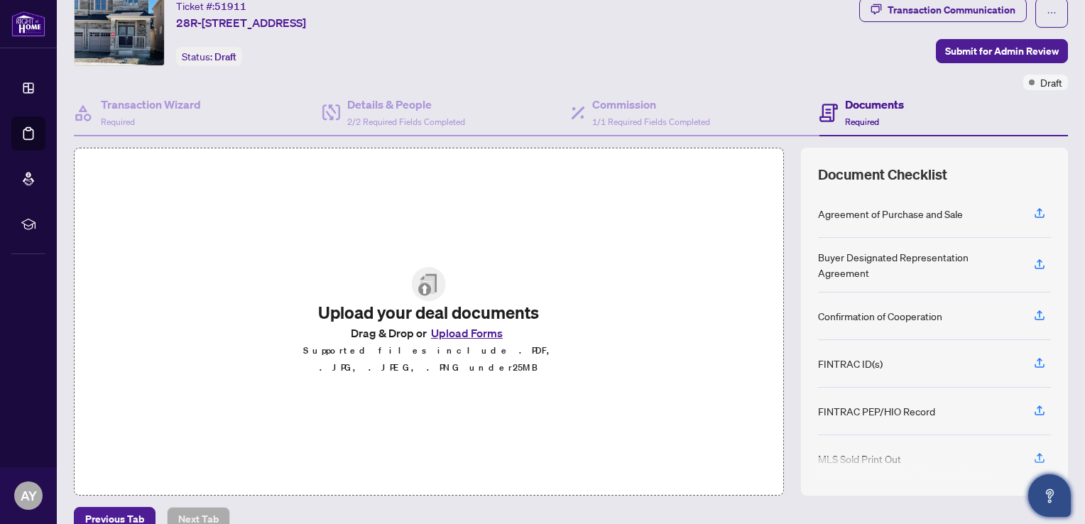
scroll to position [68, 0]
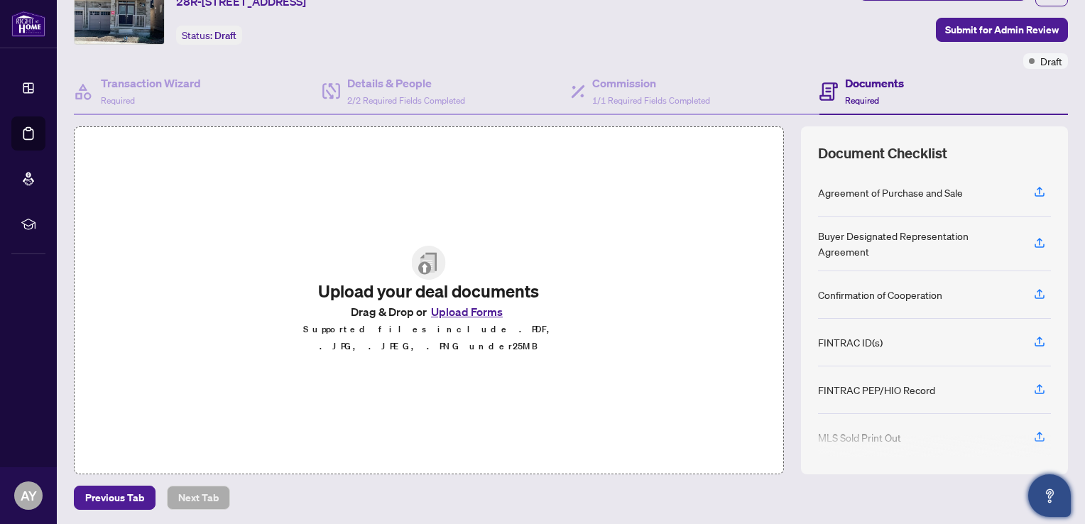
click at [467, 319] on button "Upload Forms" at bounding box center [467, 311] width 80 height 18
click at [1033, 190] on icon "button" at bounding box center [1039, 191] width 13 height 13
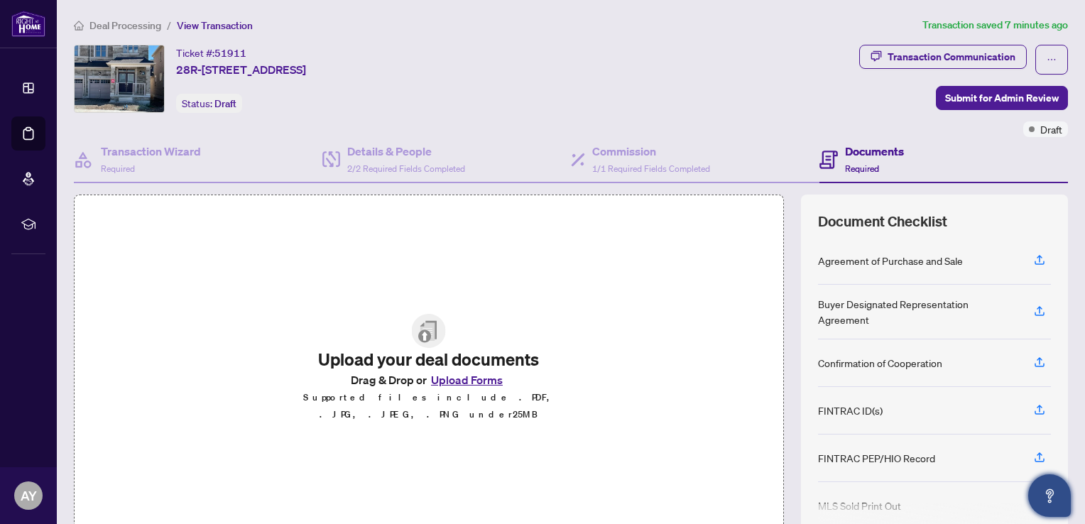
click at [486, 385] on button "Upload Forms" at bounding box center [467, 380] width 80 height 18
click at [454, 386] on button "Upload Forms" at bounding box center [467, 380] width 80 height 18
click at [135, 157] on h4 "Transaction Wizard" at bounding box center [151, 151] width 100 height 17
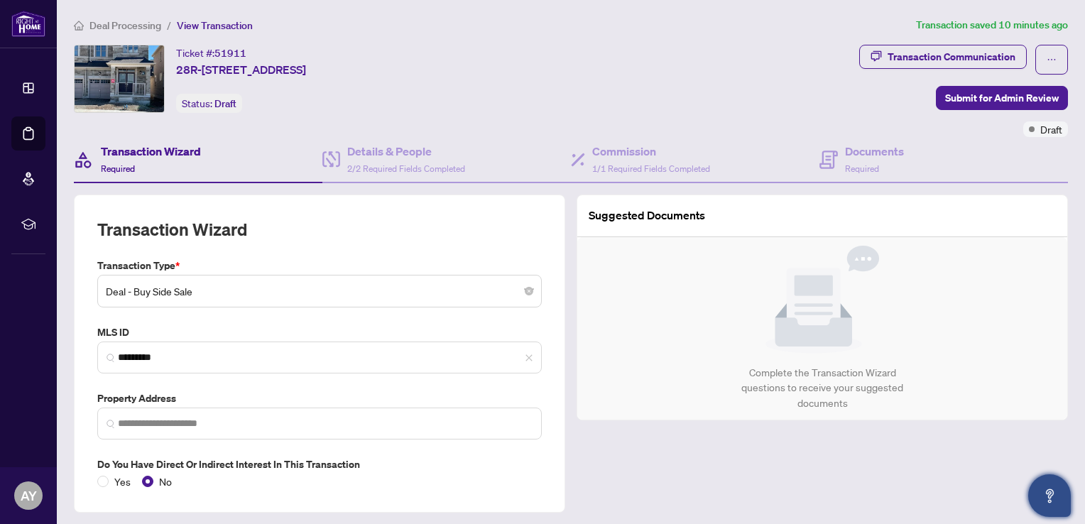
type input "**********"
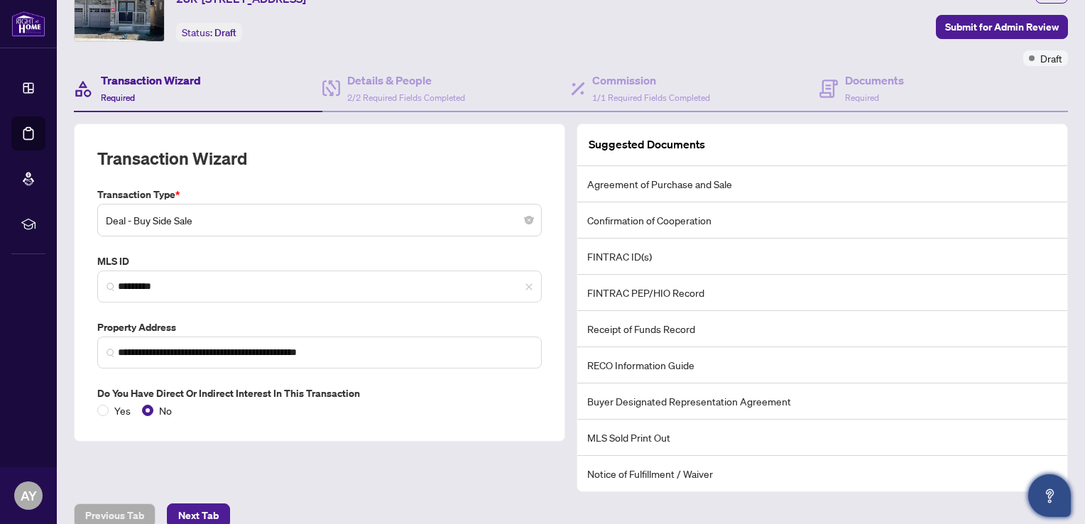
scroll to position [87, 0]
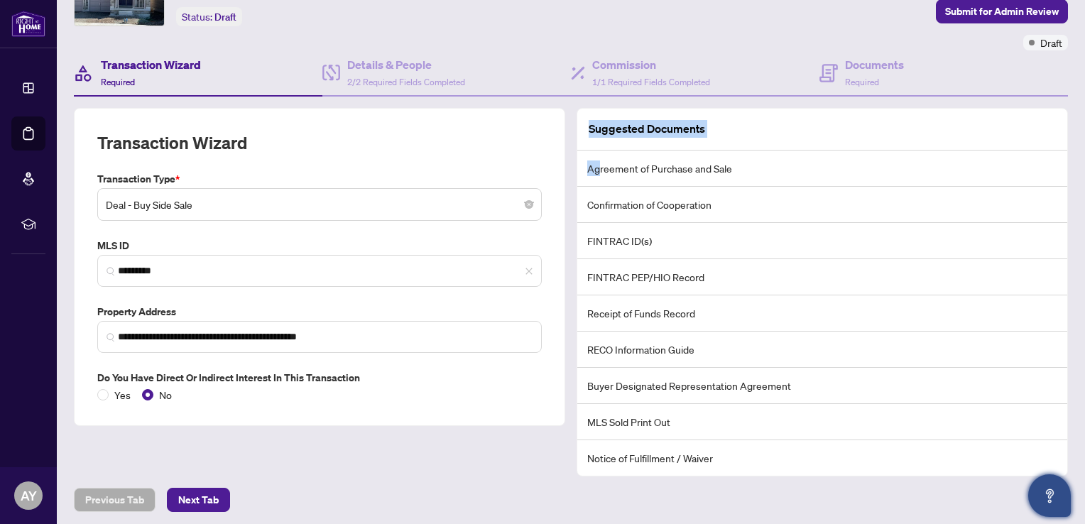
drag, startPoint x: 596, startPoint y: 167, endPoint x: 433, endPoint y: 437, distance: 315.6
click at [433, 437] on div "**********" at bounding box center [570, 292] width 1005 height 368
drag, startPoint x: 433, startPoint y: 437, endPoint x: 434, endPoint y: 464, distance: 27.0
click at [434, 464] on div "**********" at bounding box center [319, 292] width 503 height 368
click at [369, 458] on div "**********" at bounding box center [319, 292] width 503 height 368
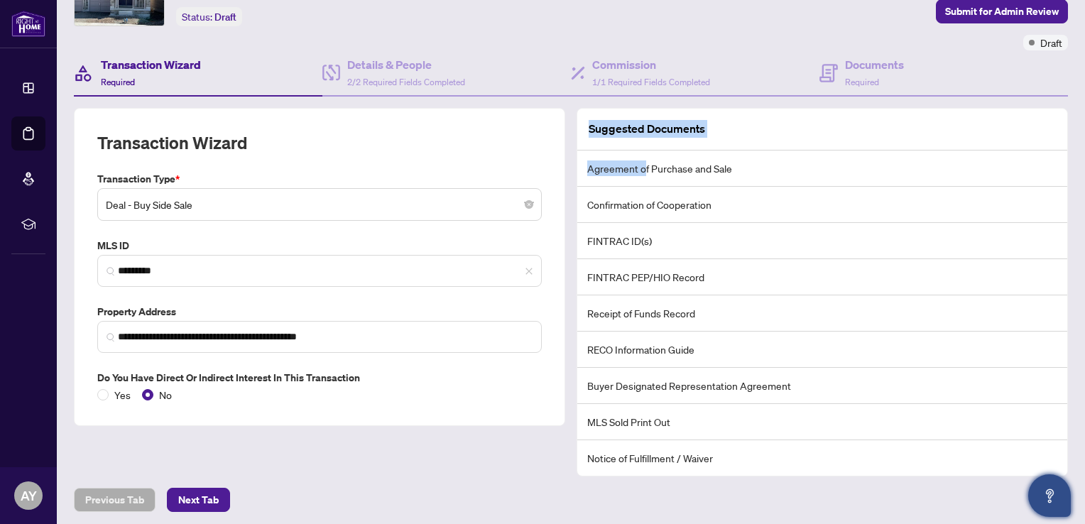
drag, startPoint x: 640, startPoint y: 163, endPoint x: 412, endPoint y: 456, distance: 371.2
click at [412, 456] on div "**********" at bounding box center [570, 292] width 1005 height 368
click at [412, 456] on div "**********" at bounding box center [319, 292] width 503 height 368
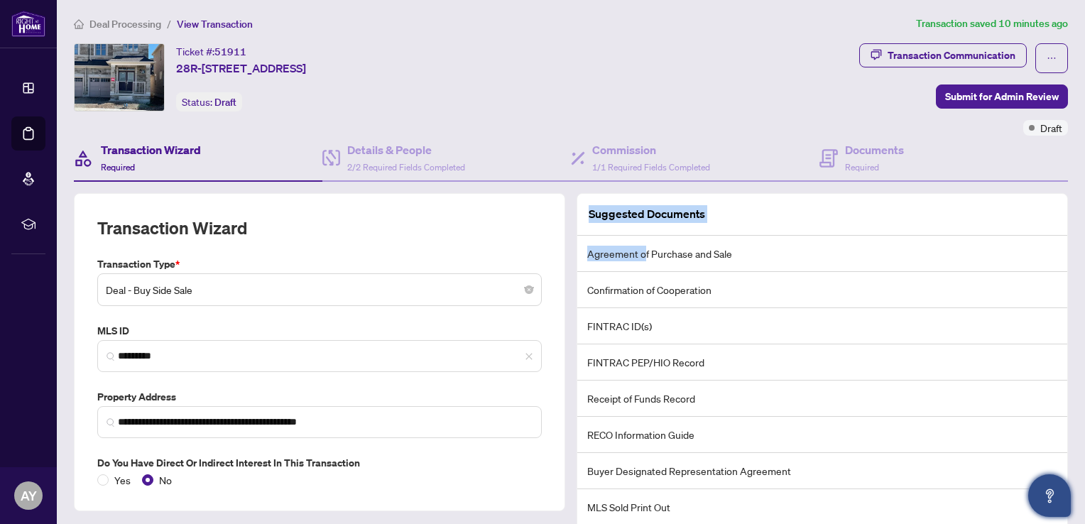
scroll to position [0, 0]
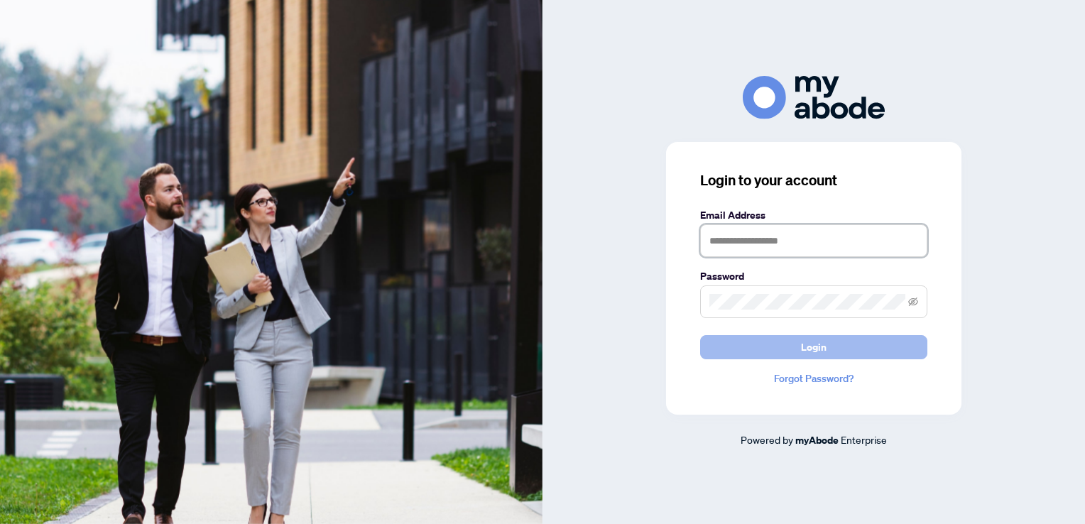
type input "**********"
click at [805, 350] on span "Login" at bounding box center [814, 347] width 26 height 23
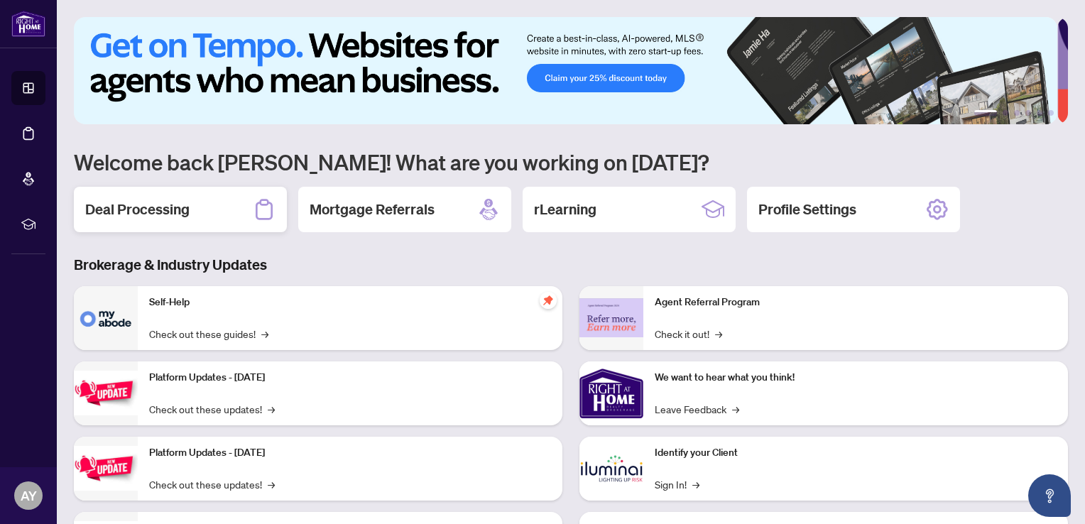
click at [152, 209] on h2 "Deal Processing" at bounding box center [137, 209] width 104 height 20
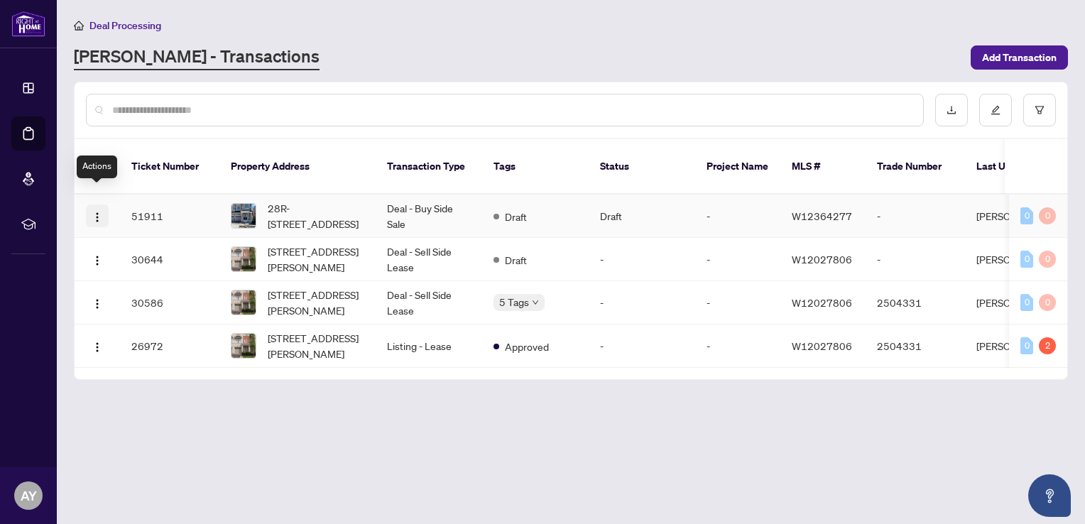
click at [99, 212] on img "button" at bounding box center [97, 217] width 11 height 11
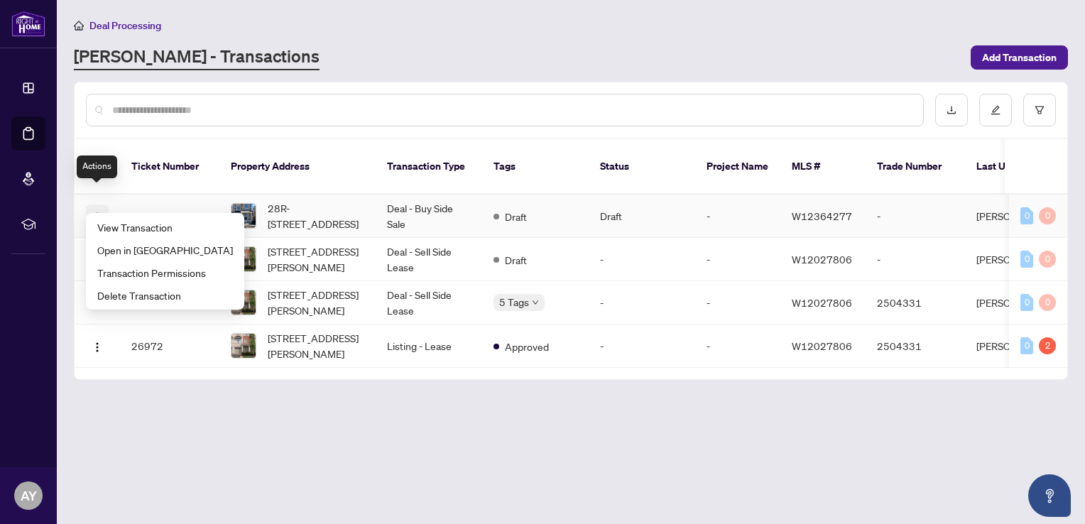
click at [98, 212] on img "button" at bounding box center [97, 217] width 11 height 11
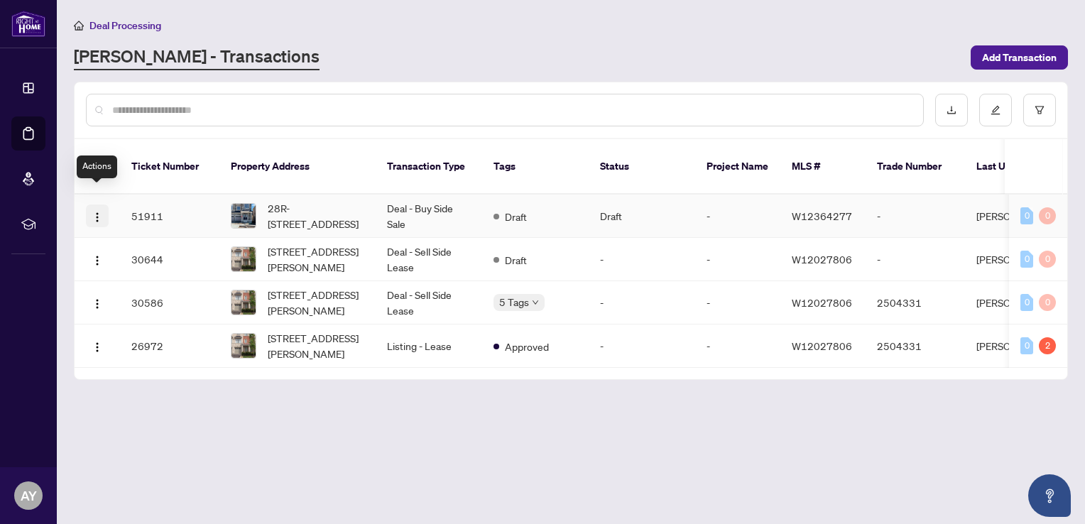
click at [98, 212] on img "button" at bounding box center [97, 217] width 11 height 11
click at [202, 399] on main "Deal Processing [PERSON_NAME] - Transactions Add Transaction Ticket Number Prop…" at bounding box center [571, 262] width 1028 height 524
click at [97, 255] on img "button" at bounding box center [97, 260] width 11 height 11
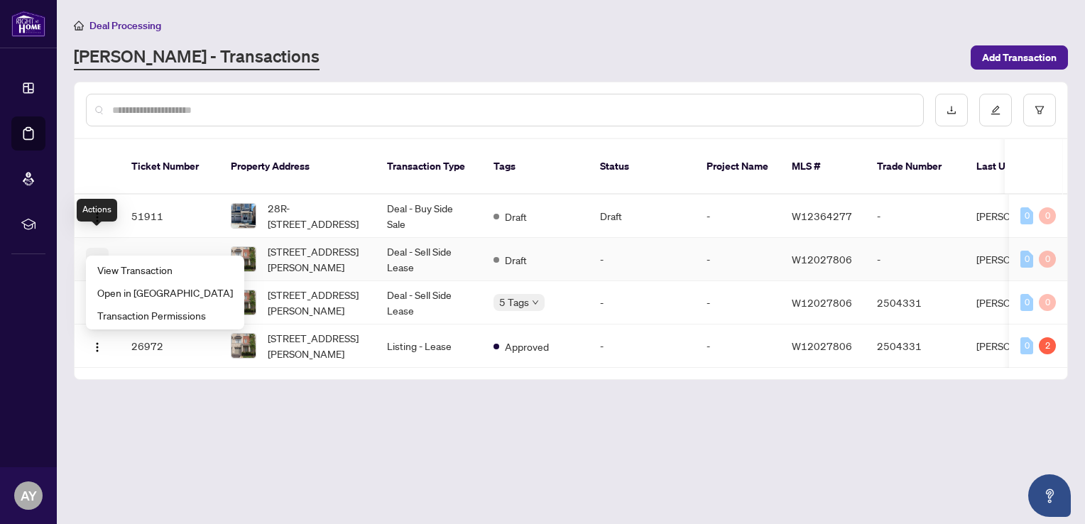
click at [97, 255] on img "button" at bounding box center [97, 260] width 11 height 11
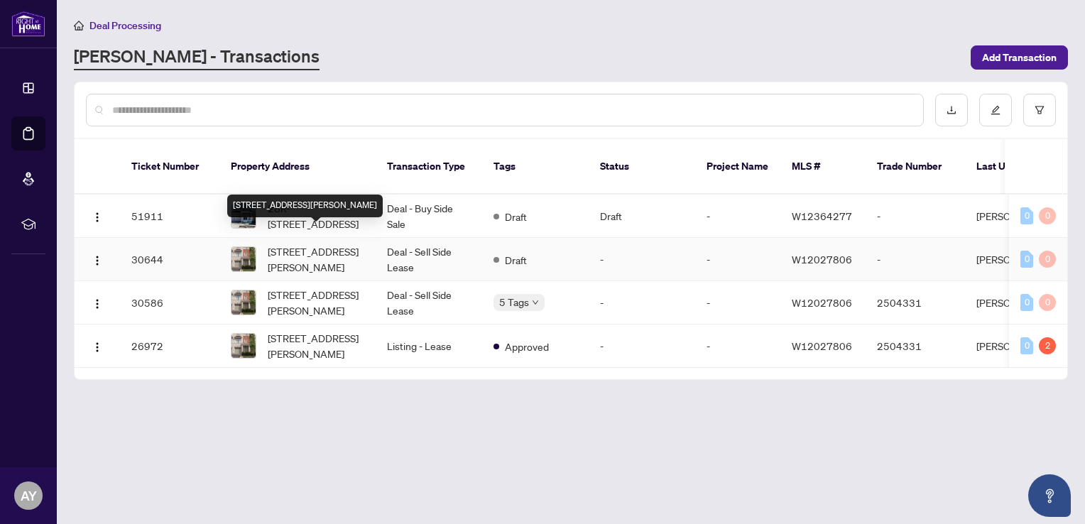
click at [297, 244] on span "12-3350 THOMAS St, Mississauga, Ontario L5M 0R2, Canada" at bounding box center [316, 259] width 97 height 31
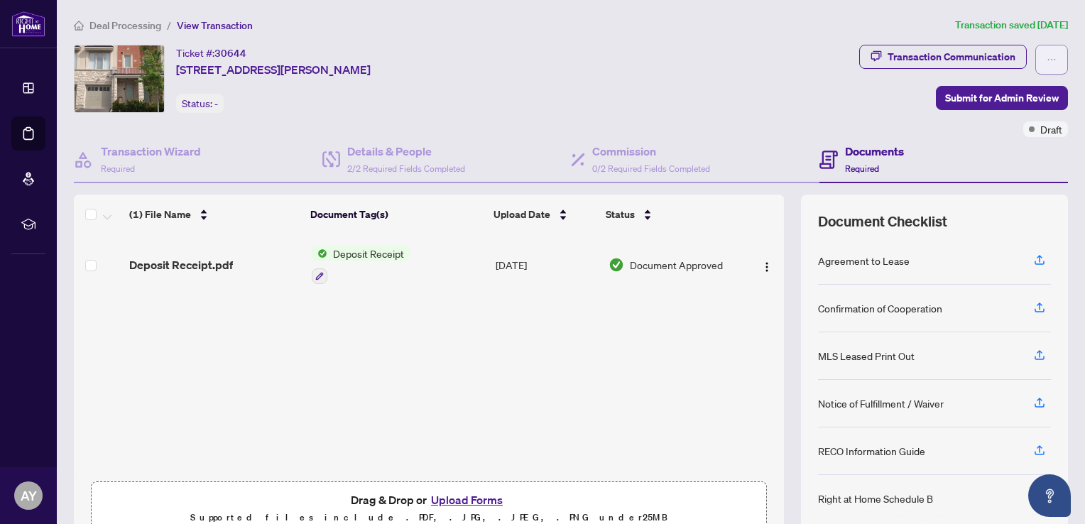
click at [1046, 55] on icon "ellipsis" at bounding box center [1051, 60] width 10 height 10
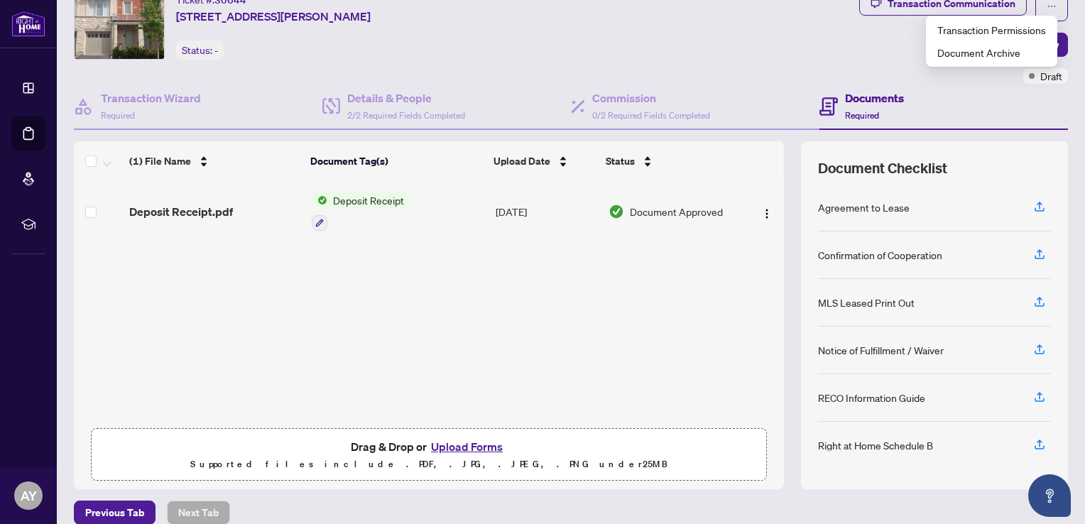
scroll to position [68, 0]
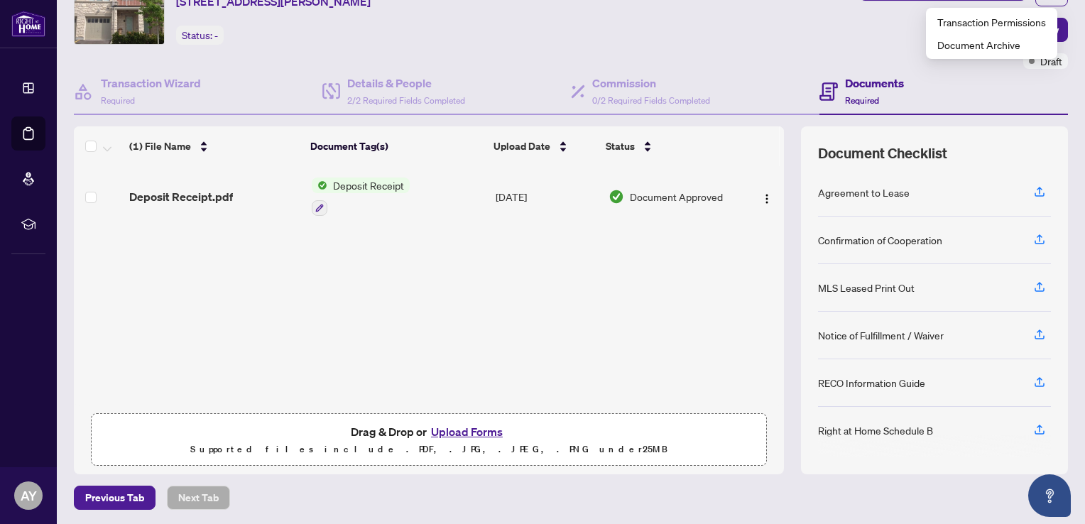
click at [454, 426] on button "Upload Forms" at bounding box center [467, 431] width 80 height 18
drag, startPoint x: 1029, startPoint y: 239, endPoint x: 329, endPoint y: 328, distance: 705.7
click at [329, 328] on div "(1) File Name Document Tag(s) Upload Date Status Deposit Receipt.pdf Deposit Re…" at bounding box center [571, 300] width 994 height 348
click at [554, 321] on div "Deposit Receipt.pdf Deposit Receipt Apr/14/2025 Document Approved" at bounding box center [429, 286] width 710 height 240
click at [845, 239] on div "Confirmation of Cooperation" at bounding box center [880, 240] width 124 height 16
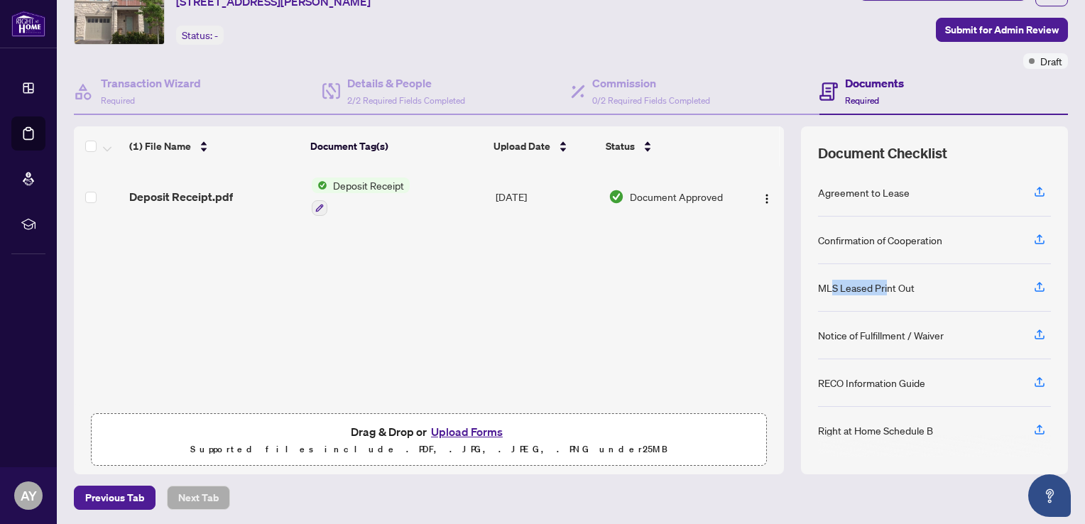
drag, startPoint x: 875, startPoint y: 285, endPoint x: 820, endPoint y: 285, distance: 55.4
click at [820, 285] on div "MLS Leased Print Out" at bounding box center [866, 288] width 97 height 16
click at [1039, 284] on div "Document Checklist Agreement to Lease Confirmation of Cooperation MLS Leased Pr…" at bounding box center [934, 300] width 267 height 348
click at [1033, 281] on icon "button" at bounding box center [1039, 286] width 13 height 13
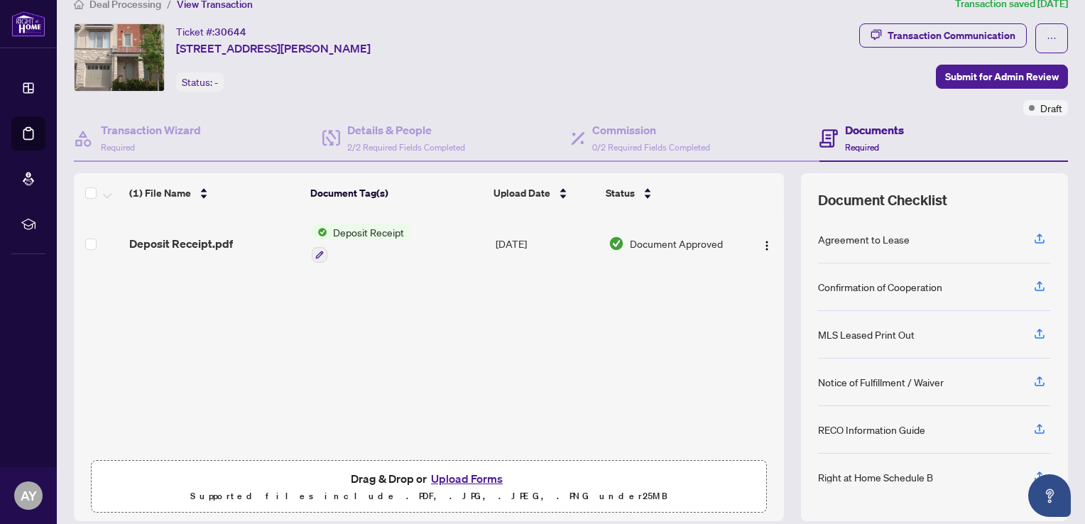
scroll to position [0, 0]
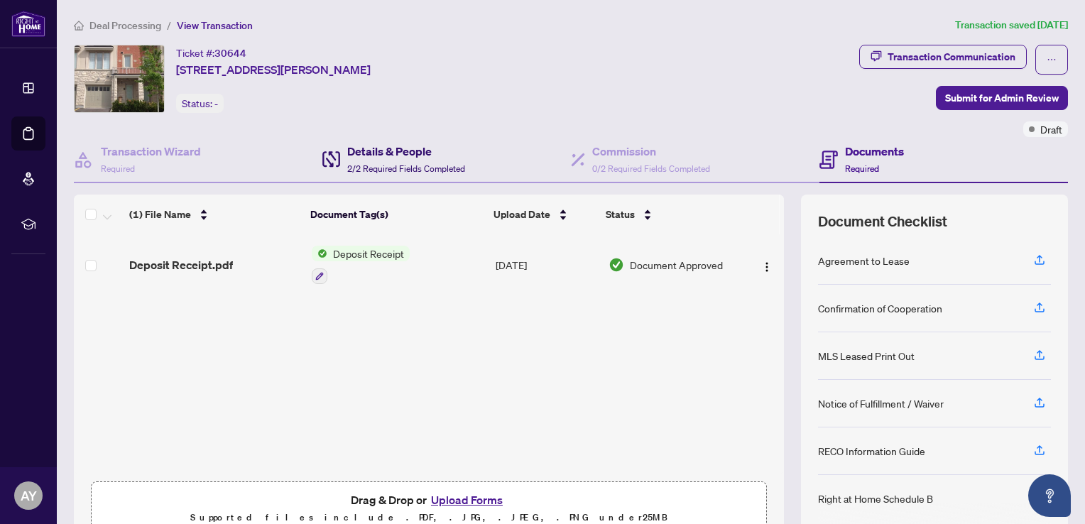
click at [378, 154] on h4 "Details & People" at bounding box center [406, 151] width 118 height 17
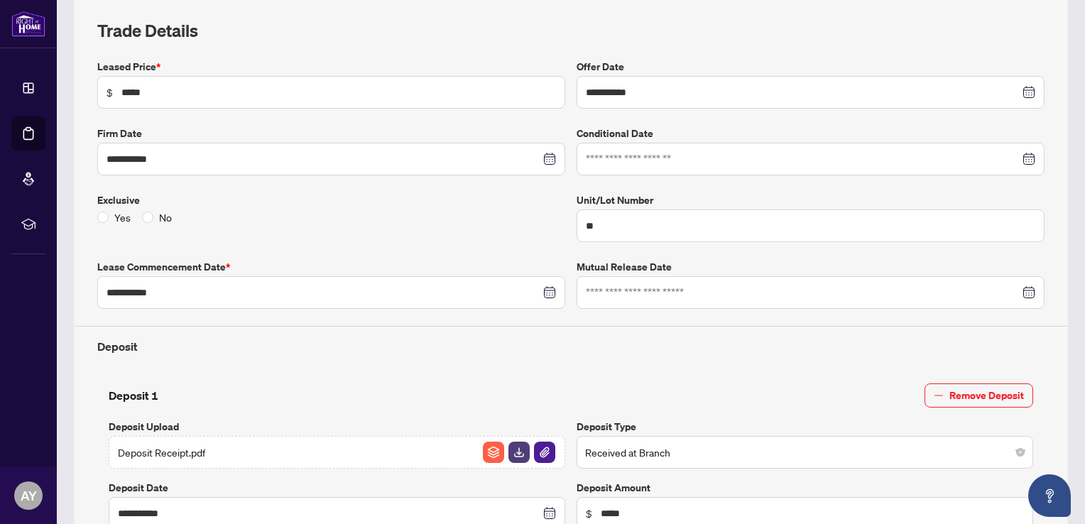
scroll to position [554, 0]
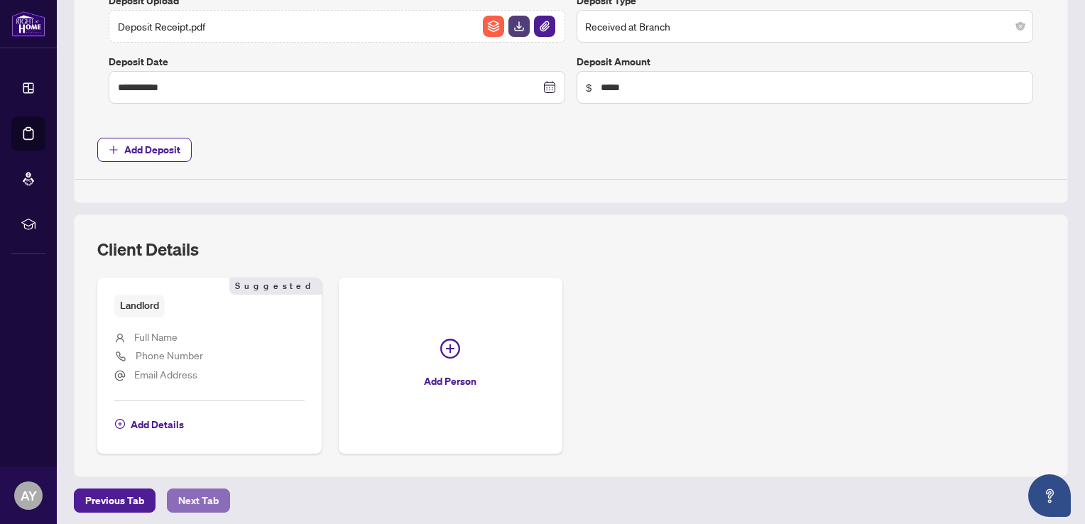
click at [194, 491] on span "Next Tab" at bounding box center [198, 500] width 40 height 23
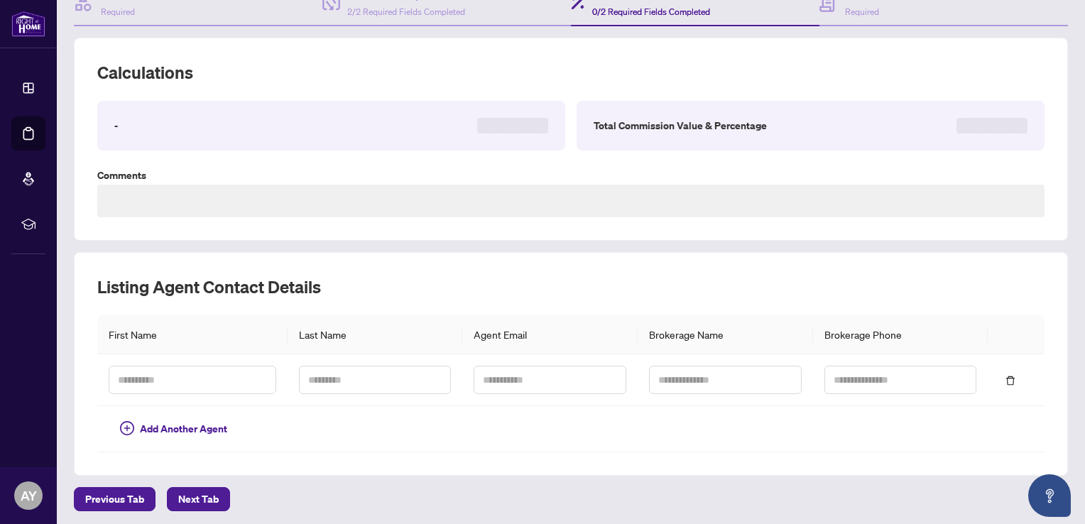
scroll to position [408, 0]
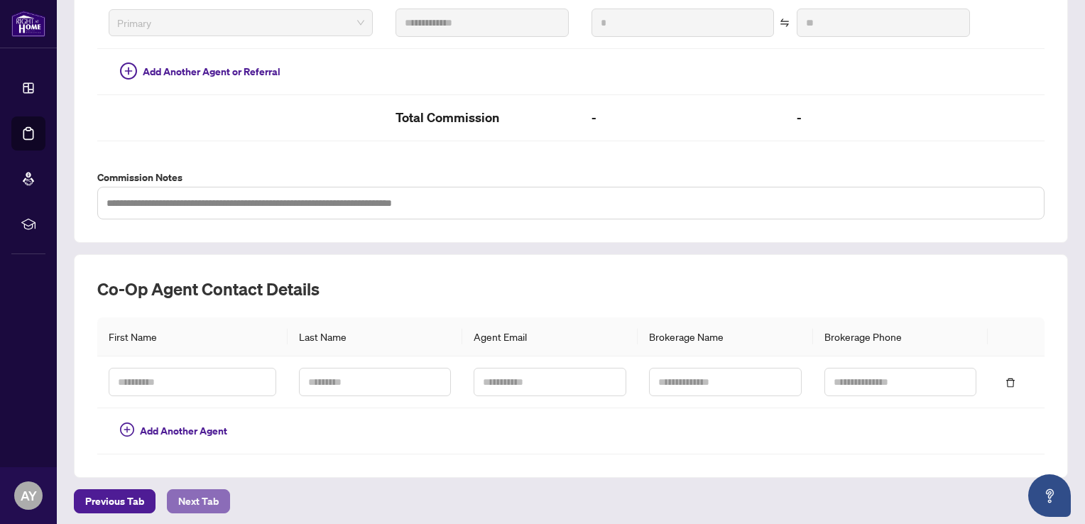
click at [185, 496] on span "Next Tab" at bounding box center [198, 501] width 40 height 23
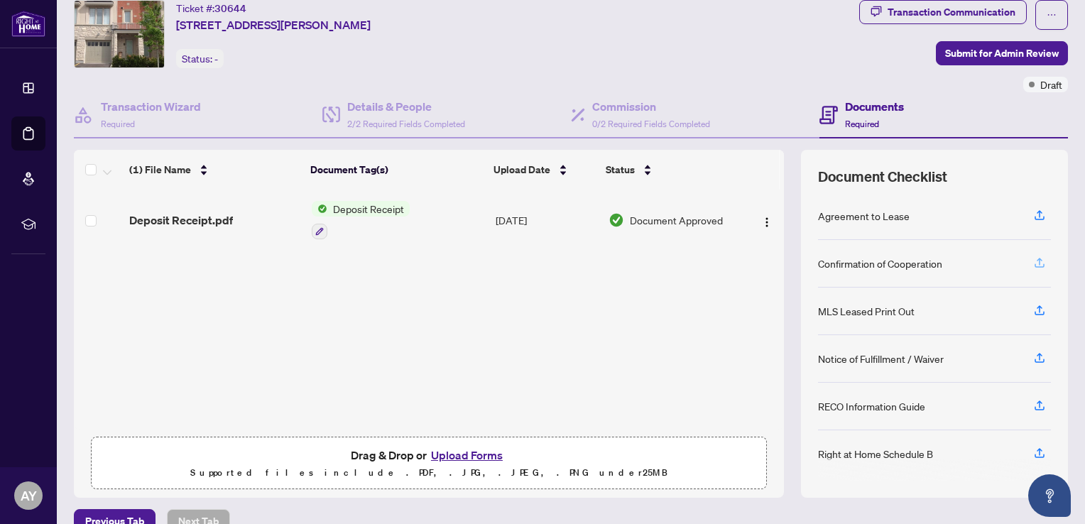
scroll to position [68, 0]
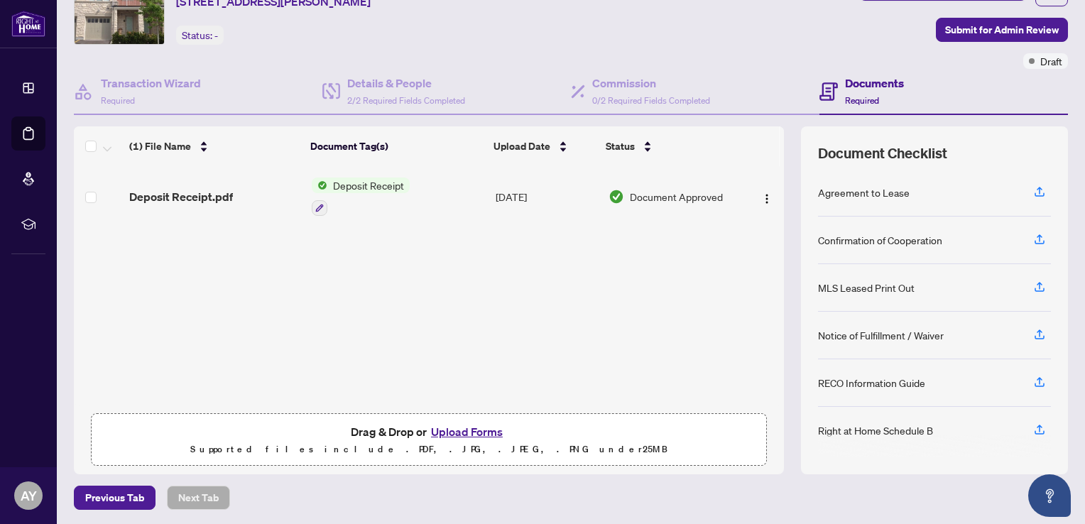
click at [867, 86] on h4 "Documents" at bounding box center [874, 83] width 59 height 17
drag, startPoint x: 1028, startPoint y: 185, endPoint x: 571, endPoint y: 275, distance: 465.2
click at [571, 275] on div "(1) File Name Document Tag(s) Upload Date Status Deposit Receipt.pdf Deposit Re…" at bounding box center [571, 300] width 994 height 348
click at [761, 193] on img "button" at bounding box center [766, 198] width 11 height 11
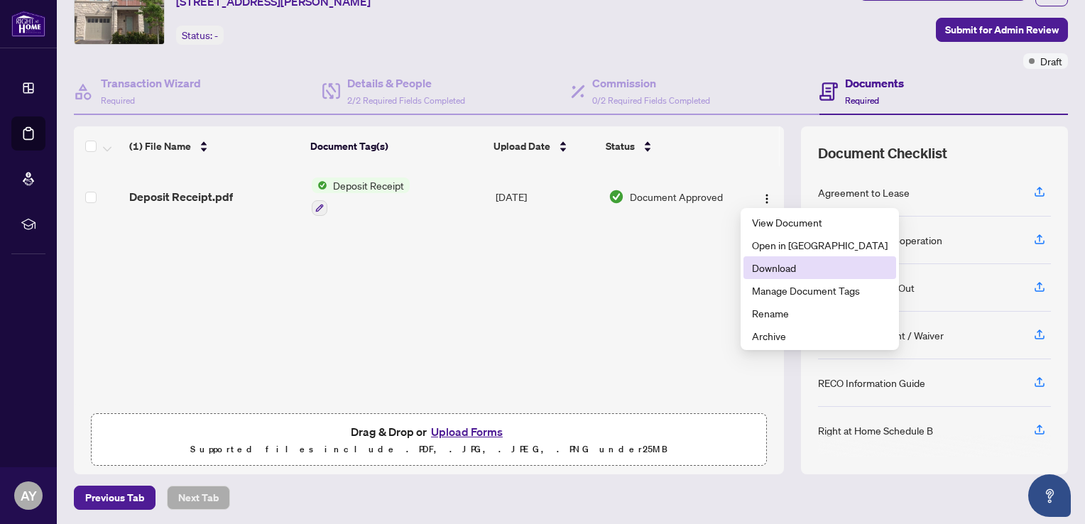
click at [779, 268] on span "Download" at bounding box center [820, 268] width 136 height 16
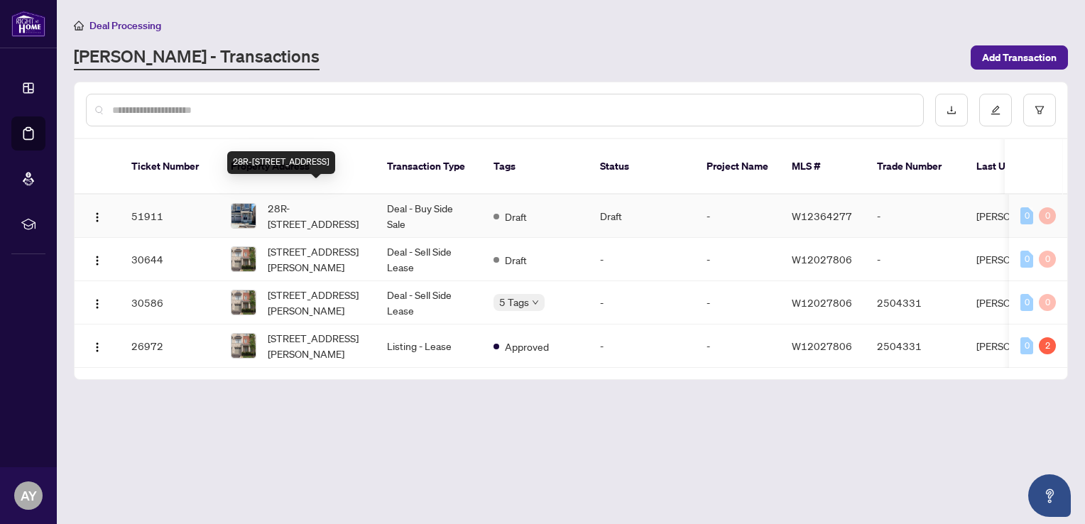
click at [328, 200] on span "28R-[STREET_ADDRESS]" at bounding box center [316, 215] width 97 height 31
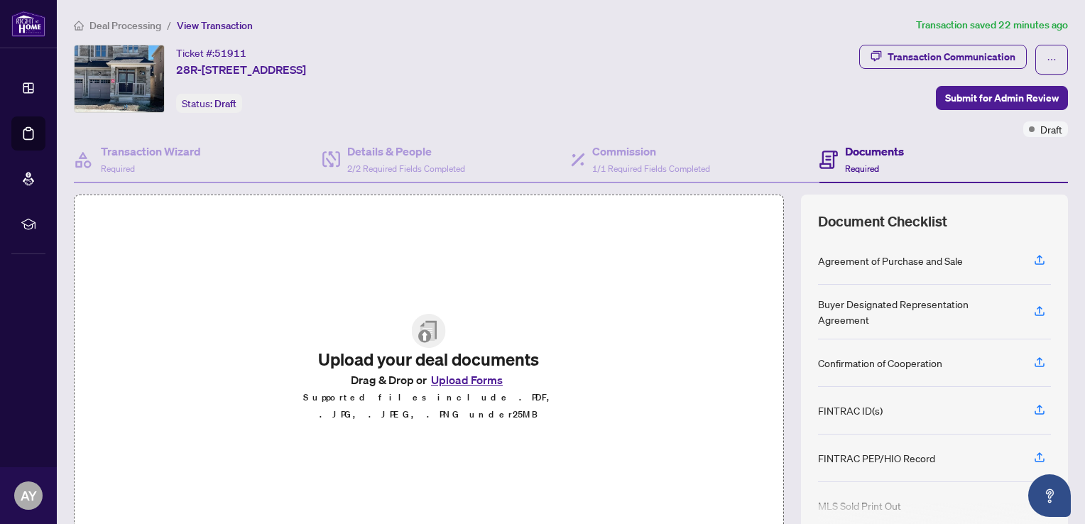
click at [447, 195] on div "Upload your deal documents Drag & Drop or Upload Forms Supported files include …" at bounding box center [429, 369] width 710 height 348
drag, startPoint x: 447, startPoint y: 192, endPoint x: 421, endPoint y: 336, distance: 146.5
click at [421, 336] on img at bounding box center [429, 331] width 34 height 34
click at [637, 388] on div "Upload your deal documents Drag & Drop or Upload Forms Supported files include …" at bounding box center [429, 369] width 710 height 348
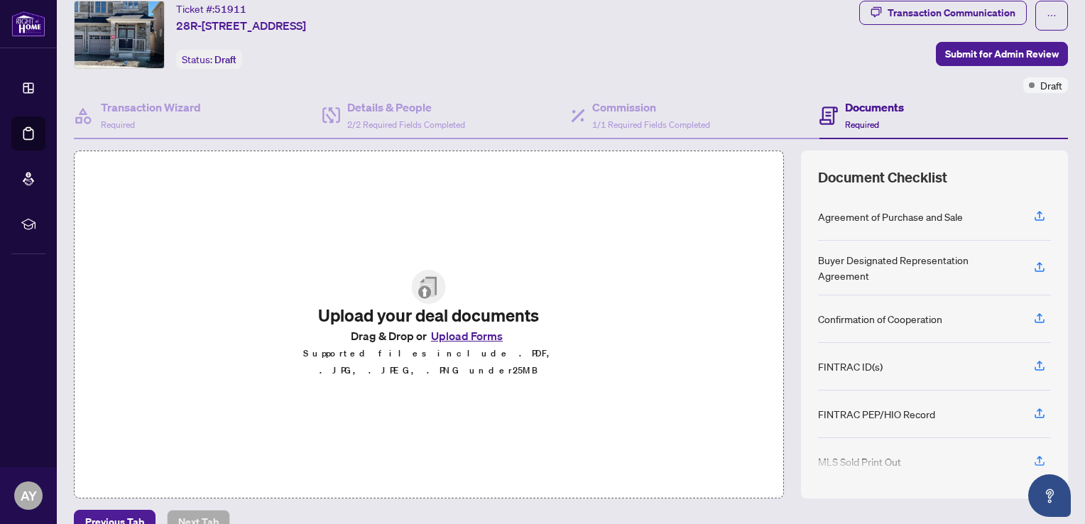
scroll to position [68, 0]
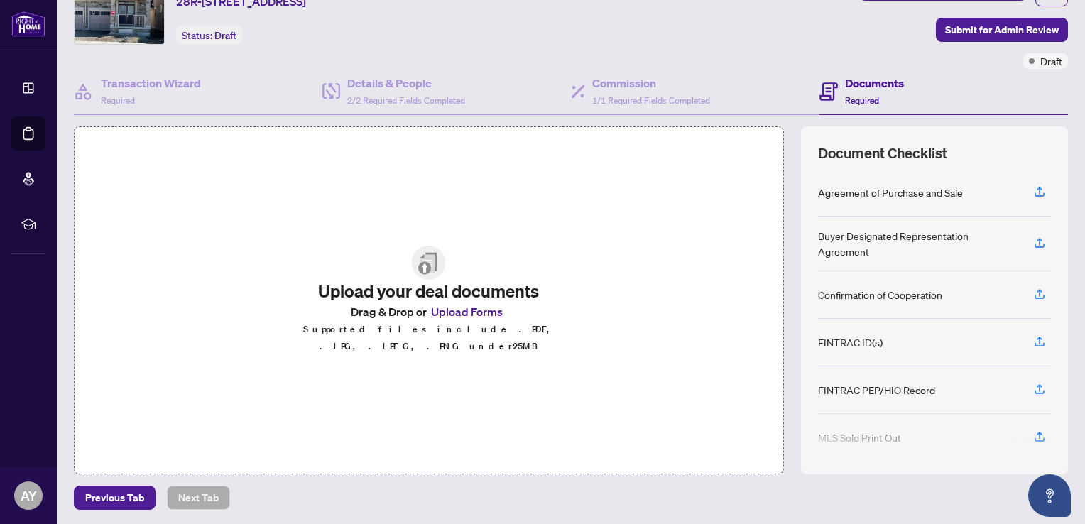
click at [150, 447] on div "Upload your deal documents Drag & Drop or Upload Forms Supported files include …" at bounding box center [429, 300] width 710 height 348
click at [463, 321] on button "Upload Forms" at bounding box center [467, 311] width 80 height 18
click at [1033, 190] on icon "button" at bounding box center [1039, 191] width 13 height 13
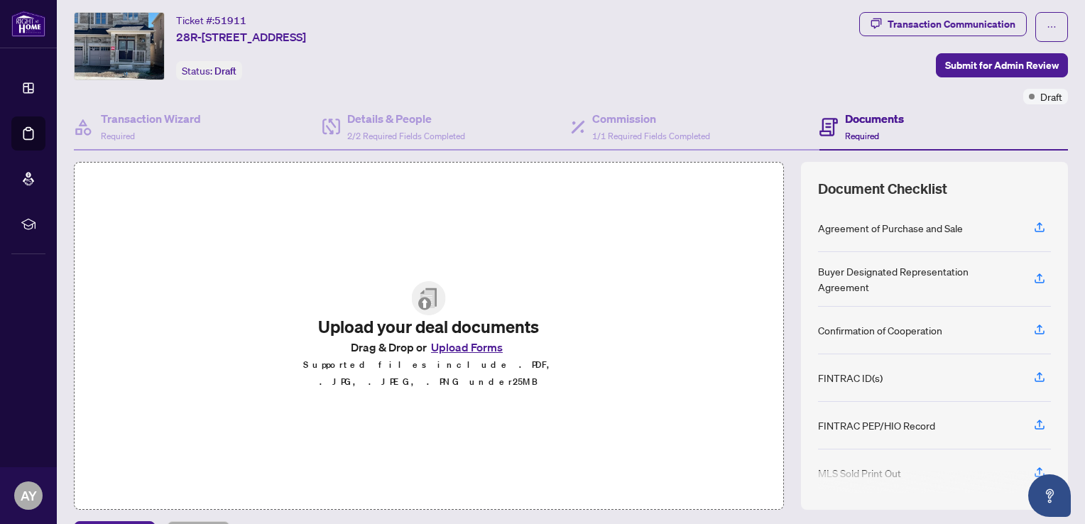
scroll to position [0, 0]
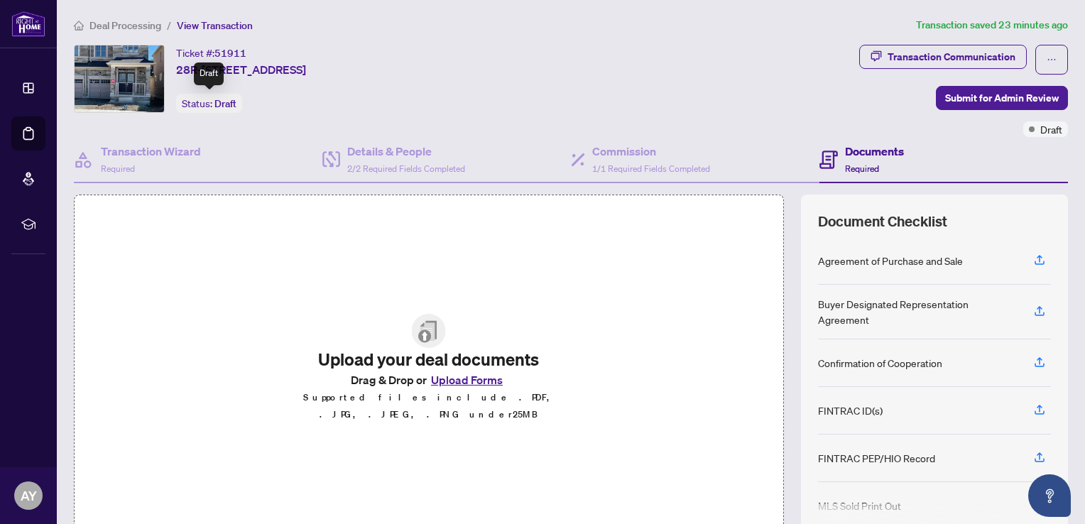
click at [225, 111] on div "Status: Draft" at bounding box center [209, 103] width 66 height 19
click at [855, 148] on h4 "Documents" at bounding box center [874, 151] width 59 height 17
click at [602, 169] on span "1/1 Required Fields Completed" at bounding box center [651, 168] width 118 height 11
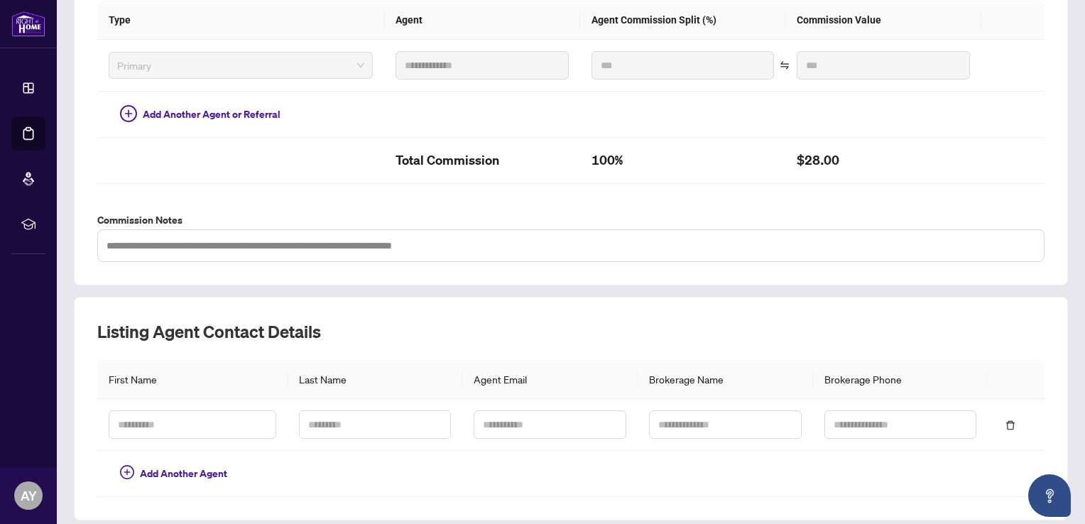
scroll to position [408, 0]
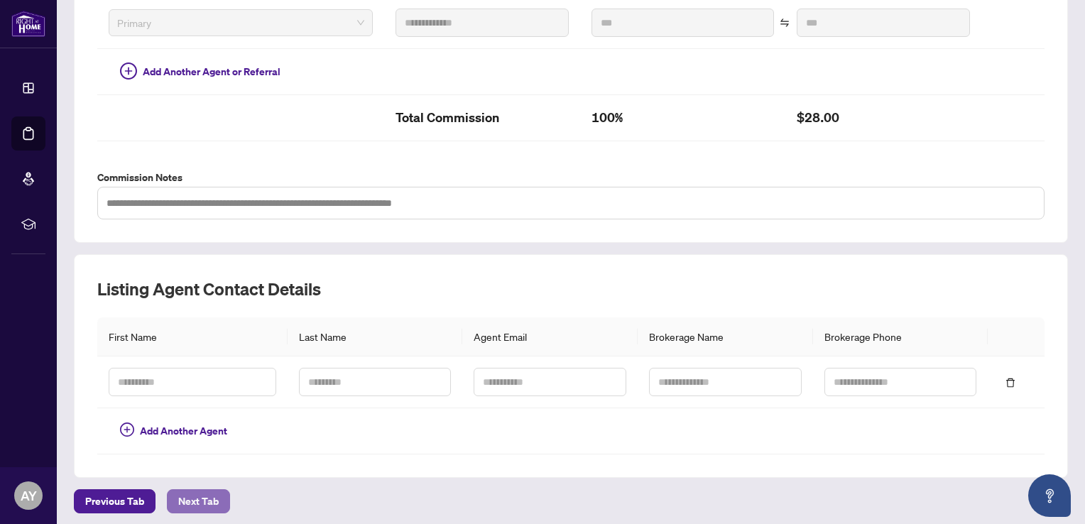
click at [193, 490] on span "Next Tab" at bounding box center [198, 501] width 40 height 23
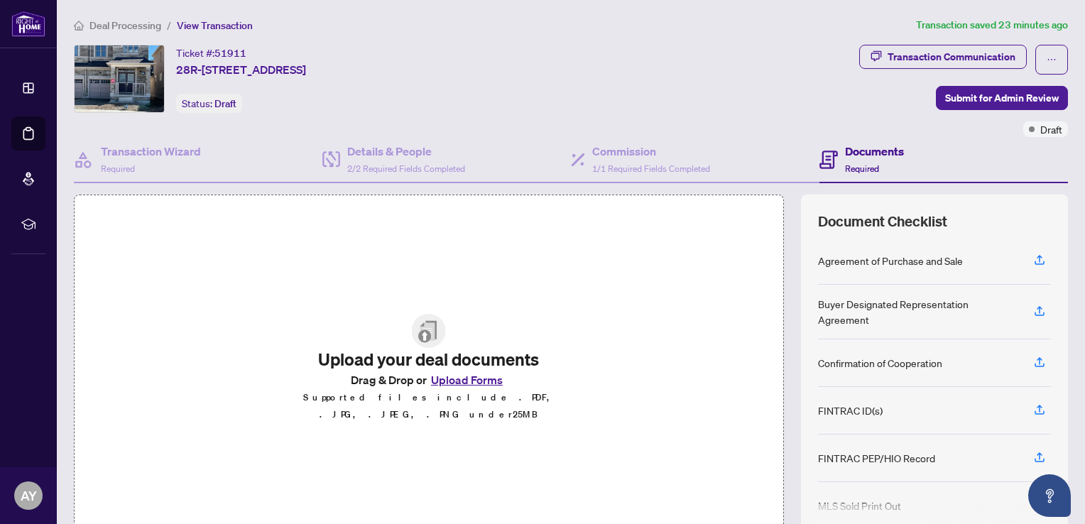
click at [556, 428] on div "Upload your deal documents Drag & Drop or Upload Forms Supported files include …" at bounding box center [428, 368] width 354 height 166
click at [466, 387] on button "Upload Forms" at bounding box center [467, 380] width 80 height 18
click at [415, 342] on img at bounding box center [429, 331] width 34 height 34
click at [471, 385] on button "Upload Forms" at bounding box center [467, 380] width 80 height 18
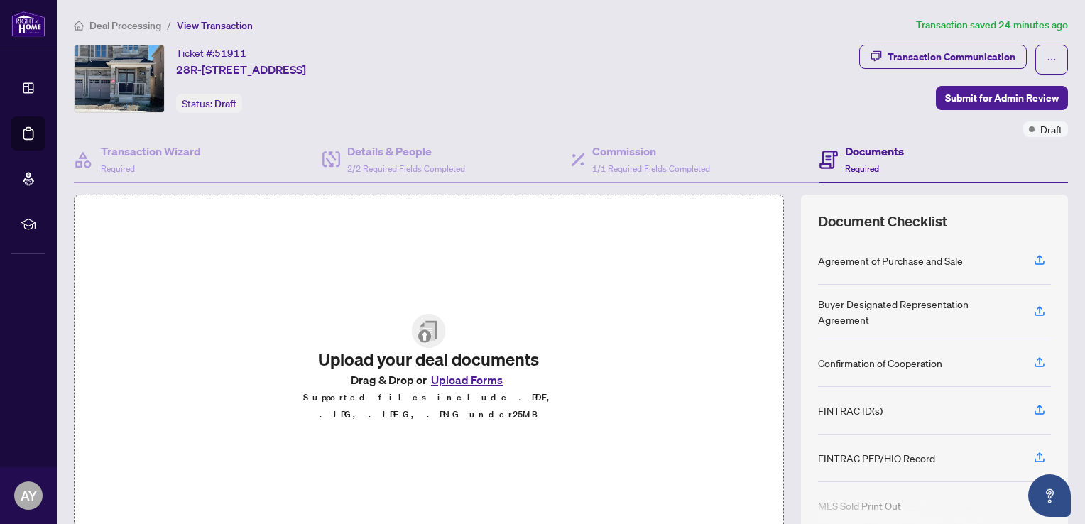
drag, startPoint x: 1028, startPoint y: 255, endPoint x: 523, endPoint y: 322, distance: 509.2
click at [523, 322] on div "Upload your deal documents Drag & Drop or Upload Forms Supported files include …" at bounding box center [428, 368] width 297 height 109
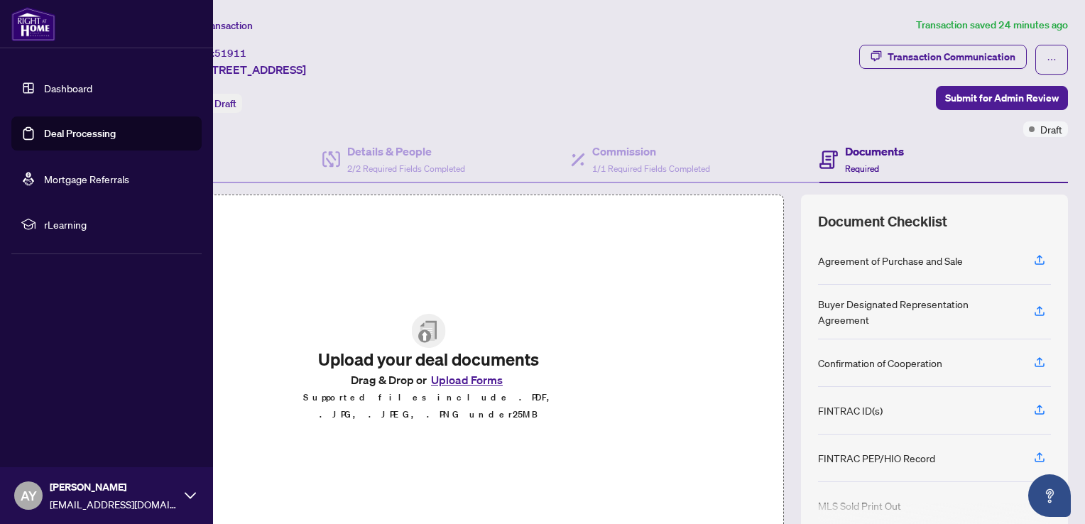
click at [45, 224] on span "rLearning" at bounding box center [118, 225] width 148 height 16
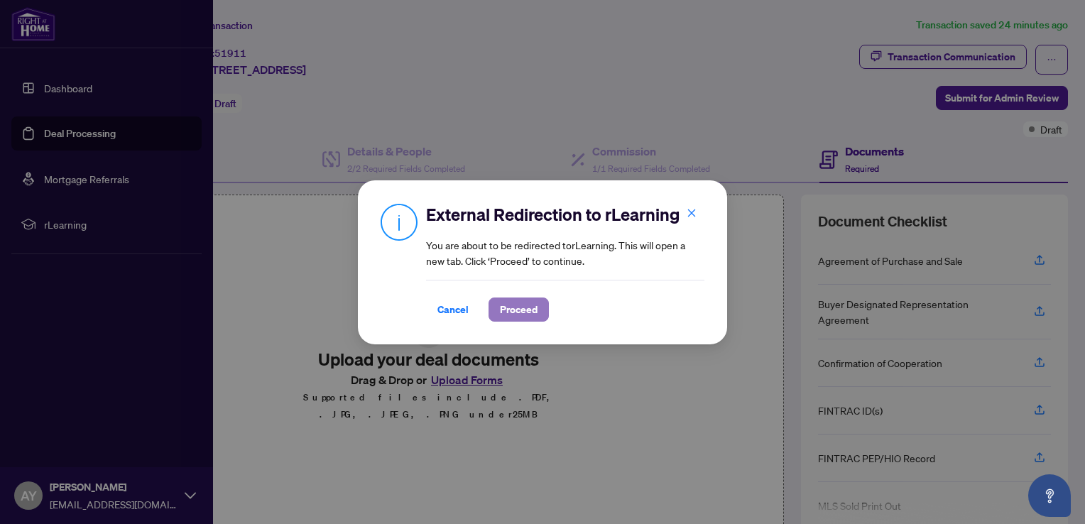
click at [532, 312] on span "Proceed" at bounding box center [519, 309] width 38 height 23
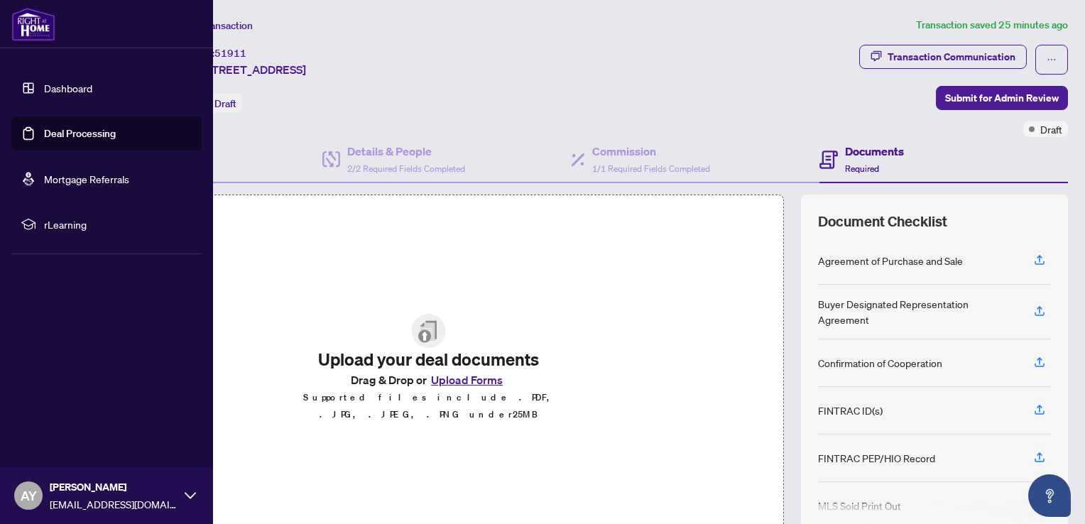
click at [65, 131] on link "Deal Processing" at bounding box center [80, 133] width 72 height 13
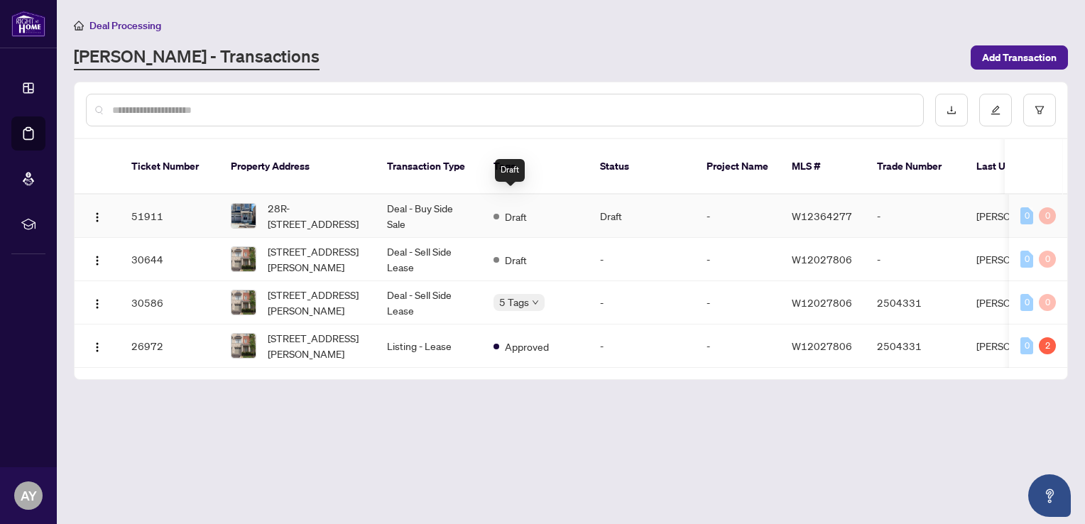
click at [505, 209] on span "Draft" at bounding box center [516, 217] width 22 height 16
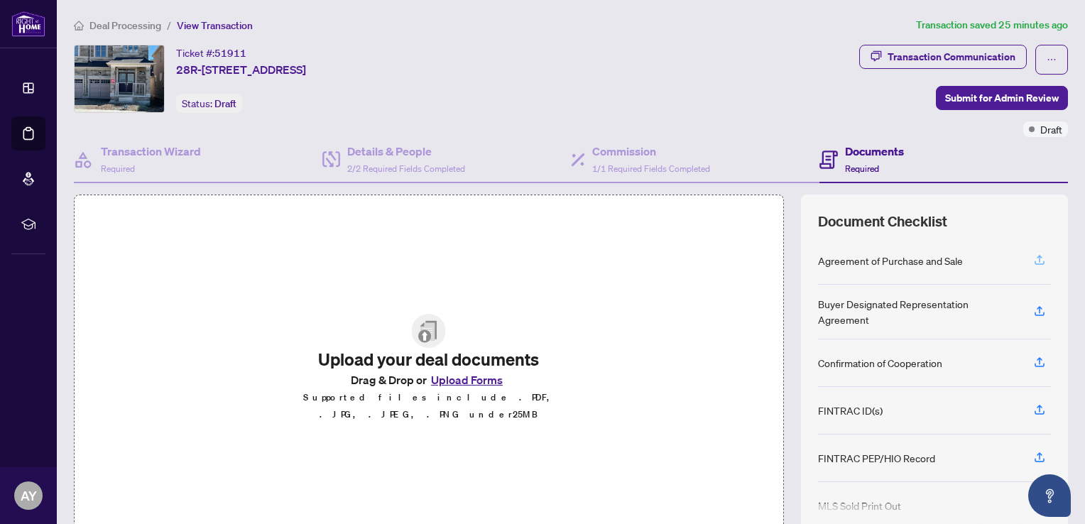
click at [1033, 255] on icon "button" at bounding box center [1039, 259] width 13 height 13
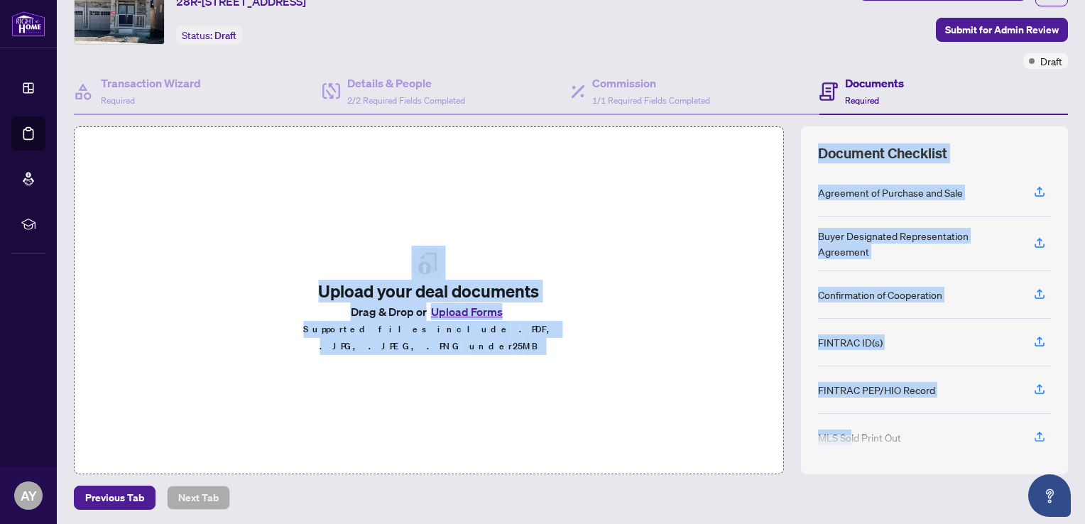
drag, startPoint x: 840, startPoint y: 432, endPoint x: 396, endPoint y: 430, distance: 443.7
click at [396, 430] on div "Upload your deal documents Drag & Drop or Upload Forms Supported files include …" at bounding box center [571, 300] width 994 height 348
click at [676, 391] on div "Upload your deal documents Drag & Drop or Upload Forms Supported files include …" at bounding box center [429, 300] width 710 height 348
click at [689, 383] on div "Upload your deal documents Drag & Drop or Upload Forms Supported files include …" at bounding box center [429, 300] width 710 height 348
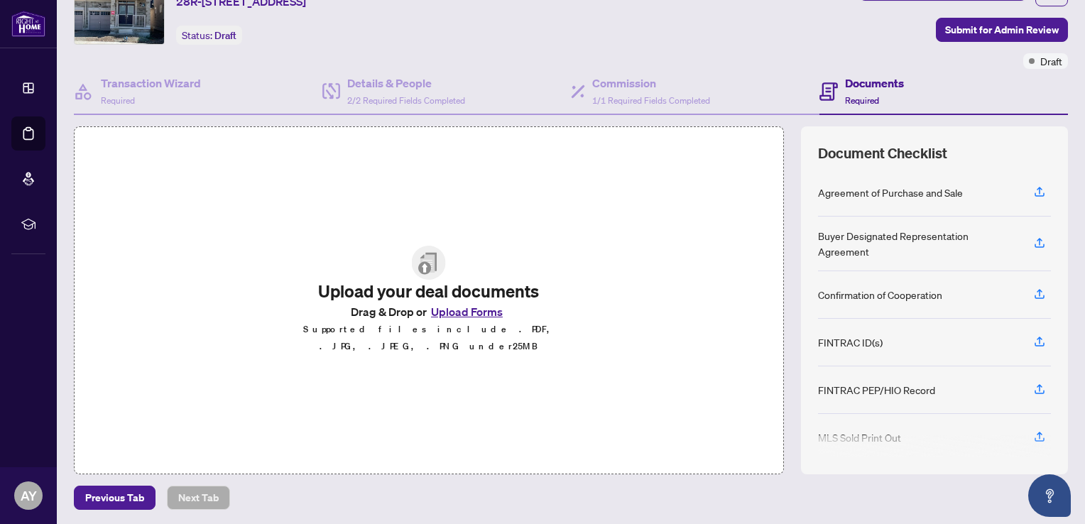
click at [689, 383] on div "Upload your deal documents Drag & Drop or Upload Forms Supported files include …" at bounding box center [429, 300] width 710 height 348
drag, startPoint x: 689, startPoint y: 383, endPoint x: 636, endPoint y: 405, distance: 57.3
click at [636, 405] on div "Upload your deal documents Drag & Drop or Upload Forms Supported files include …" at bounding box center [429, 300] width 710 height 348
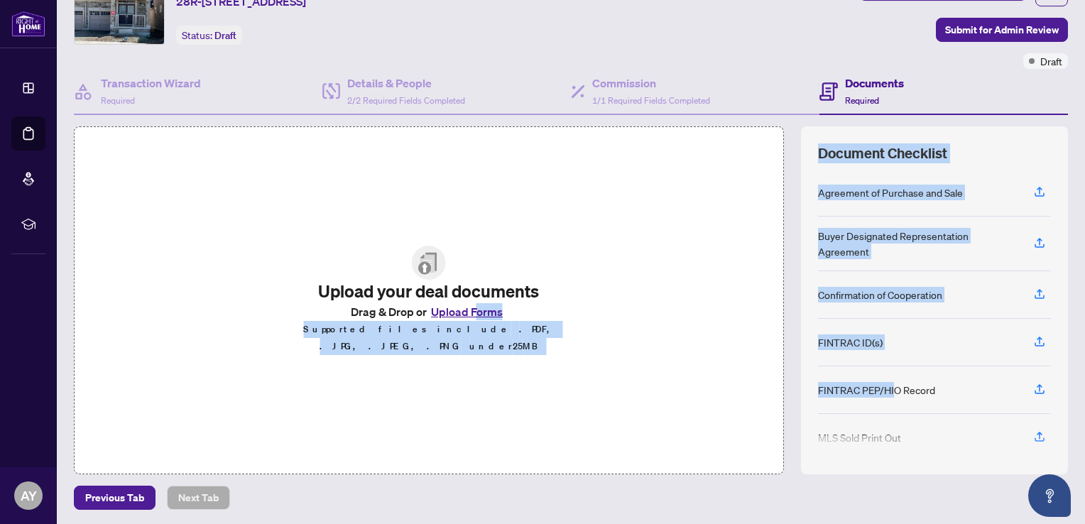
drag, startPoint x: 882, startPoint y: 388, endPoint x: 613, endPoint y: 393, distance: 269.1
click at [613, 393] on div "Upload your deal documents Drag & Drop or Upload Forms Supported files include …" at bounding box center [571, 300] width 994 height 348
copy div "orms Supported files include .PDF, .JPG, .JPEG, .PNG under 25 MB Document Check…"
click at [589, 243] on div "Upload your deal documents Drag & Drop or Upload Forms Supported files include …" at bounding box center [429, 300] width 710 height 348
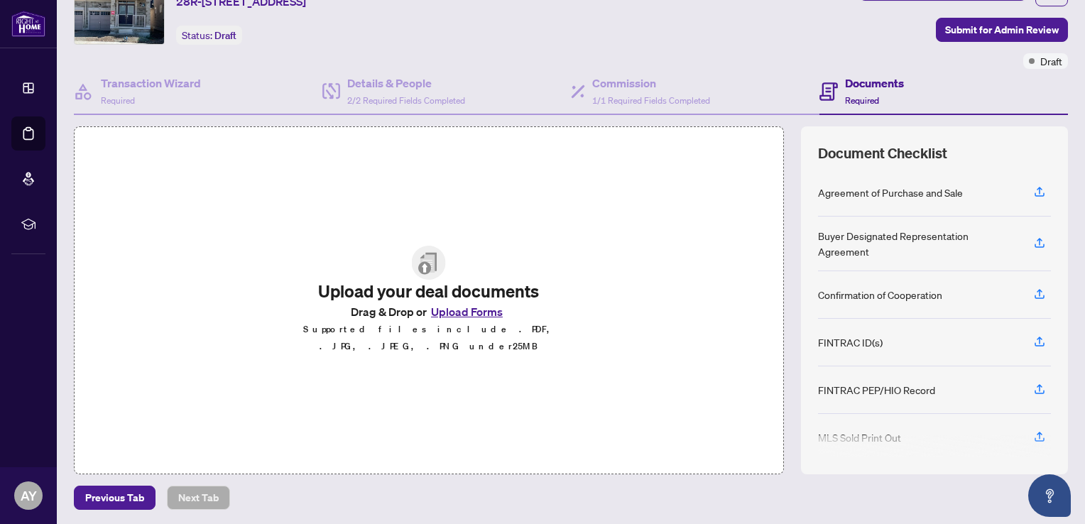
drag, startPoint x: 589, startPoint y: 243, endPoint x: 494, endPoint y: 414, distance: 195.4
click at [494, 415] on div "Upload your deal documents Drag & Drop or Upload Forms Supported files include …" at bounding box center [429, 300] width 710 height 348
click at [452, 321] on button "Upload Forms" at bounding box center [467, 311] width 80 height 18
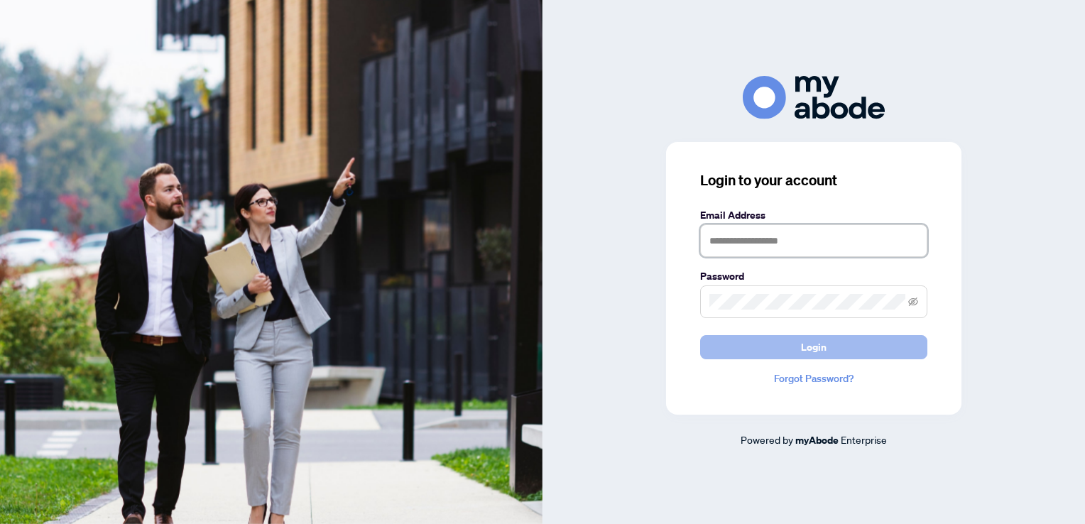
type input "**********"
click at [821, 351] on span "Login" at bounding box center [814, 347] width 26 height 23
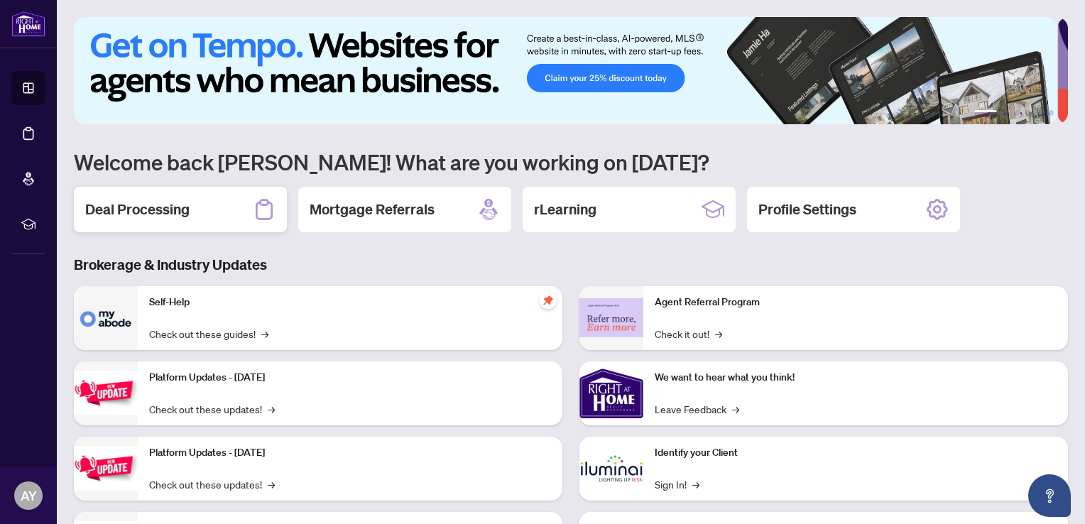
click at [202, 207] on div "Deal Processing" at bounding box center [180, 209] width 213 height 45
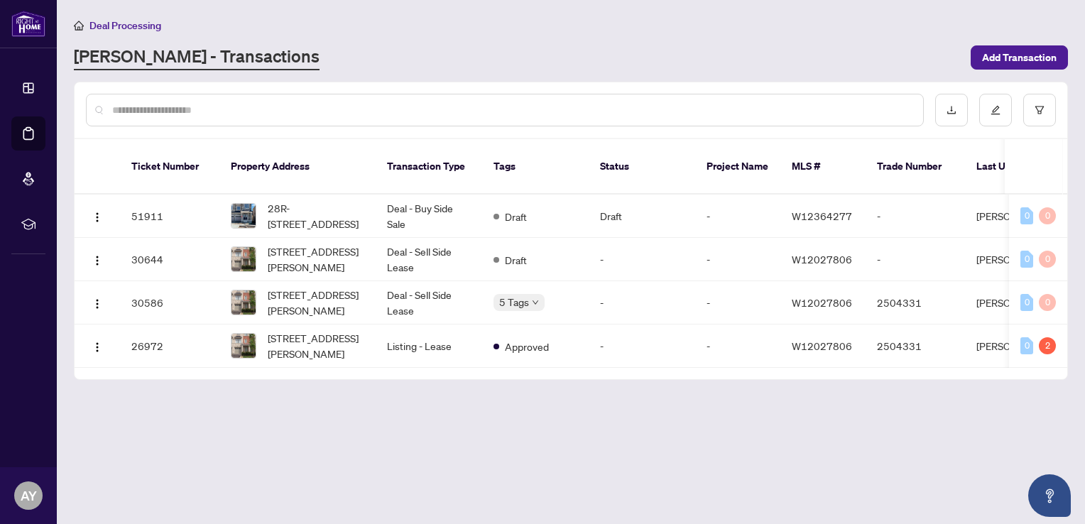
click at [237, 146] on th "Property Address" at bounding box center [297, 166] width 156 height 55
click at [301, 200] on span "28R-[STREET_ADDRESS]" at bounding box center [316, 215] width 97 height 31
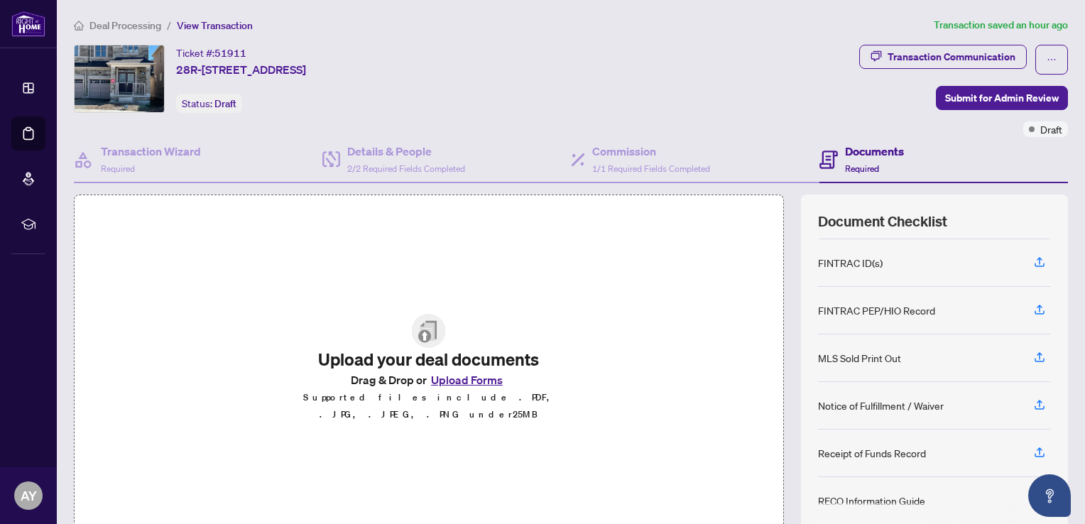
drag, startPoint x: 1025, startPoint y: 348, endPoint x: 617, endPoint y: 379, distance: 409.4
click at [617, 379] on div "Upload your deal documents Drag & Drop or Upload Forms Supported files include …" at bounding box center [571, 369] width 994 height 348
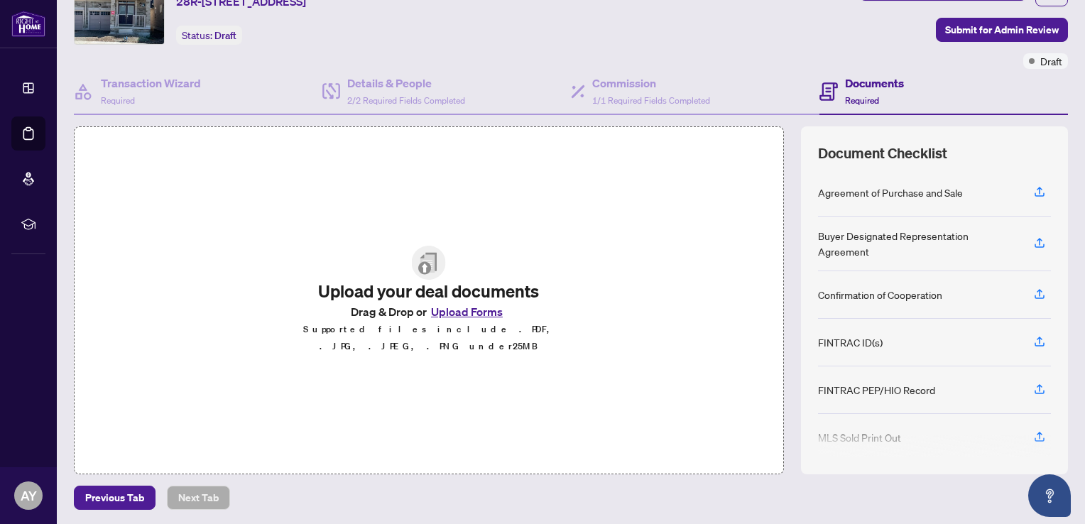
click at [908, 192] on div "Agreement of Purchase and Sale" at bounding box center [890, 193] width 145 height 16
click at [280, 56] on div "Ticket #: 51911 [STREET_ADDRESS] Status: Draft" at bounding box center [463, 23] width 785 height 92
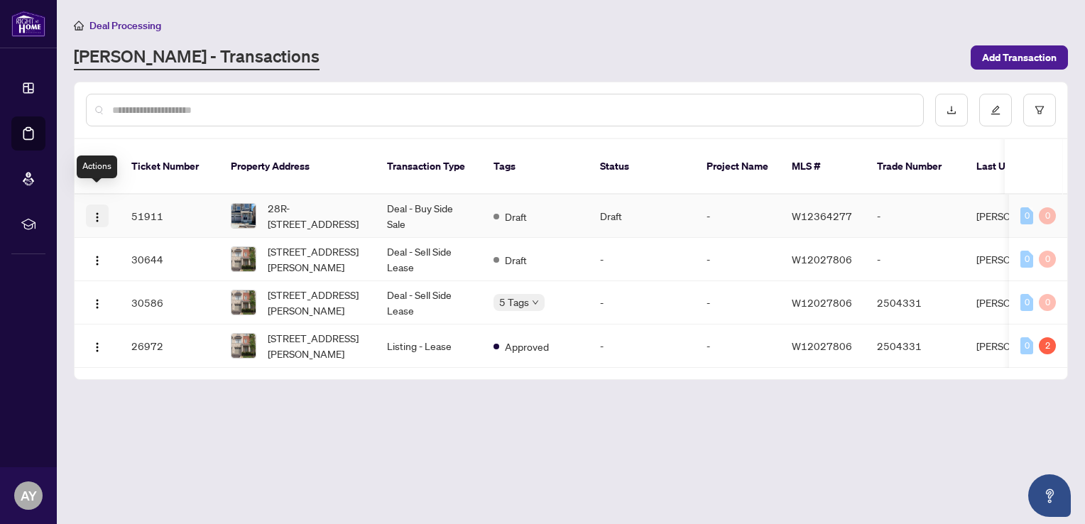
click at [99, 212] on img "button" at bounding box center [97, 217] width 11 height 11
click at [1025, 207] on div "0" at bounding box center [1026, 215] width 13 height 17
click at [1041, 207] on div "0" at bounding box center [1047, 215] width 17 height 17
click at [415, 195] on td "Deal - Buy Side Sale" at bounding box center [429, 216] width 106 height 43
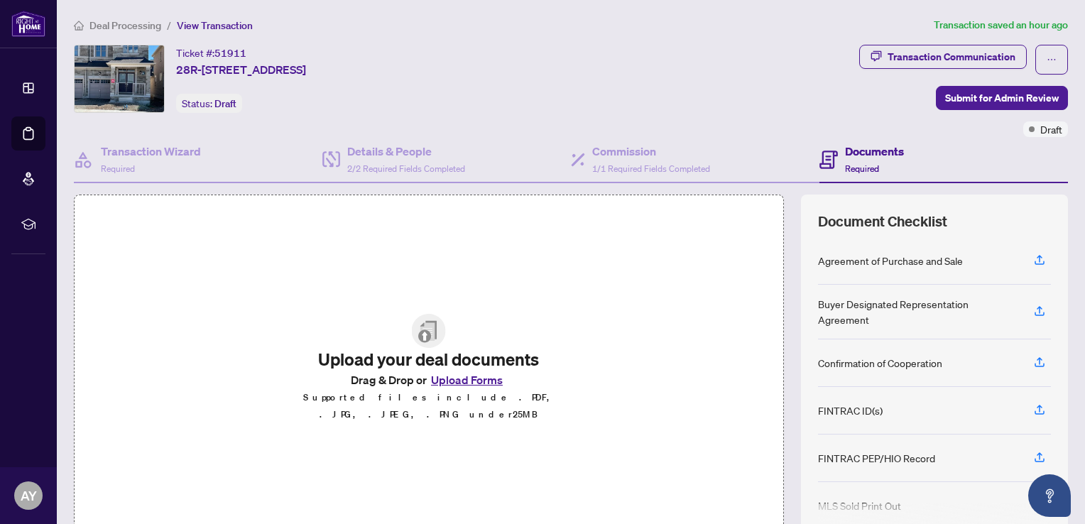
click at [850, 150] on h4 "Documents" at bounding box center [874, 151] width 59 height 17
click at [1033, 258] on icon "button" at bounding box center [1039, 259] width 13 height 13
click at [1033, 254] on icon "button" at bounding box center [1039, 259] width 13 height 13
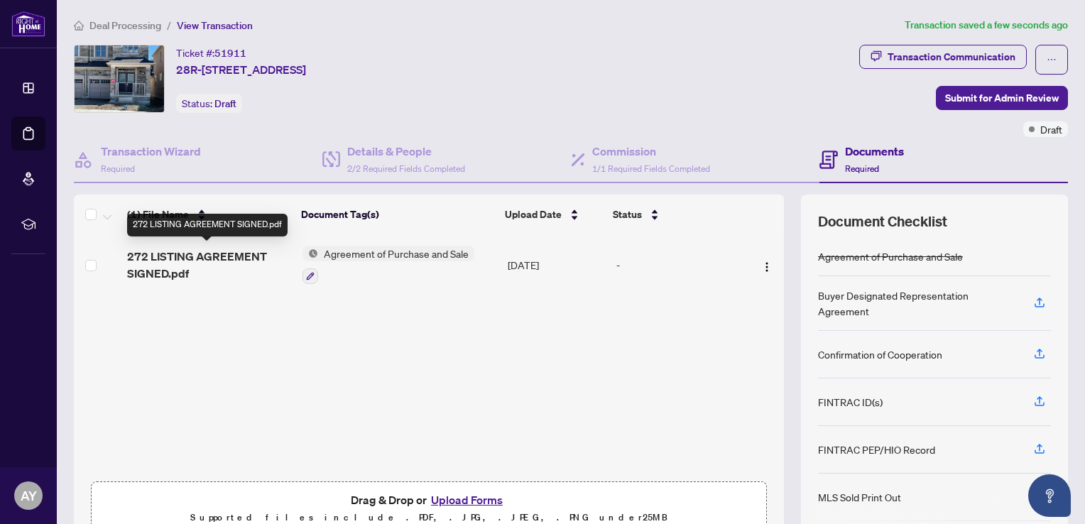
click at [190, 251] on span "272 LISTING AGREEMENT SIGNED.pdf" at bounding box center [209, 265] width 164 height 34
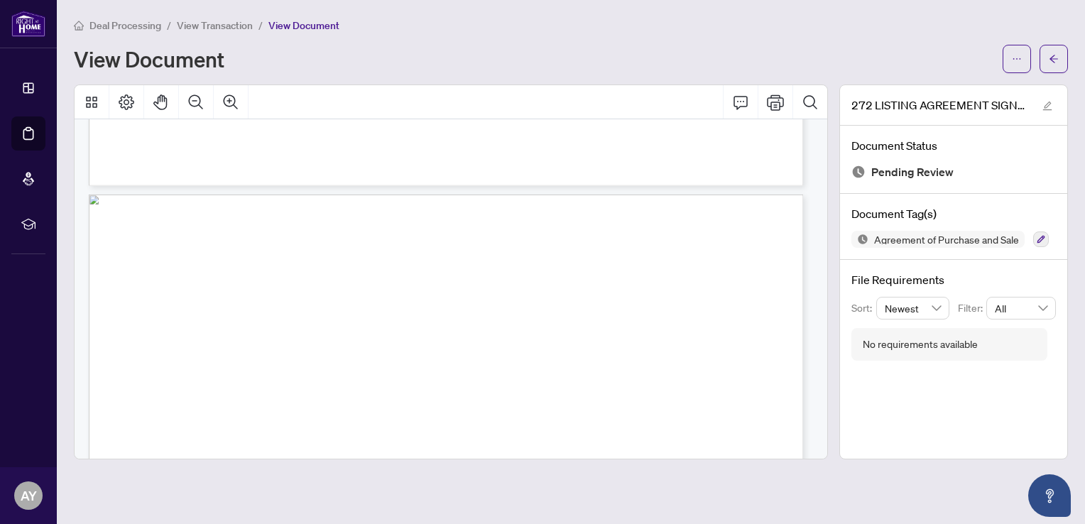
scroll to position [750, 0]
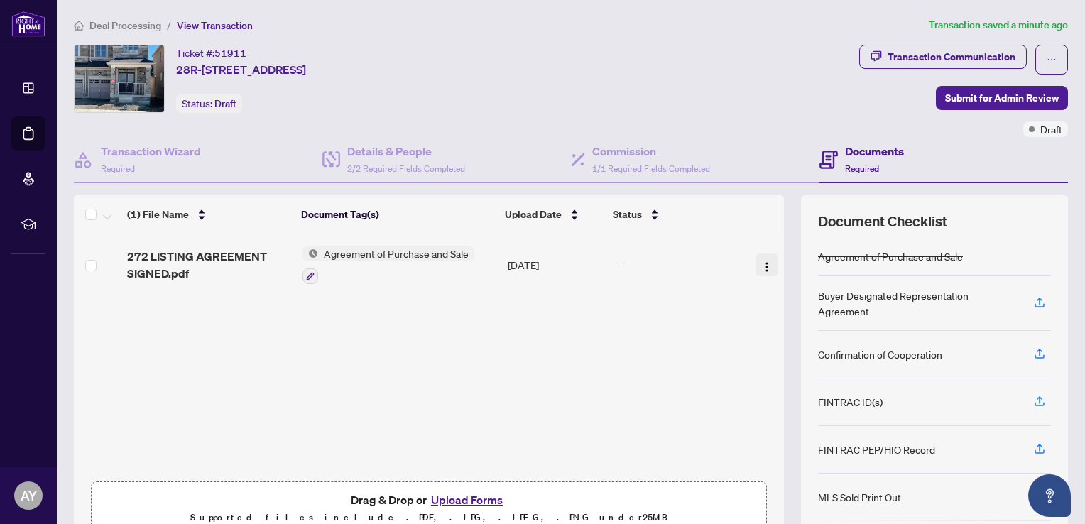
click at [761, 261] on img "button" at bounding box center [766, 266] width 11 height 11
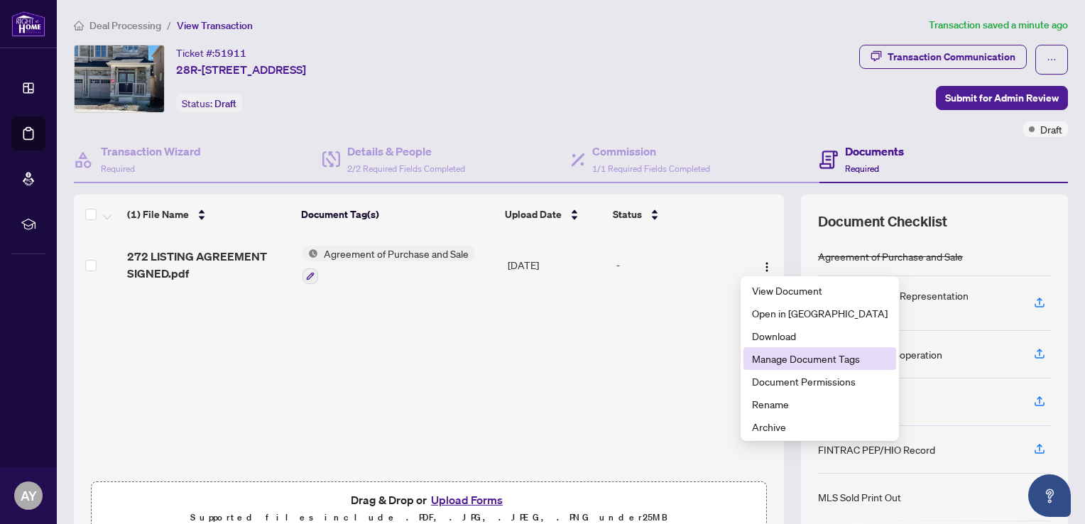
click at [775, 361] on span "Manage Document Tags" at bounding box center [820, 359] width 136 height 16
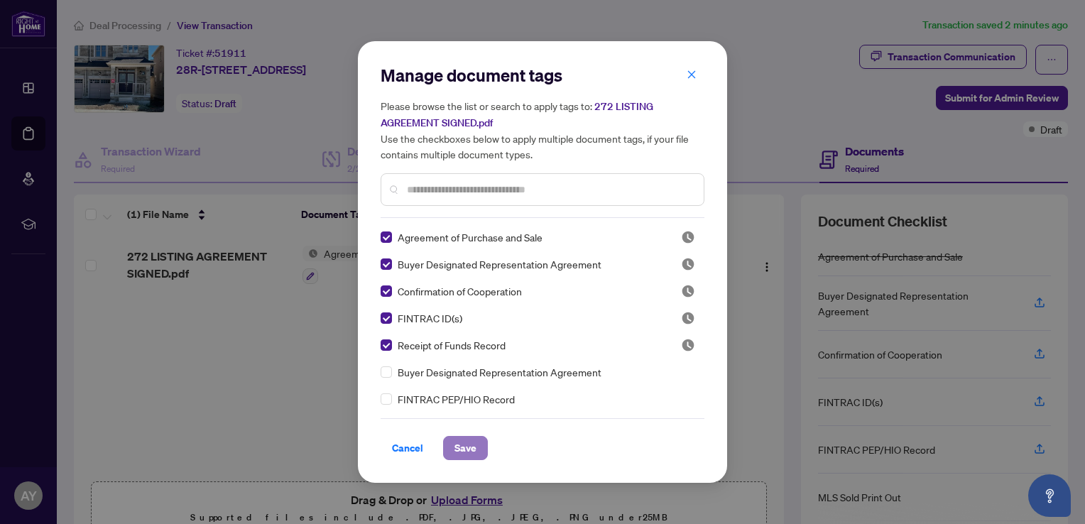
click at [472, 447] on span "Save" at bounding box center [465, 448] width 22 height 23
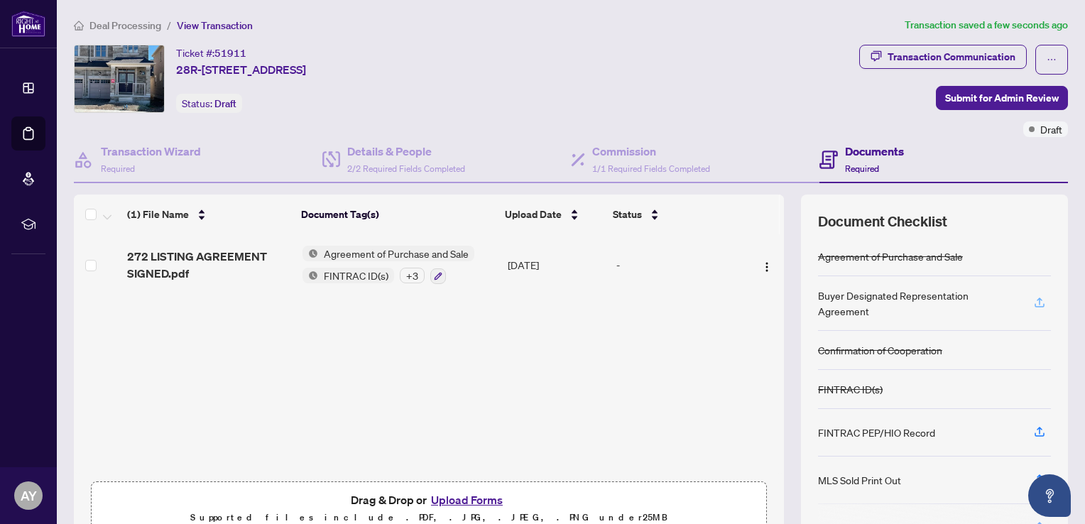
click at [1033, 299] on icon "button" at bounding box center [1039, 302] width 13 height 13
click at [404, 277] on div "+ 3" at bounding box center [412, 276] width 25 height 16
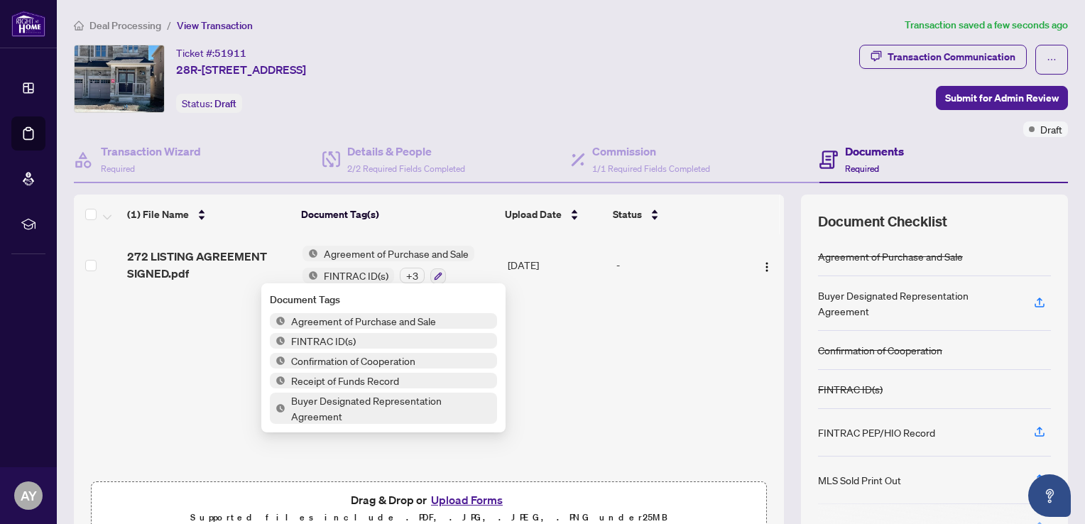
click at [331, 324] on span "Agreement of Purchase and Sale" at bounding box center [363, 321] width 156 height 16
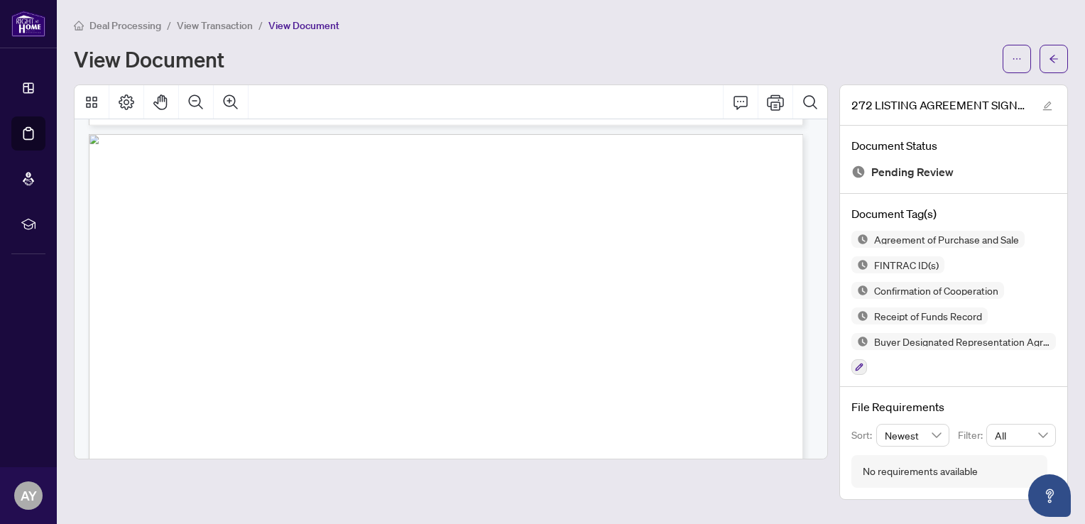
scroll to position [4118, 0]
drag, startPoint x: 480, startPoint y: 58, endPoint x: 352, endPoint y: 86, distance: 130.7
click at [480, 56] on div "View Document" at bounding box center [534, 59] width 920 height 23
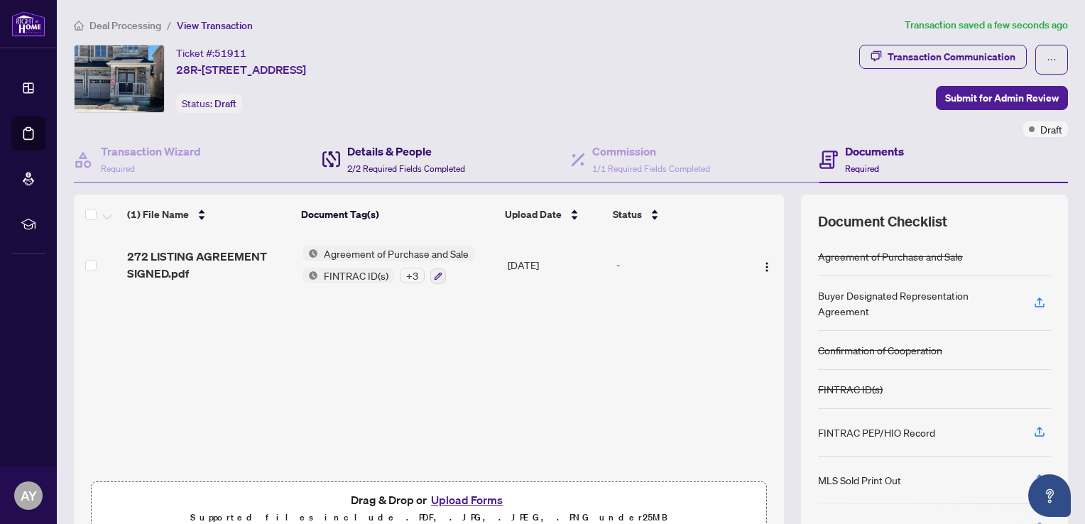
click at [388, 148] on h4 "Details & People" at bounding box center [406, 151] width 118 height 17
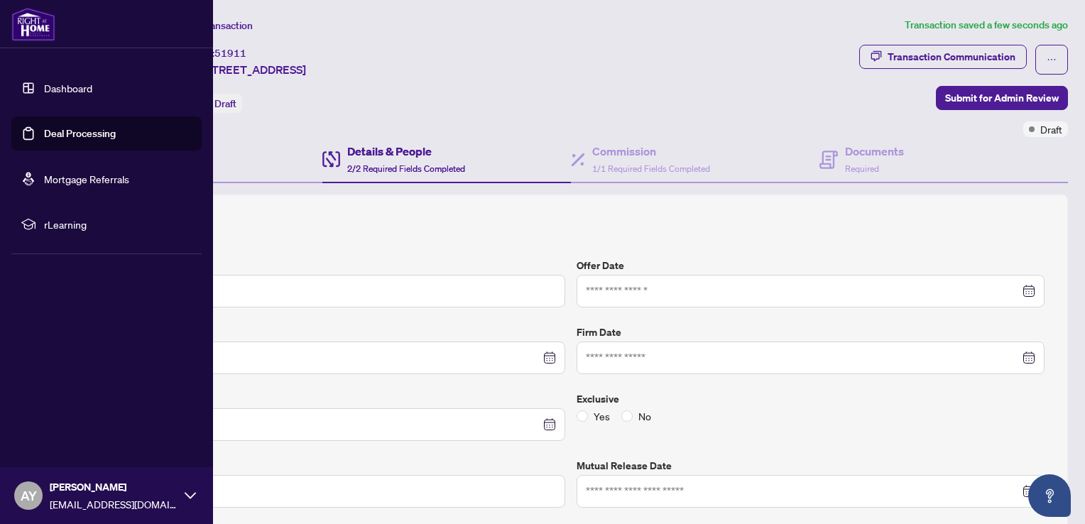
type input "**********"
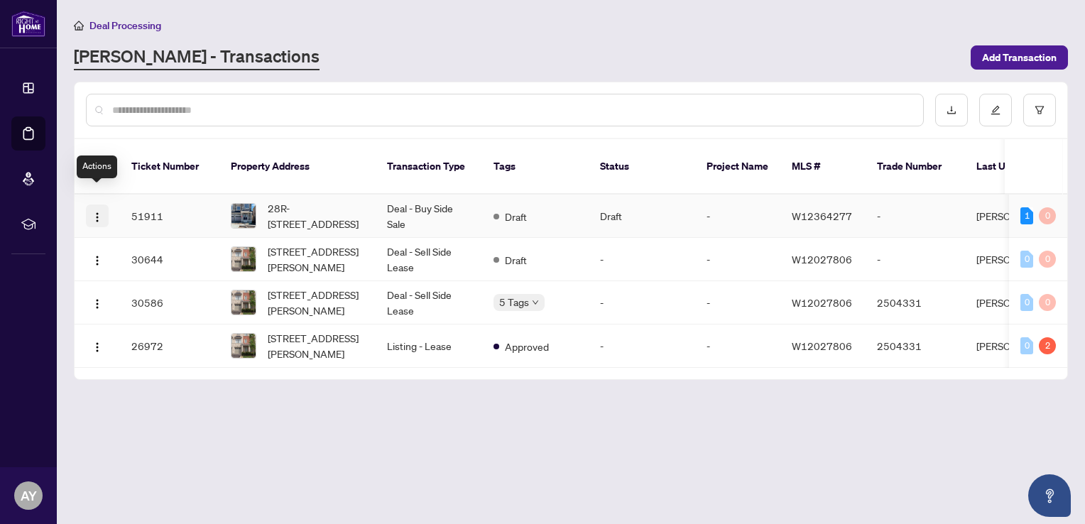
click at [94, 212] on img "button" at bounding box center [97, 217] width 11 height 11
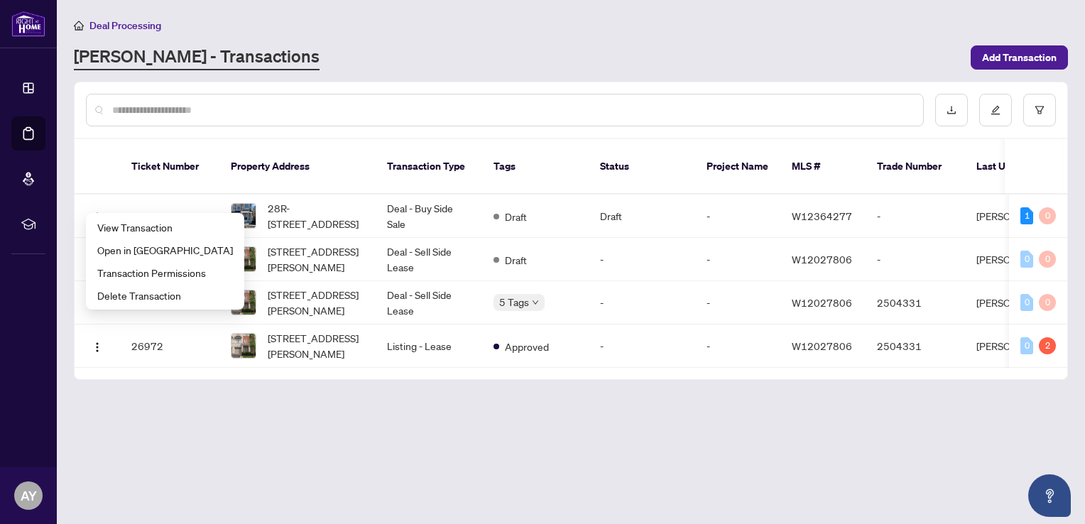
click at [346, 473] on main "Deal Processing RAHR - Transactions Add Transaction Ticket Number Property Addr…" at bounding box center [571, 262] width 1028 height 524
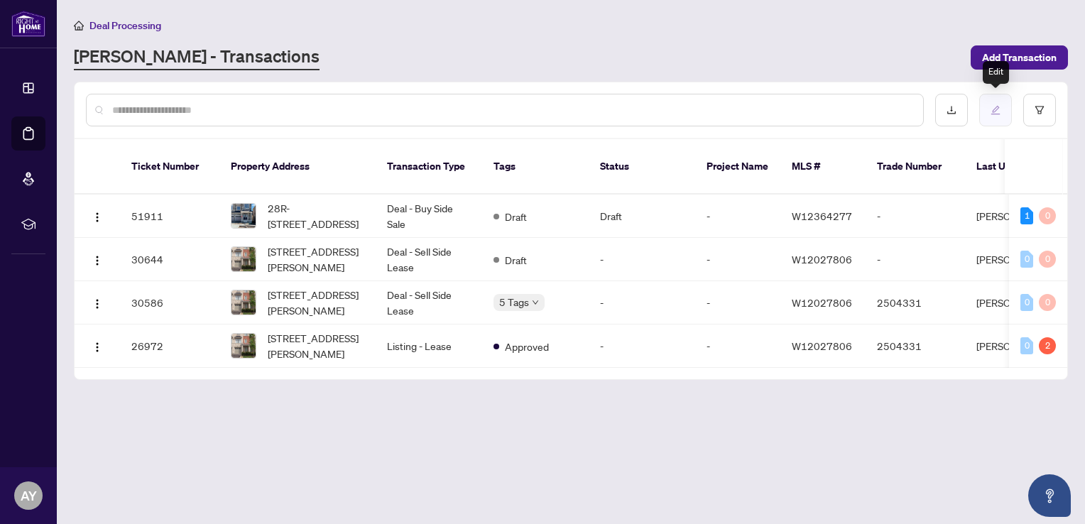
click at [994, 106] on icon "edit" at bounding box center [995, 110] width 10 height 10
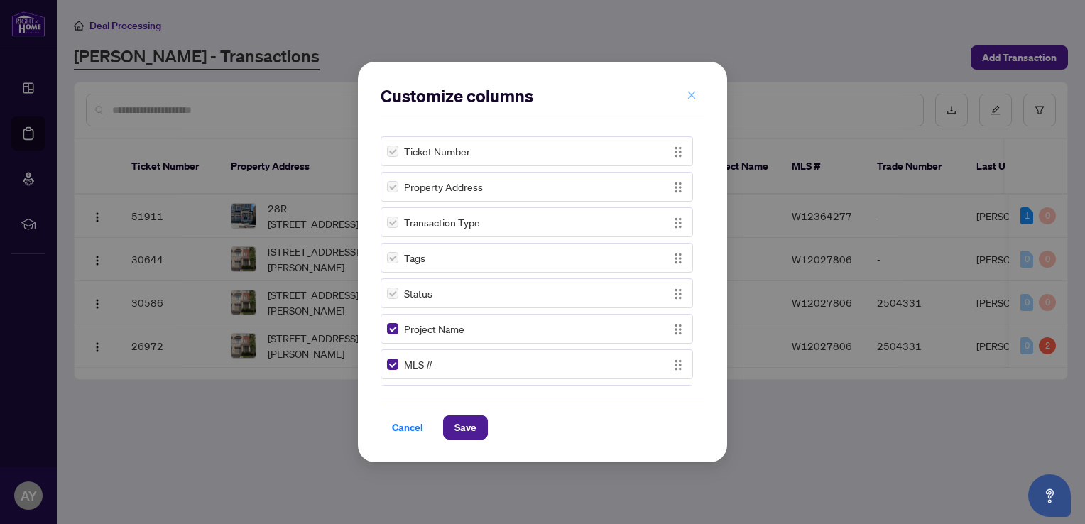
click at [691, 97] on icon "close" at bounding box center [691, 95] width 10 height 10
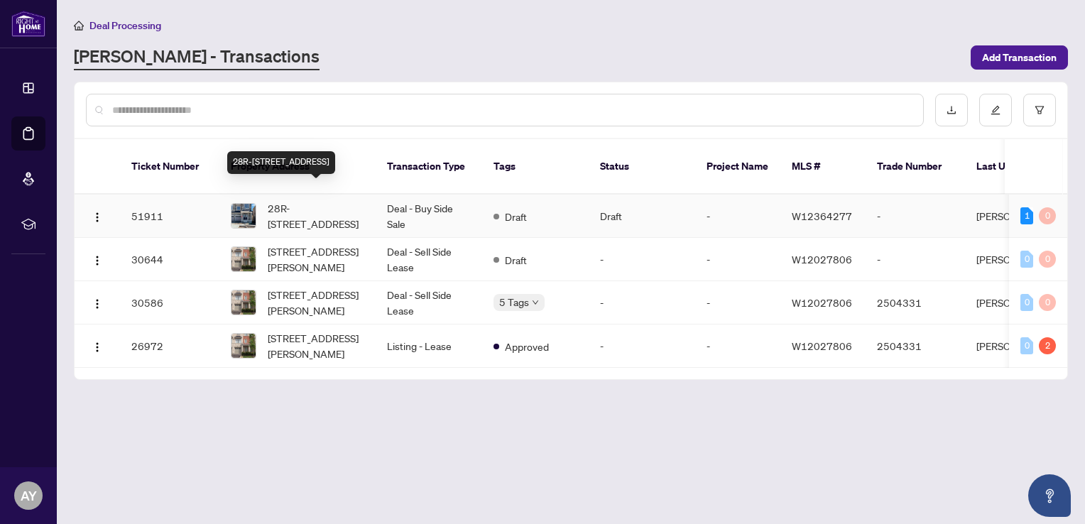
click at [310, 200] on span "28R-[STREET_ADDRESS]" at bounding box center [316, 215] width 97 height 31
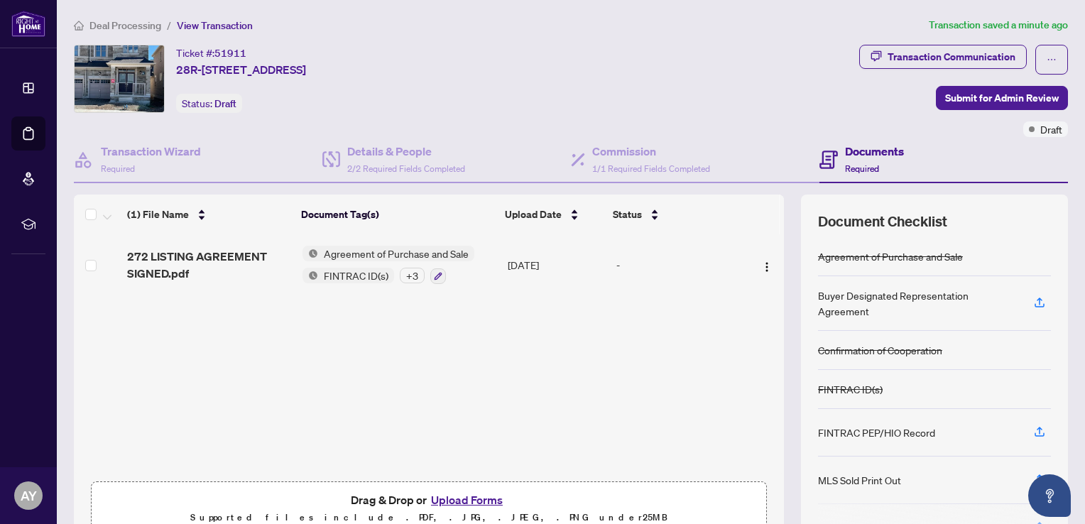
click at [359, 250] on span "Agreement of Purchase and Sale" at bounding box center [396, 254] width 156 height 16
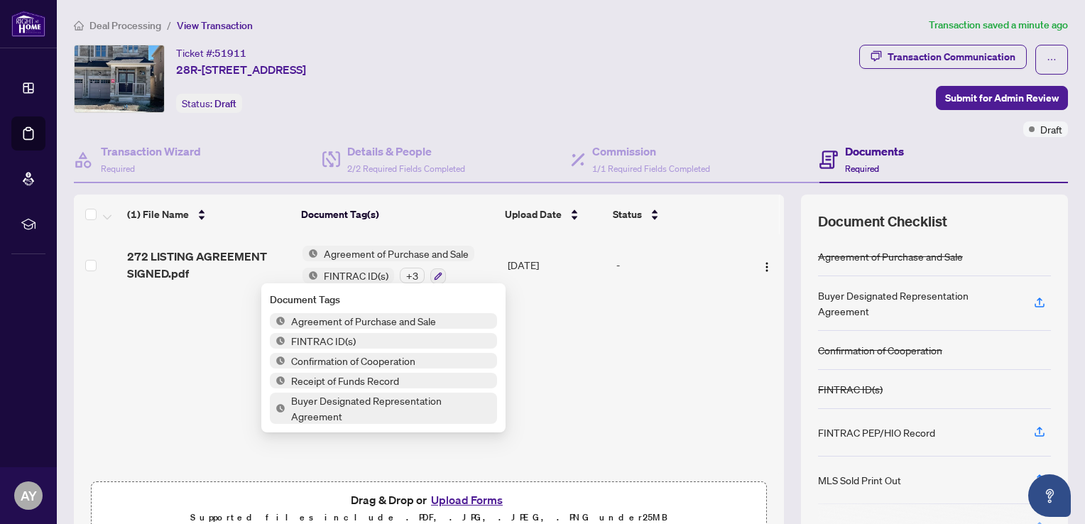
click at [306, 319] on span "Agreement of Purchase and Sale" at bounding box center [363, 321] width 156 height 16
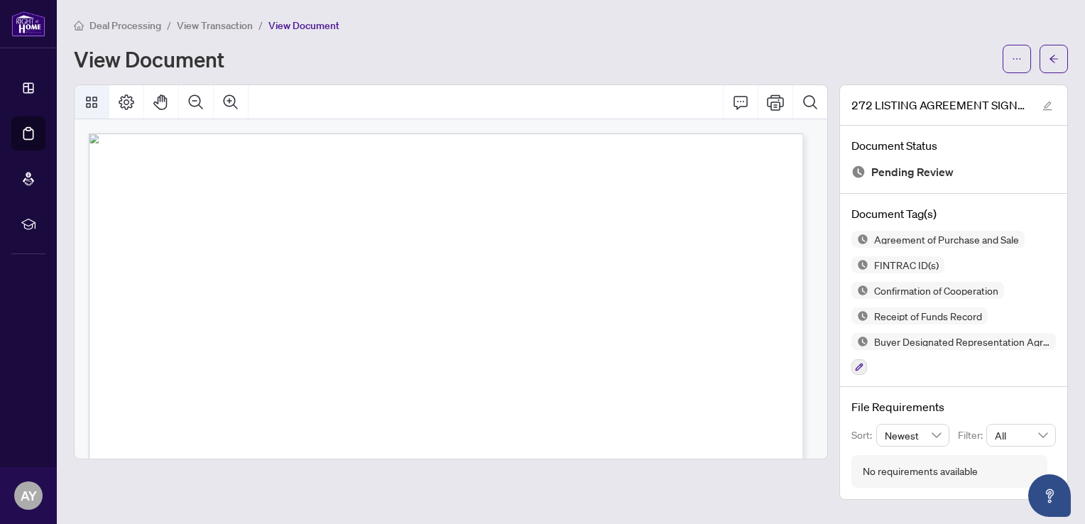
click at [88, 106] on icon "Thumbnails" at bounding box center [91, 102] width 11 height 11
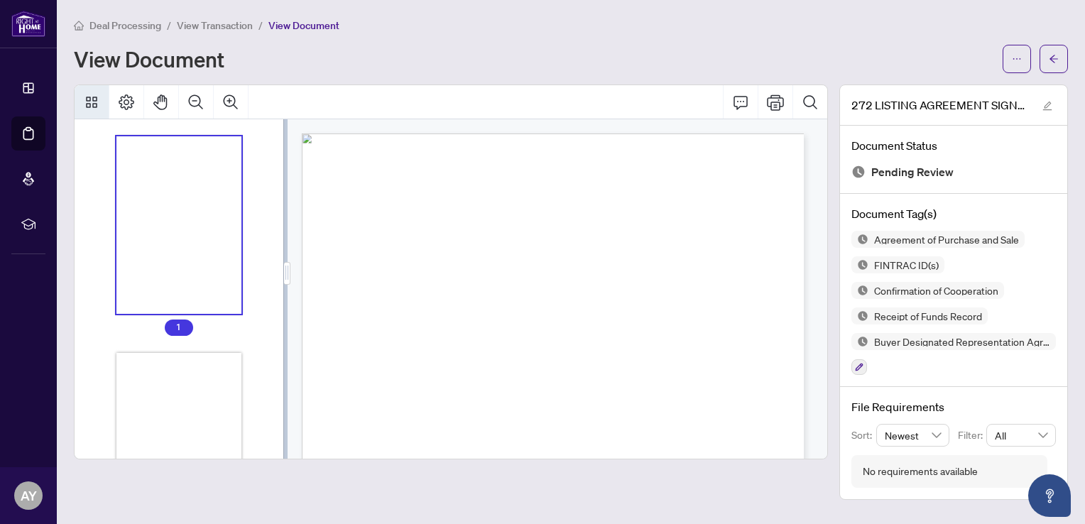
click at [88, 106] on icon "Thumbnails" at bounding box center [91, 102] width 11 height 11
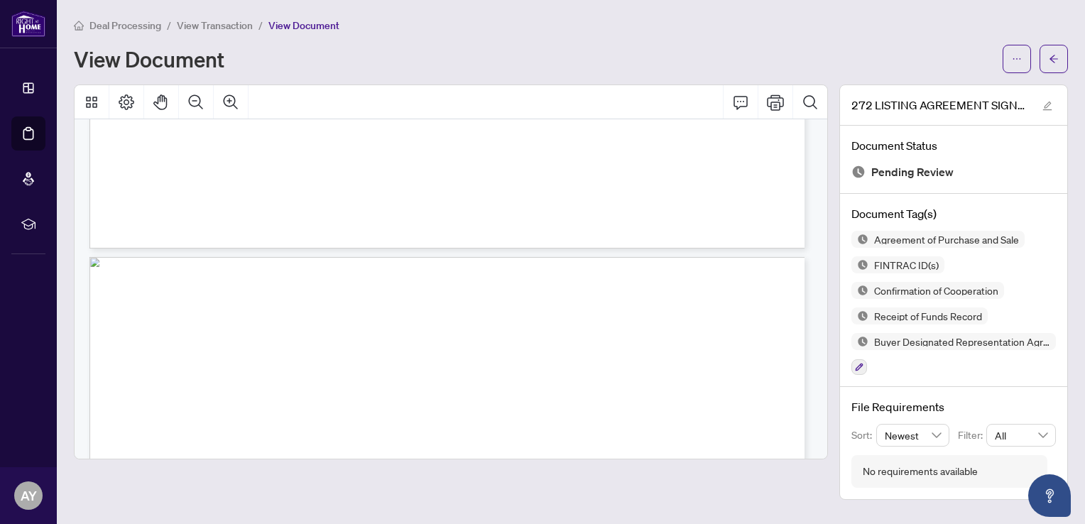
scroll to position [2343, 0]
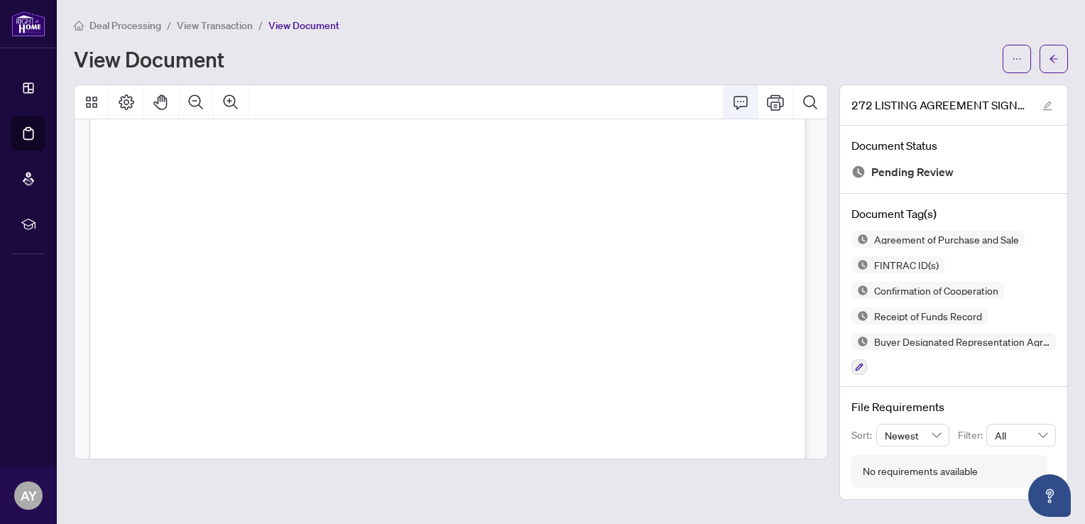
click at [738, 94] on icon "Comment" at bounding box center [740, 102] width 17 height 17
click at [738, 98] on icon "Comment" at bounding box center [740, 102] width 17 height 17
click at [202, 100] on icon "Zoom Out" at bounding box center [195, 102] width 17 height 17
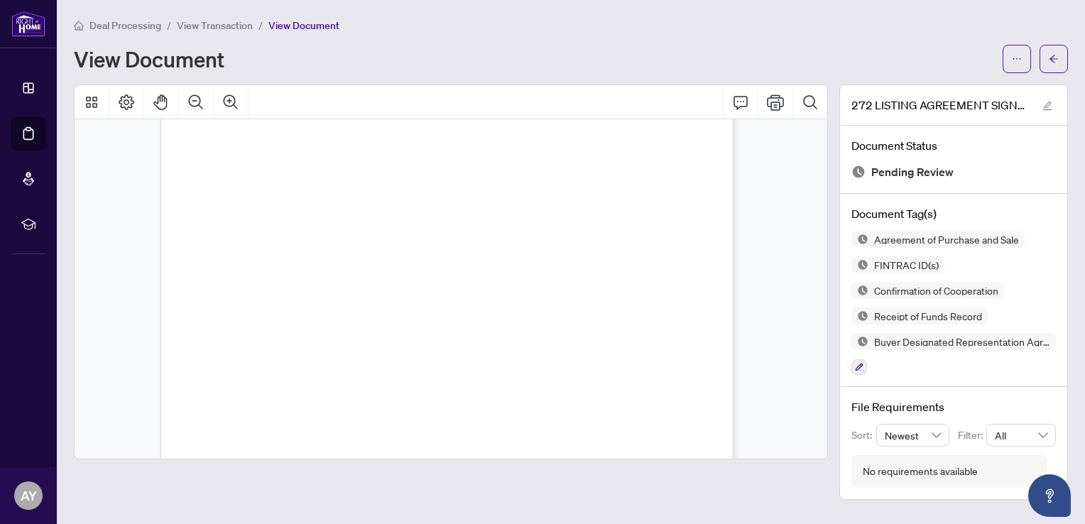
scroll to position [1952, 0]
drag, startPoint x: 51, startPoint y: 0, endPoint x: 151, endPoint y: 186, distance: 210.9
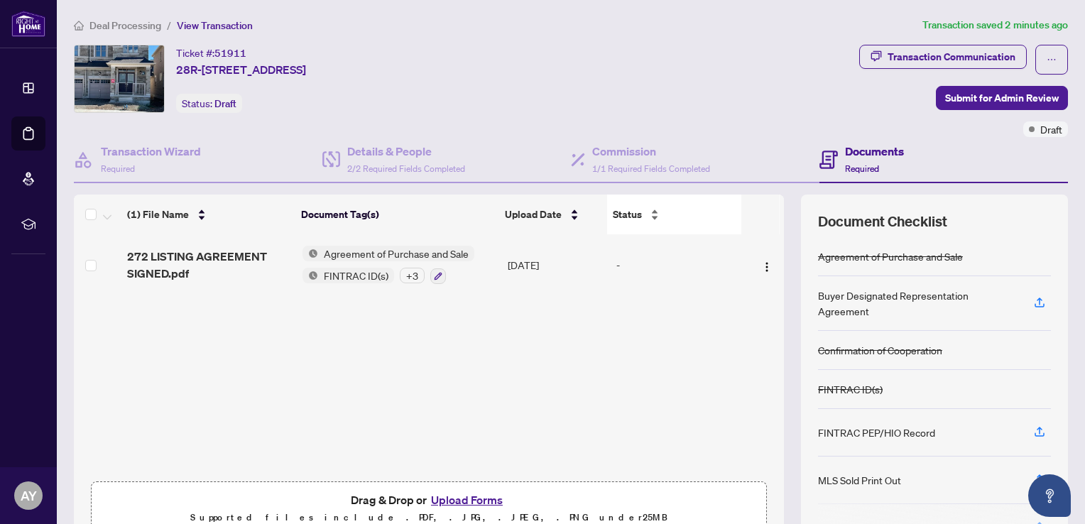
click at [645, 214] on div "Status" at bounding box center [674, 215] width 123 height 16
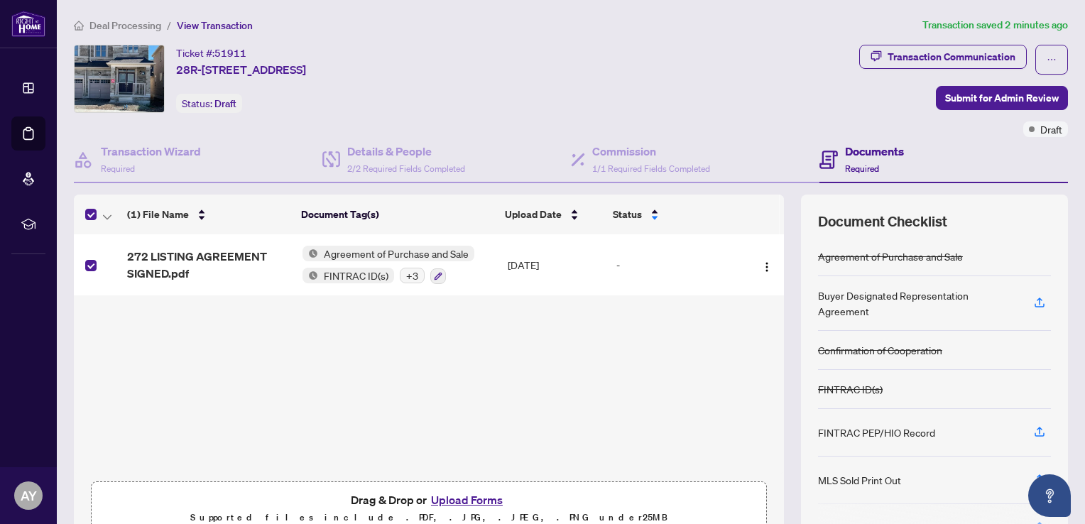
drag, startPoint x: 97, startPoint y: 263, endPoint x: 219, endPoint y: 326, distance: 136.9
click at [219, 326] on div "272 LISTING AGREEMENT SIGNED.pdf Agreement of Purchase and Sale FINTRAC ID(s) +…" at bounding box center [429, 354] width 710 height 240
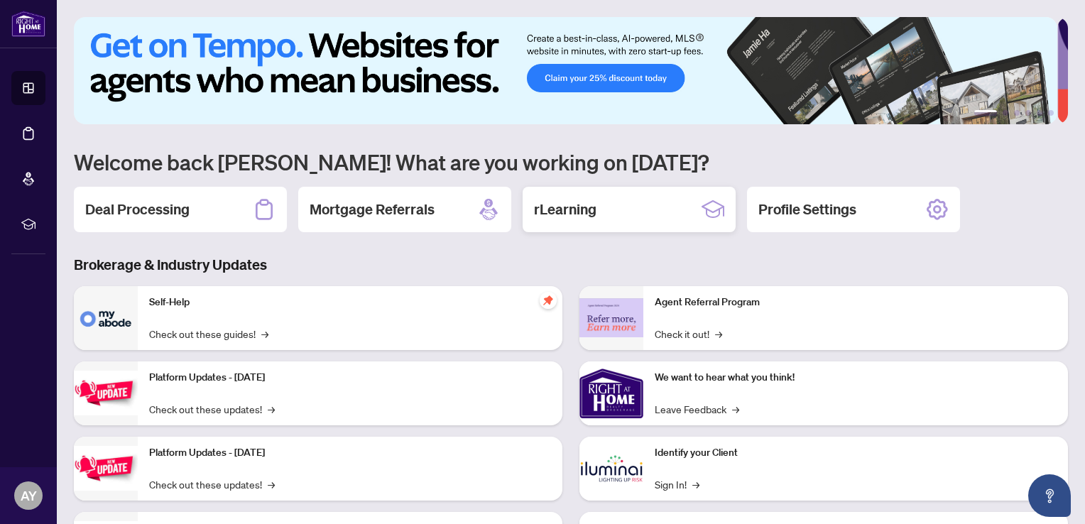
click at [586, 208] on h2 "rLearning" at bounding box center [565, 209] width 62 height 20
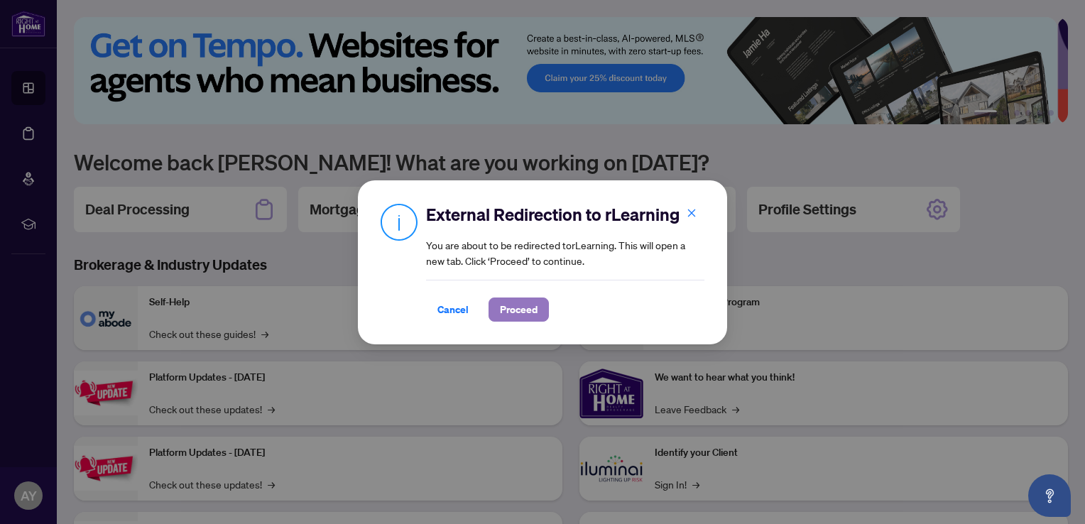
click at [524, 310] on span "Proceed" at bounding box center [519, 309] width 38 height 23
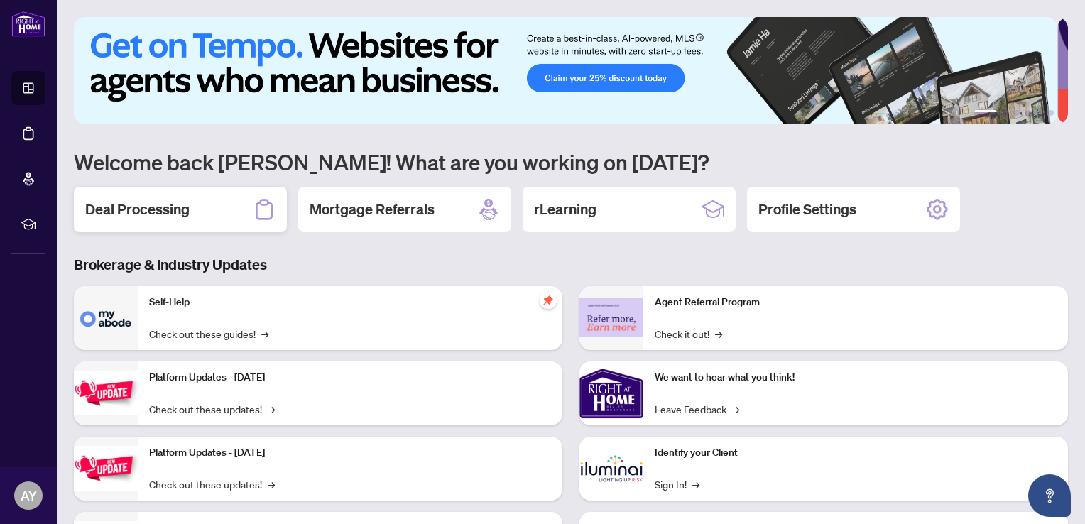
click at [161, 207] on h2 "Deal Processing" at bounding box center [137, 209] width 104 height 20
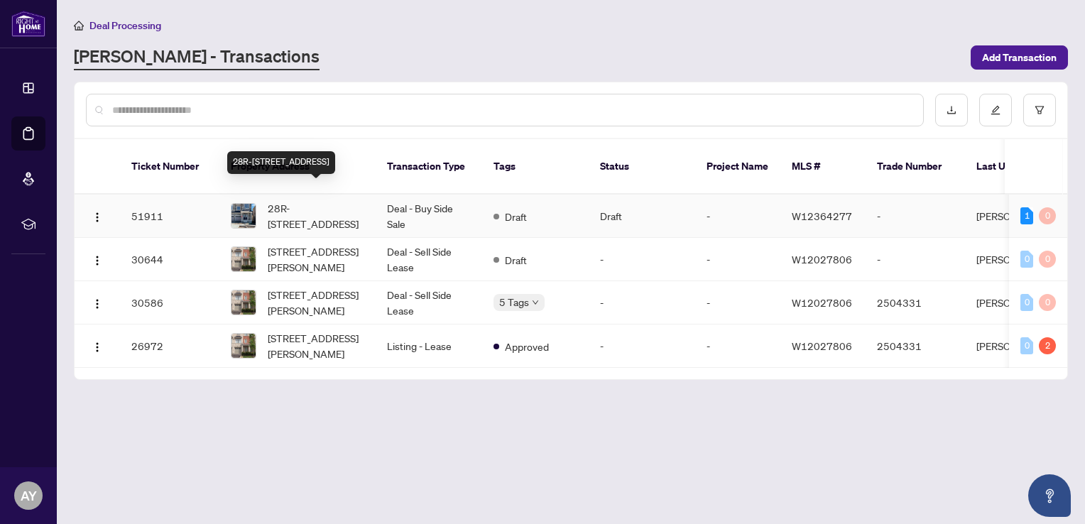
click at [278, 200] on span "28R-[STREET_ADDRESS]" at bounding box center [316, 215] width 97 height 31
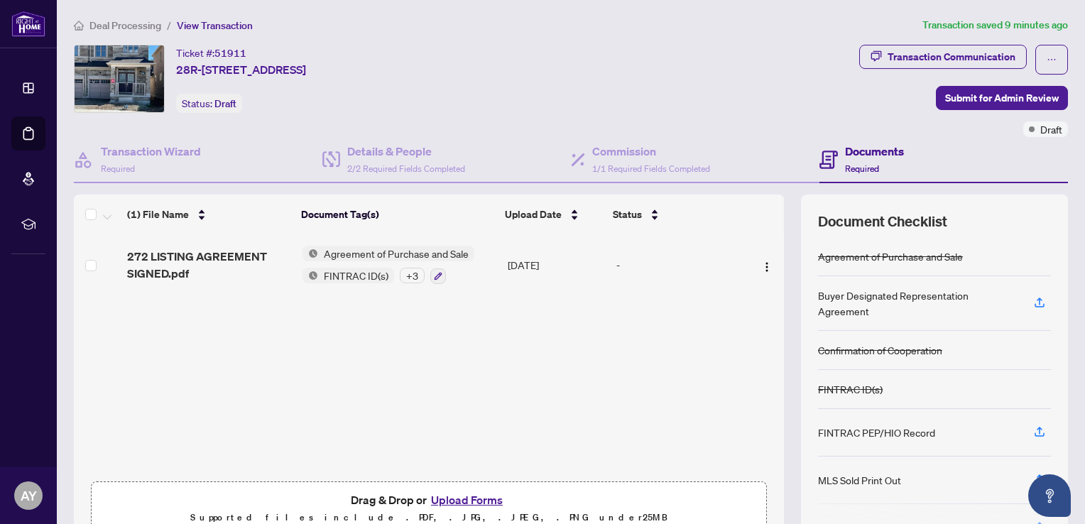
click at [354, 254] on span "Agreement of Purchase and Sale" at bounding box center [396, 254] width 156 height 16
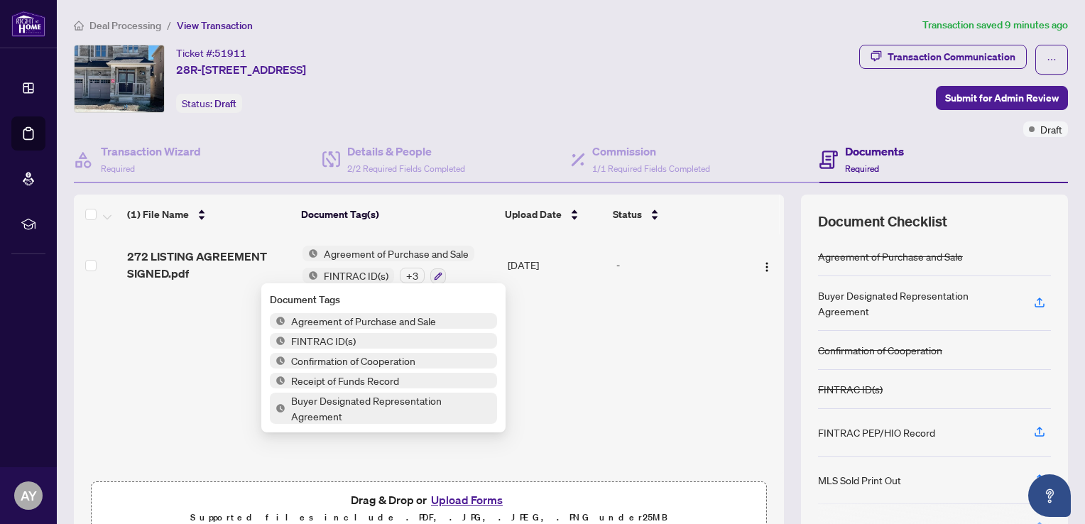
click at [354, 254] on span "Agreement of Purchase and Sale" at bounding box center [396, 254] width 156 height 16
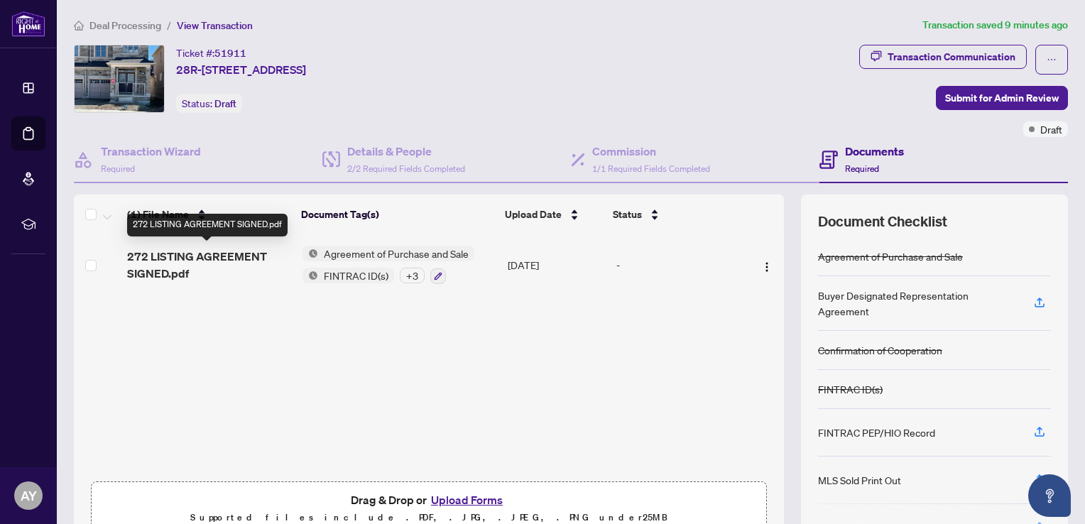
click at [231, 253] on span "272 LISTING AGREEMENT SIGNED.pdf" at bounding box center [209, 265] width 164 height 34
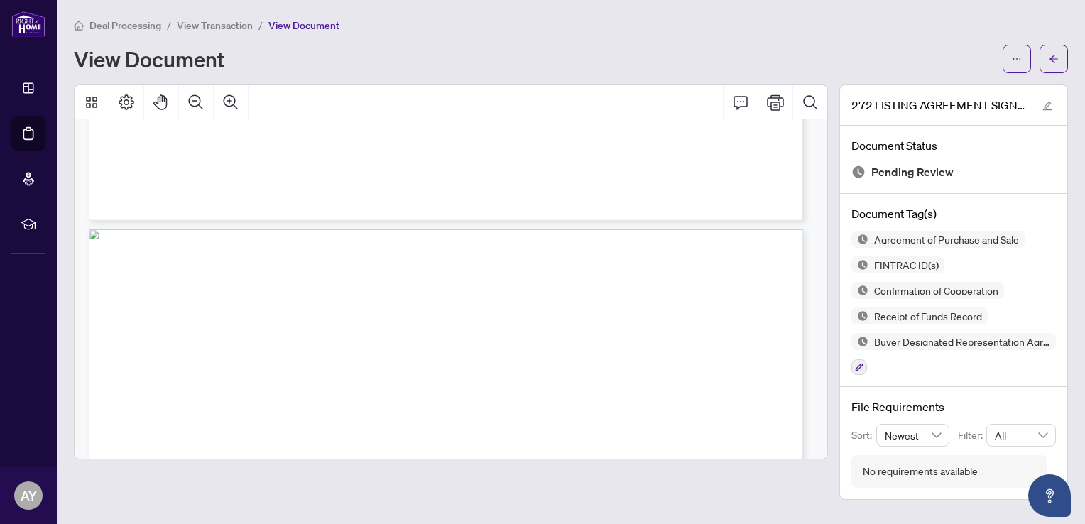
scroll to position [568, 0]
click at [557, 60] on div "View Document" at bounding box center [534, 59] width 920 height 23
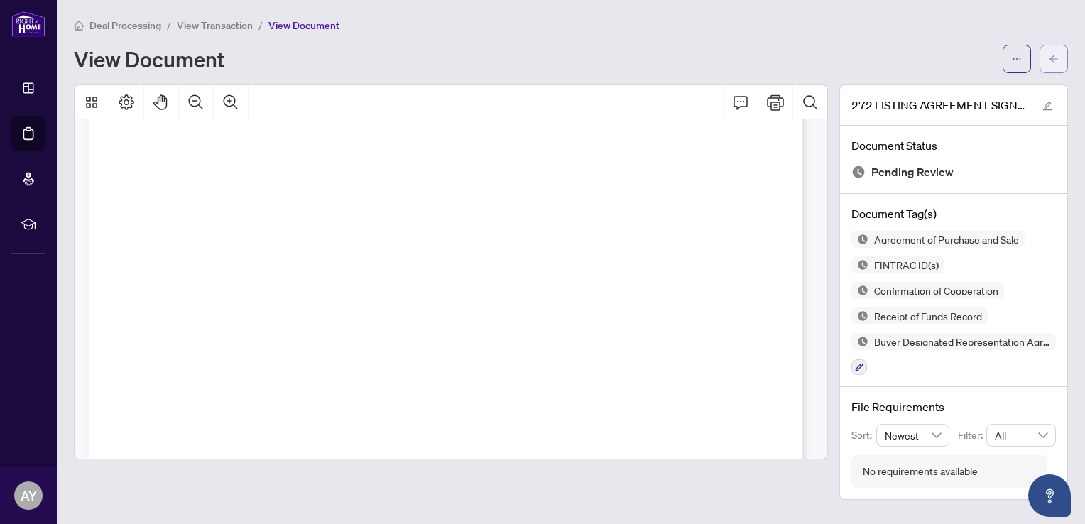
click at [1061, 58] on button "button" at bounding box center [1053, 59] width 28 height 28
